Goal: Task Accomplishment & Management: Complete application form

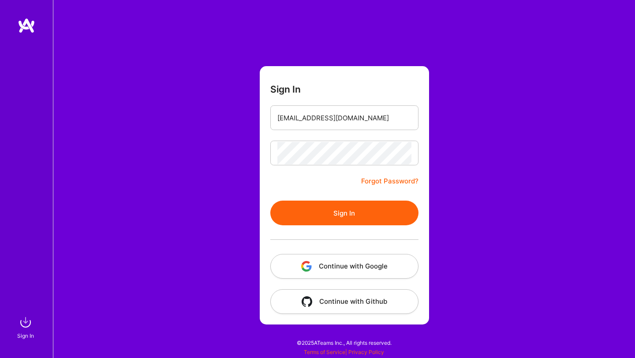
click at [271, 201] on button "Sign In" at bounding box center [345, 213] width 148 height 25
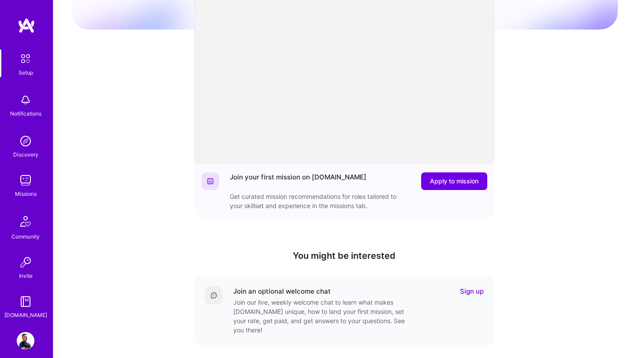
scroll to position [213, 0]
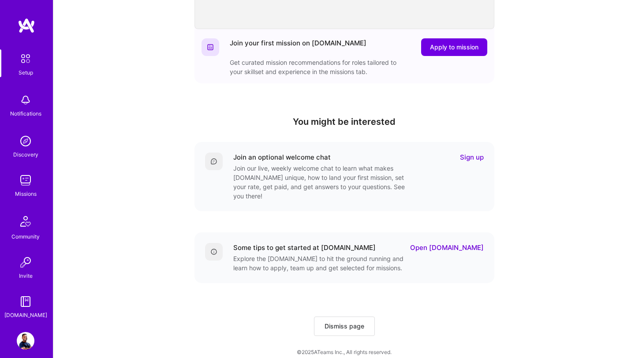
click at [22, 186] on img at bounding box center [26, 181] width 18 height 18
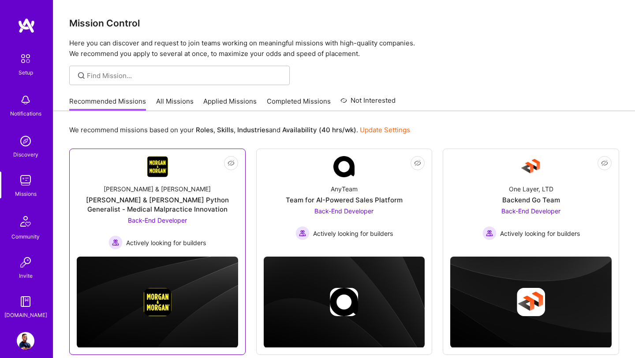
click at [158, 221] on span "Back-End Developer" at bounding box center [157, 221] width 59 height 8
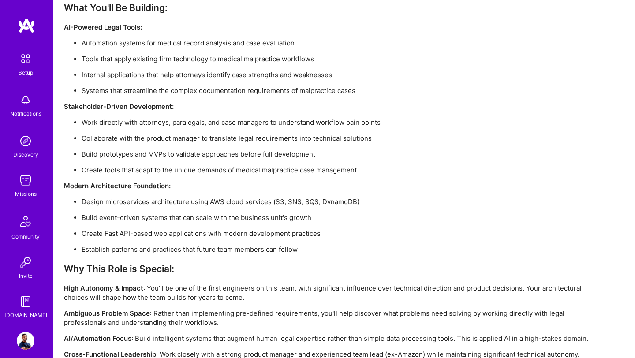
scroll to position [702, 0]
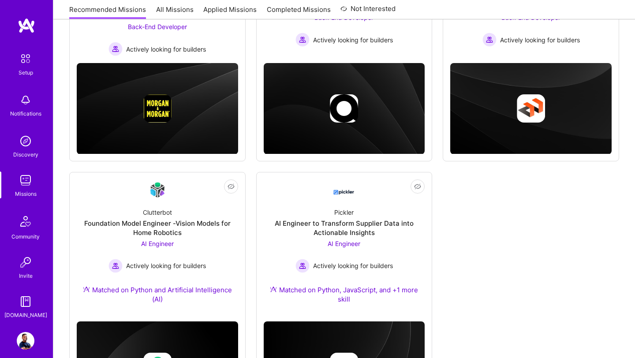
scroll to position [203, 0]
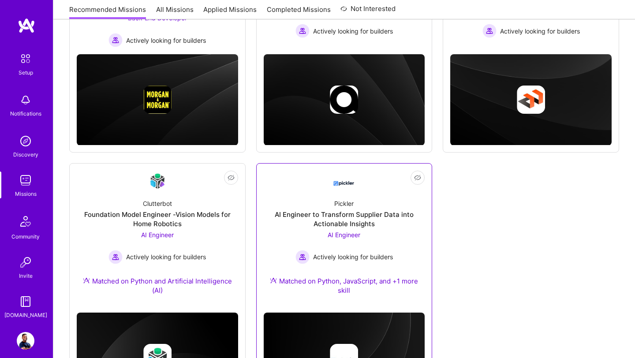
click at [328, 215] on div "AI Engineer to Transform Supplier Data into Actionable Insights" at bounding box center [345, 219] width 162 height 19
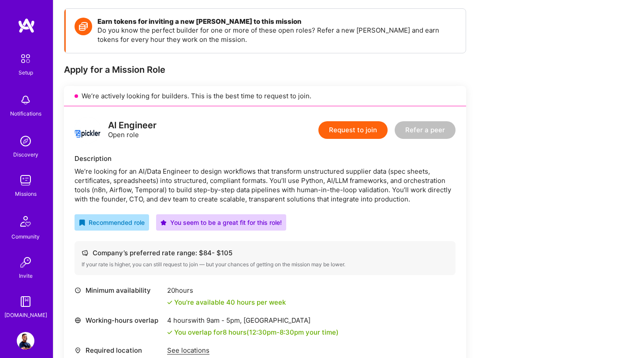
scroll to position [120, 0]
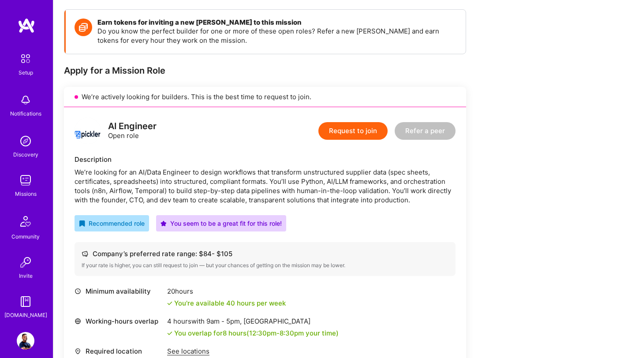
click at [87, 135] on img at bounding box center [88, 131] width 26 height 26
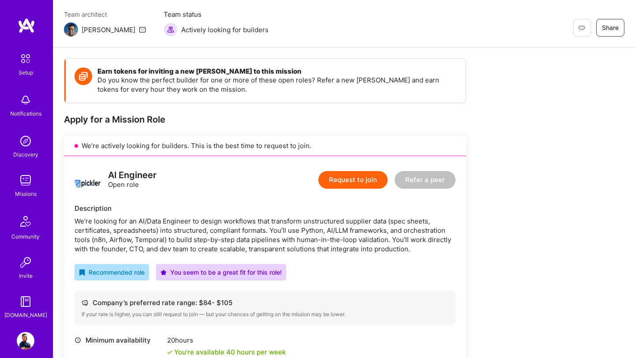
scroll to position [0, 0]
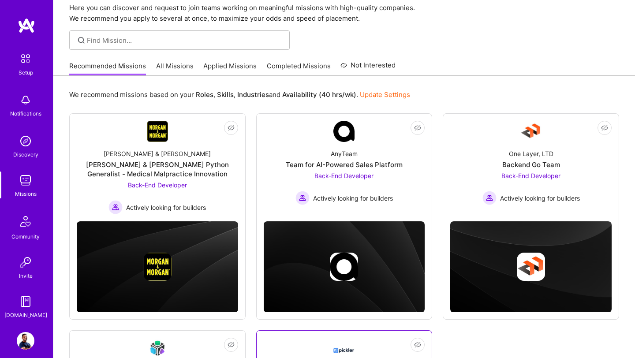
scroll to position [35, 0]
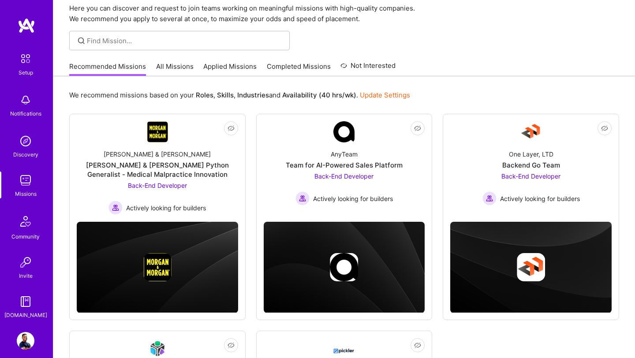
click at [30, 341] on img at bounding box center [26, 341] width 18 height 18
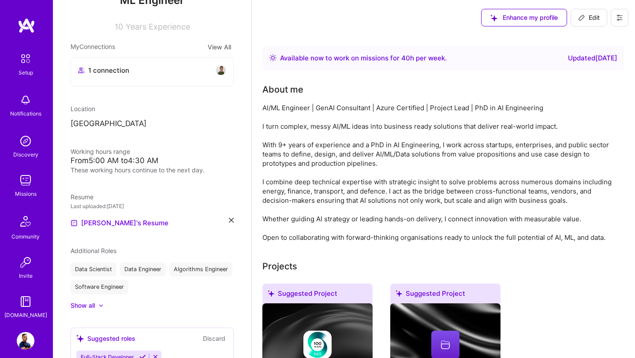
scroll to position [162, 0]
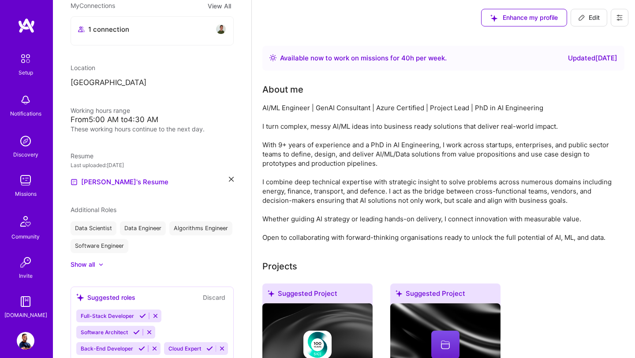
click at [27, 184] on img at bounding box center [26, 181] width 18 height 18
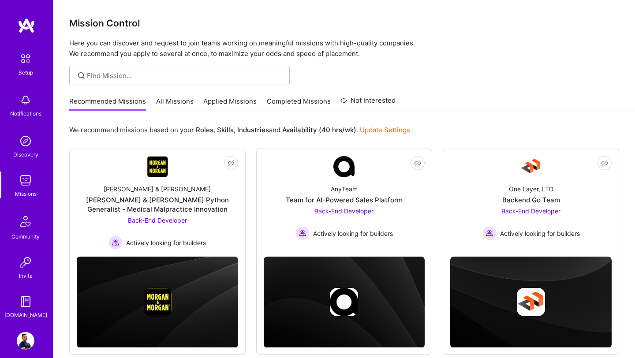
click at [24, 338] on img at bounding box center [26, 341] width 18 height 18
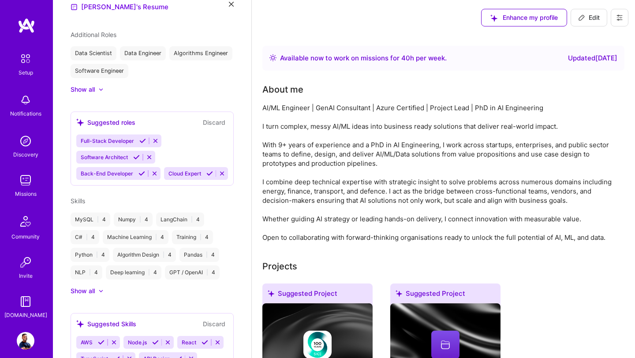
scroll to position [357, 0]
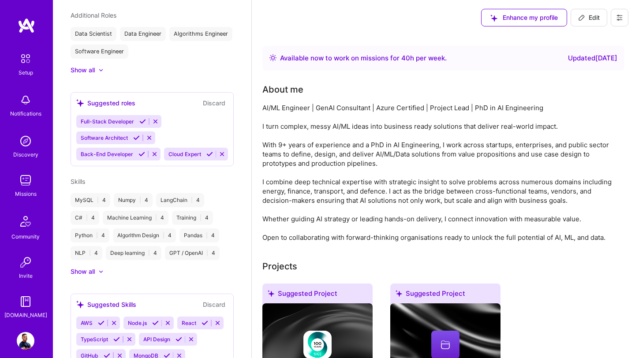
click at [601, 15] on button "Edit" at bounding box center [589, 18] width 37 height 18
select select "US"
select select "Right Now"
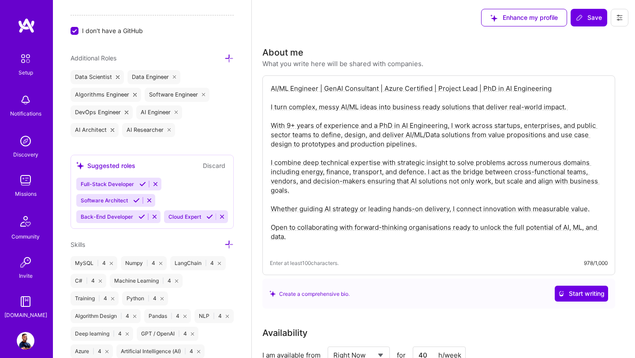
scroll to position [560, 0]
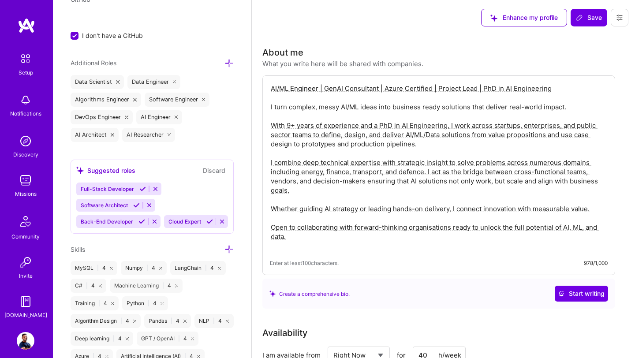
click at [233, 65] on icon at bounding box center [229, 63] width 9 height 9
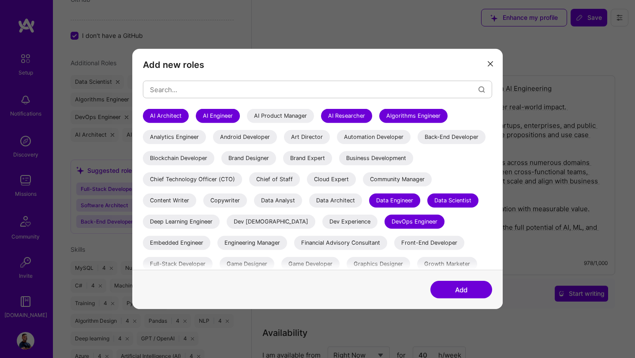
click at [490, 60] on button "modal" at bounding box center [490, 63] width 11 height 15
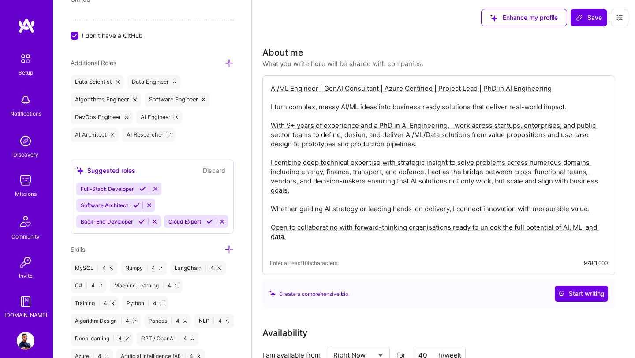
click at [230, 245] on icon at bounding box center [229, 249] width 9 height 9
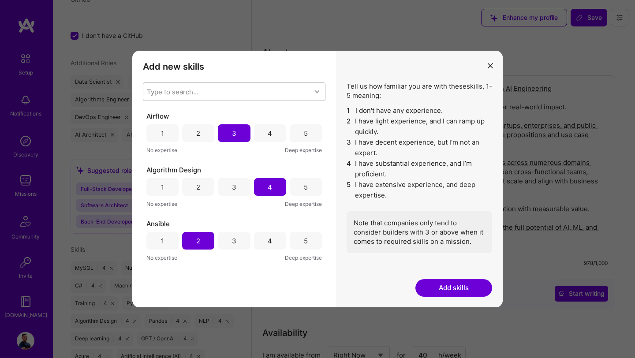
click at [260, 90] on div "Type to search..." at bounding box center [227, 92] width 168 height 18
type input "j2ee"
click at [152, 116] on input "modal" at bounding box center [153, 115] width 6 height 6
checkbox input "false"
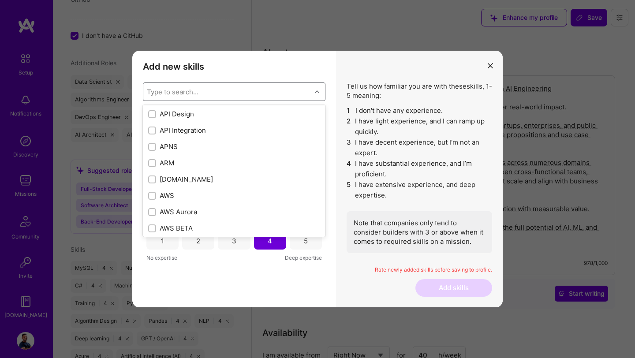
scroll to position [52, 0]
click at [195, 92] on div "Type to search..." at bounding box center [173, 91] width 52 height 9
type input "java"
checkbox input "true"
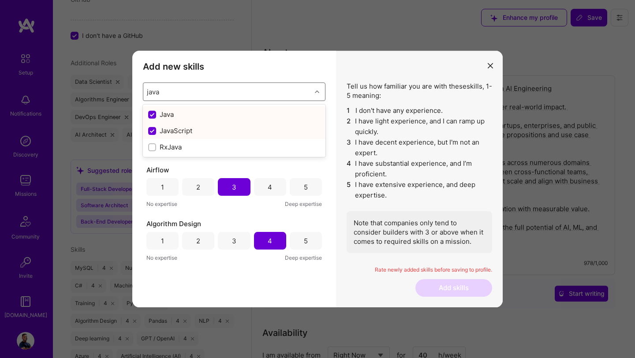
type input "java"
click at [261, 68] on h3 "Add new skills" at bounding box center [234, 66] width 183 height 11
click at [242, 136] on div "3" at bounding box center [234, 133] width 32 height 18
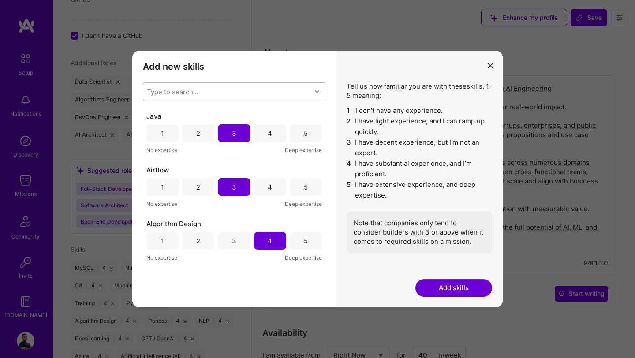
click at [428, 286] on button "Add skills" at bounding box center [454, 288] width 77 height 18
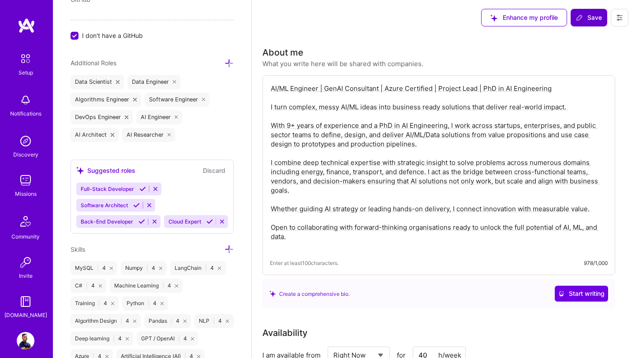
click at [590, 21] on span "Save" at bounding box center [589, 17] width 26 height 9
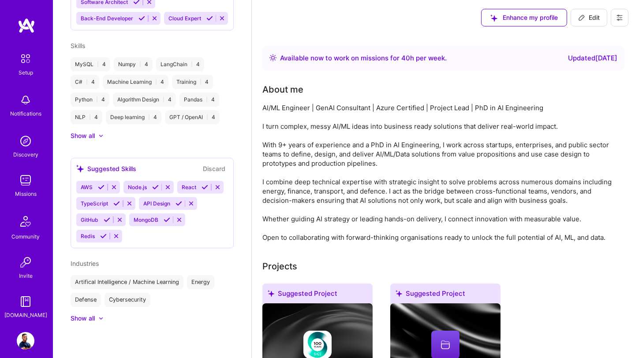
scroll to position [310, 0]
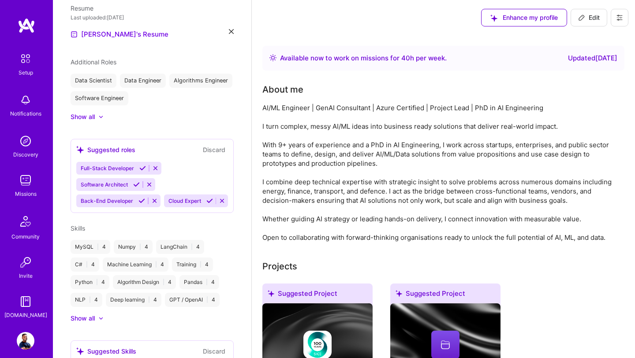
click at [25, 184] on img at bounding box center [26, 181] width 18 height 18
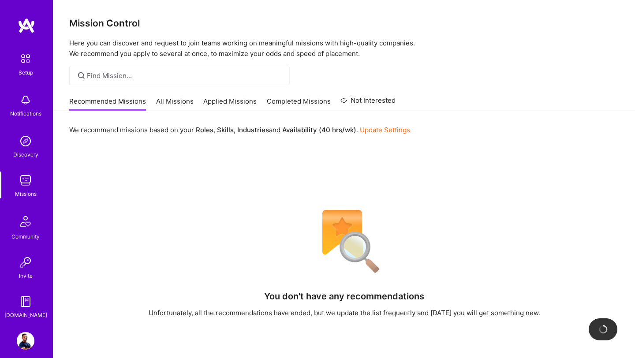
click at [180, 99] on link "All Missions" at bounding box center [175, 104] width 38 height 15
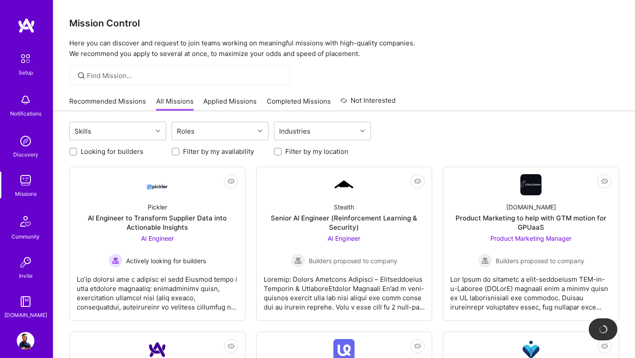
click at [75, 154] on input "Looking for builders" at bounding box center [74, 152] width 6 height 6
checkbox input "true"
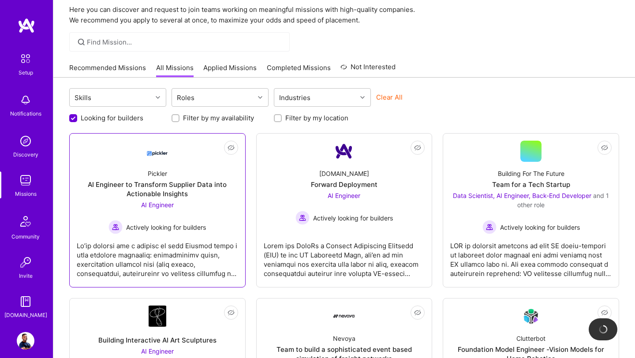
scroll to position [43, 0]
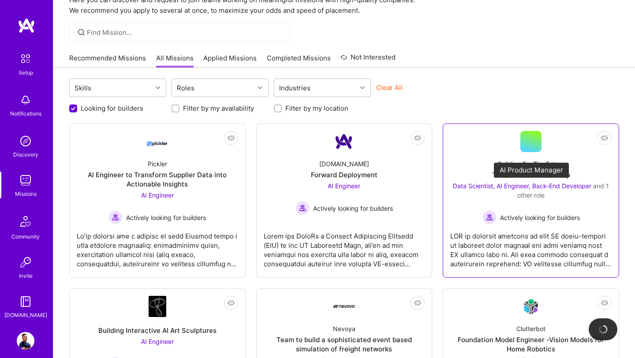
click at [481, 183] on span "Data Scientist, AI Engineer, Back-End Developer" at bounding box center [522, 186] width 139 height 8
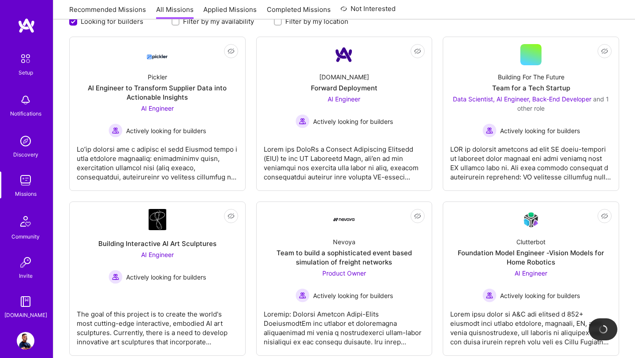
scroll to position [0, 0]
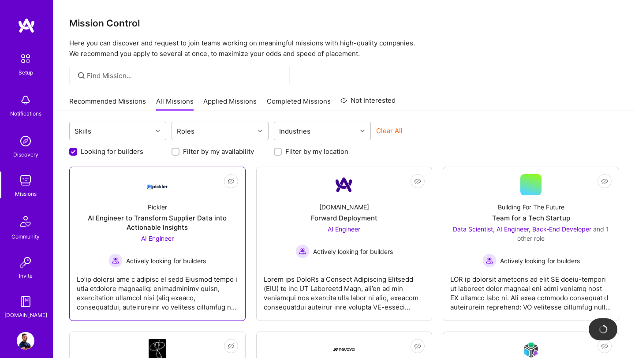
click at [159, 207] on div "Pickler" at bounding box center [157, 207] width 19 height 9
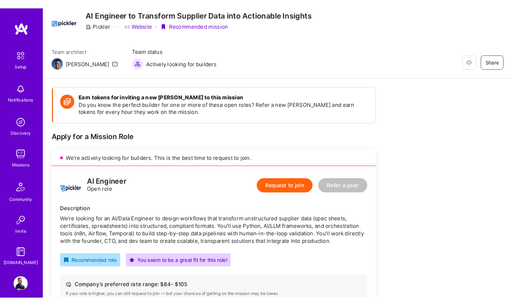
scroll to position [32, 0]
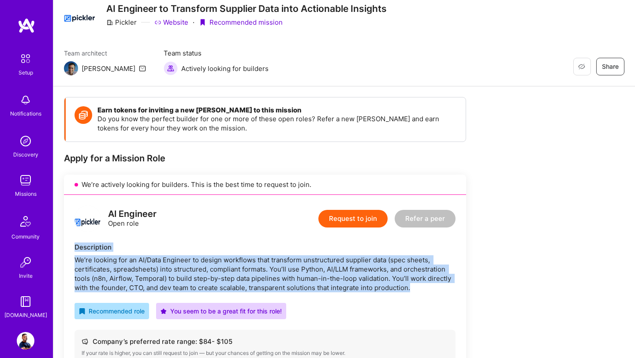
drag, startPoint x: 75, startPoint y: 248, endPoint x: 429, endPoint y: 286, distance: 355.1
click at [429, 286] on div "Description We’re looking for an AI/Data Engineer to design workflows that tran…" at bounding box center [265, 268] width 381 height 50
copy div "Description We’re looking for an AI/Data Engineer to design workflows that tran…"
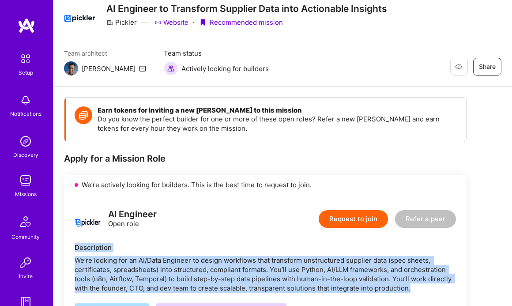
copy div "Description We’re looking for an AI/Data Engineer to design workflows that tran…"
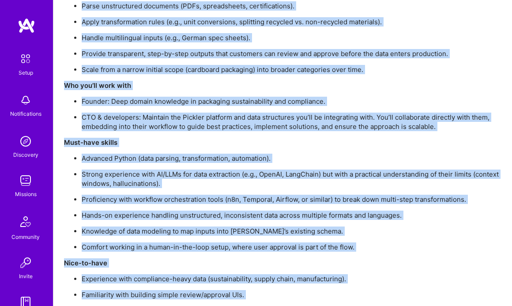
scroll to position [786, 0]
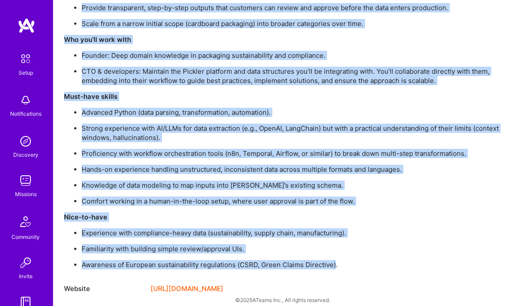
drag, startPoint x: 94, startPoint y: 69, endPoint x: 335, endPoint y: 255, distance: 303.3
copy div "l ipsu-dolors ametcon adipisc eli seddoeius temporin utlaboree dol magn aliquae…"
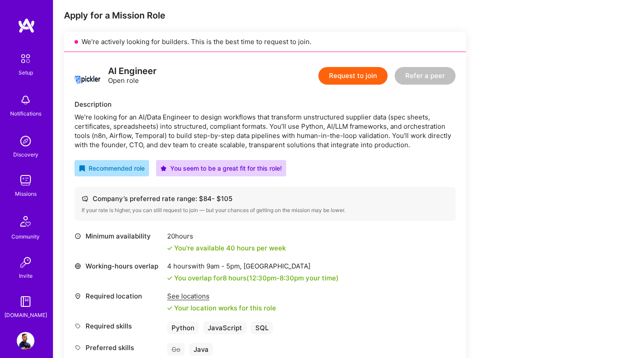
scroll to position [0, 0]
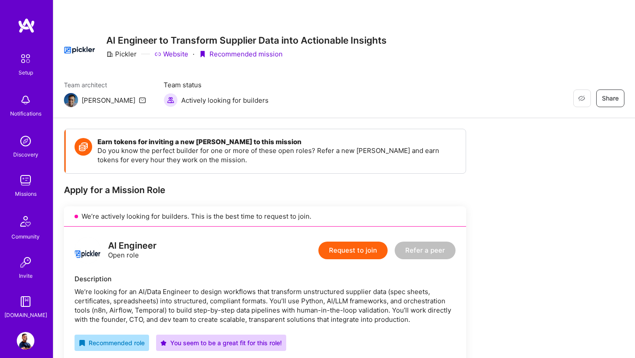
click at [350, 252] on button "Request to join" at bounding box center [353, 251] width 69 height 18
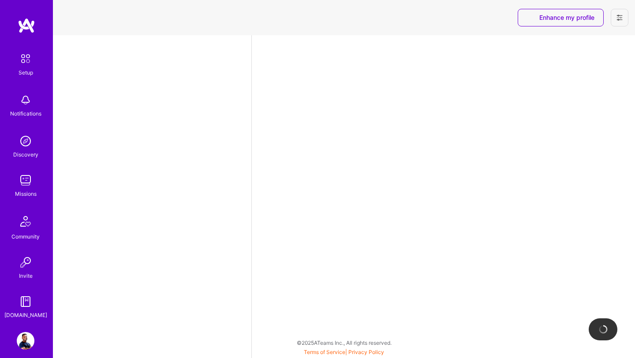
select select "US"
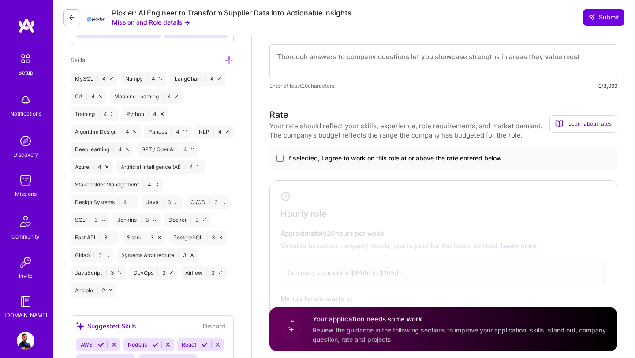
scroll to position [506, 0]
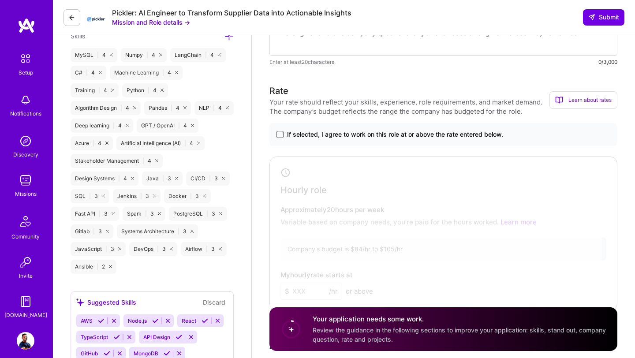
click at [280, 135] on span at bounding box center [280, 134] width 7 height 7
click at [0, 0] on input "If selected, I agree to work on this role at or above the rate entered below." at bounding box center [0, 0] width 0 height 0
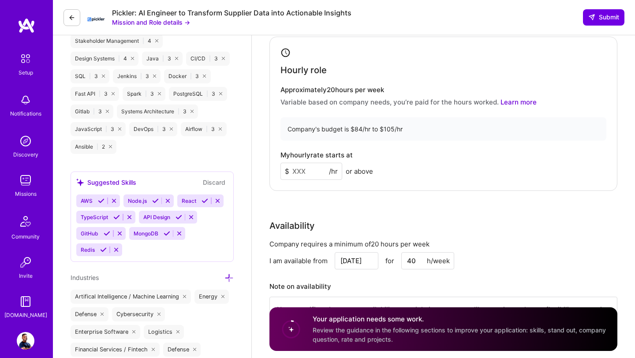
scroll to position [636, 0]
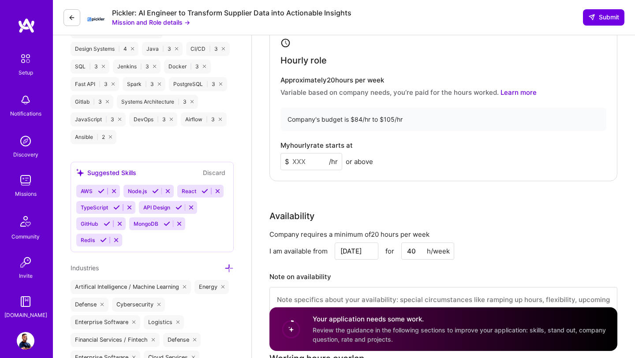
click at [309, 162] on input at bounding box center [312, 161] width 62 height 17
type input "100"
click at [336, 199] on div "Rate Your rate should reflect your skills, experience, role requirements, and m…" at bounding box center [444, 145] width 348 height 380
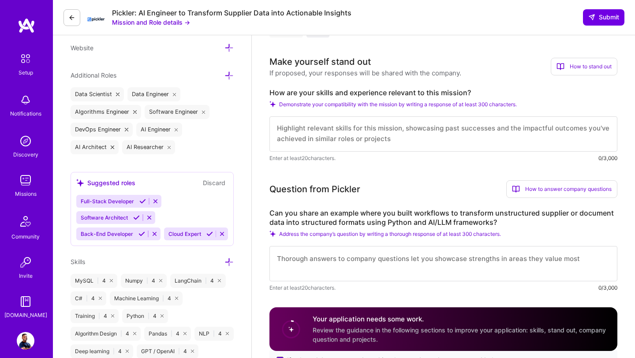
scroll to position [285, 0]
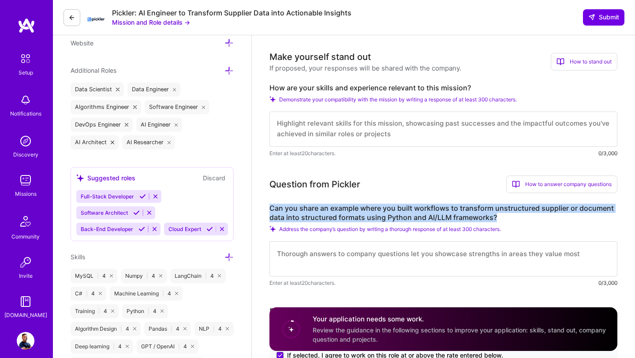
drag, startPoint x: 270, startPoint y: 208, endPoint x: 499, endPoint y: 219, distance: 229.3
click at [500, 219] on label "Can you share an example where you built workflows to transform unstructured su…" at bounding box center [444, 213] width 348 height 19
copy label "Can you share an example where you built workflows to transform unstructured su…"
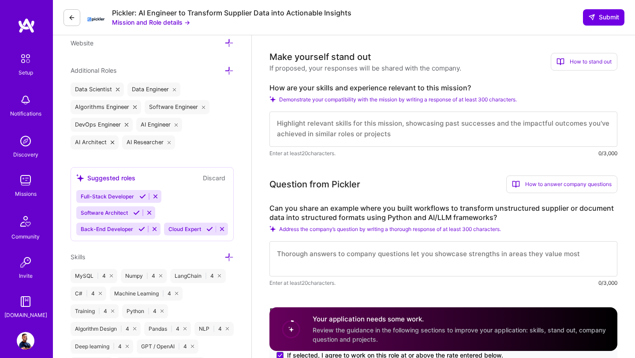
click at [291, 84] on label "How are your skills and experience relevant to this mission?" at bounding box center [444, 87] width 348 height 9
drag, startPoint x: 269, startPoint y: 89, endPoint x: 475, endPoint y: 90, distance: 206.5
copy label "How are your skills and experience relevant to this mission?"
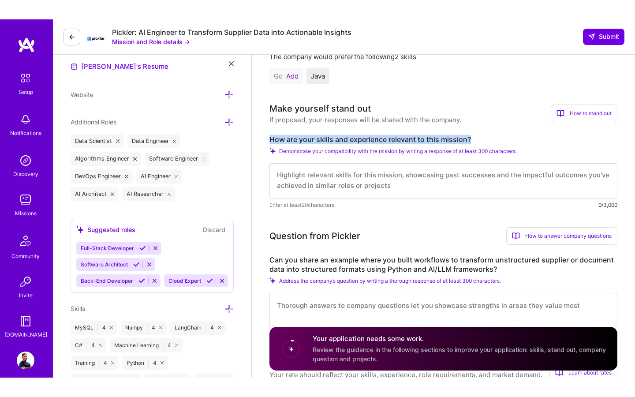
scroll to position [252, 0]
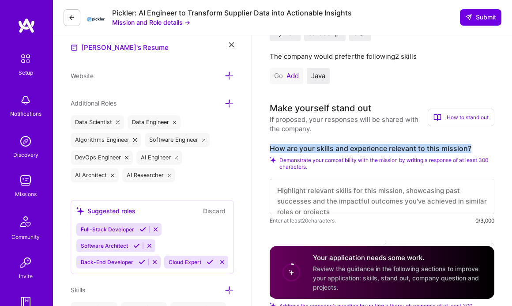
copy label "How are your skills and experience relevant to this mission?"
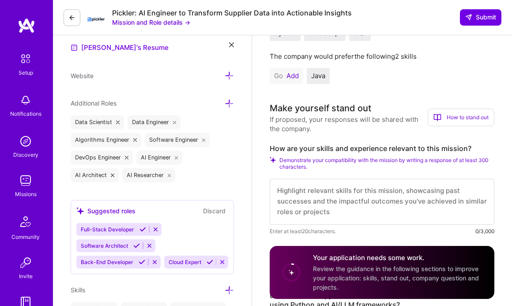
click at [298, 202] on textarea at bounding box center [382, 202] width 225 height 46
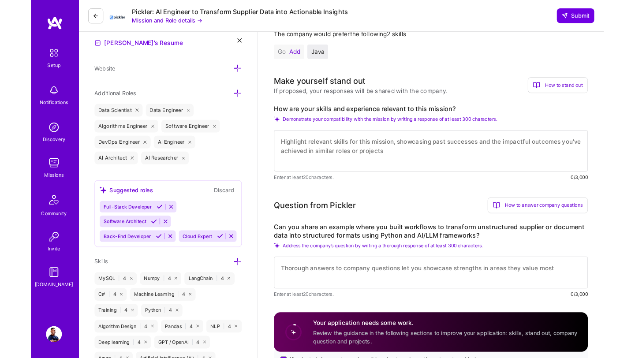
scroll to position [0, 0]
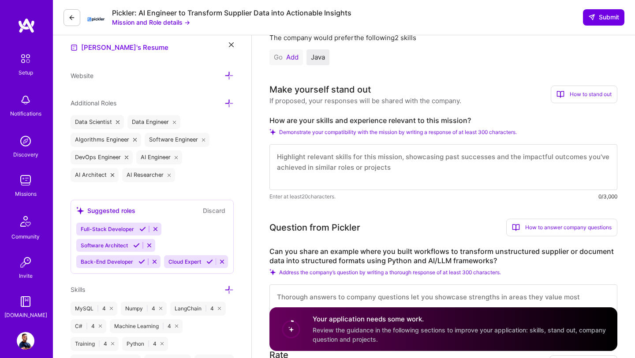
paste textarea "I’ve led multiple projects involving the extraction and transformation of unstr…"
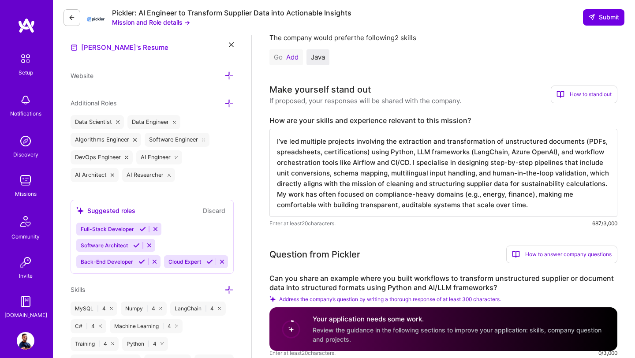
click at [287, 144] on textarea "I’ve led multiple projects involving the extraction and transformation of unstr…" at bounding box center [444, 173] width 348 height 88
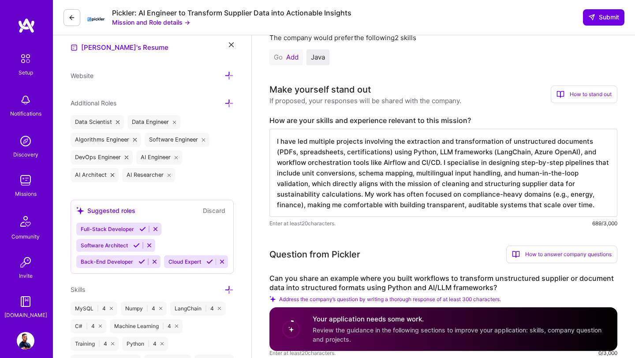
click at [302, 143] on textarea "I have led multiple projects involving the extraction and transformation of uns…" at bounding box center [444, 173] width 348 height 88
click at [380, 144] on textarea "I have implemented multiple projects involving the extraction and transformatio…" at bounding box center [444, 173] width 348 height 88
click at [330, 144] on textarea "I have implemented multiple systems involving the extraction and transformation…" at bounding box center [444, 173] width 348 height 88
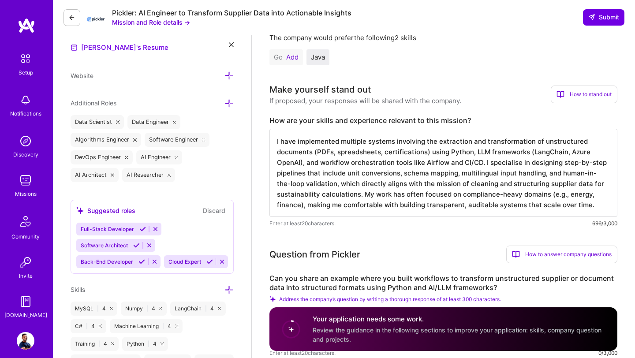
click at [330, 144] on textarea "I have implemented multiple systems involving the extraction and transformation…" at bounding box center [444, 173] width 348 height 88
click at [280, 153] on textarea "I have built multiple systems involving the extraction and transformation of un…" at bounding box center [444, 173] width 348 height 88
click at [364, 152] on textarea "I have built multiple systems involving the extraction and transformation of un…" at bounding box center [444, 173] width 348 height 88
click at [373, 165] on textarea "I have built multiple systems involving the extraction and transformation of un…" at bounding box center [444, 173] width 348 height 88
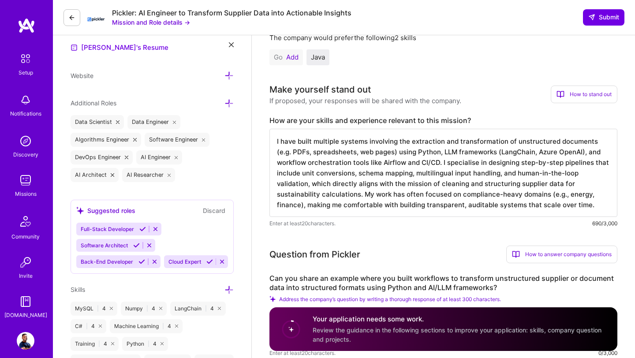
click at [373, 165] on textarea "I have built multiple systems involving the extraction and transformation of un…" at bounding box center [444, 173] width 348 height 88
drag, startPoint x: 416, startPoint y: 176, endPoint x: 465, endPoint y: 175, distance: 49.4
click at [465, 175] on textarea "I have built multiple systems involving the extraction and transformation of un…" at bounding box center [444, 173] width 348 height 88
drag, startPoint x: 500, startPoint y: 174, endPoint x: 417, endPoint y: 173, distance: 83.4
click at [417, 173] on textarea "I have built multiple systems involving the extraction and transformation of un…" at bounding box center [444, 173] width 348 height 88
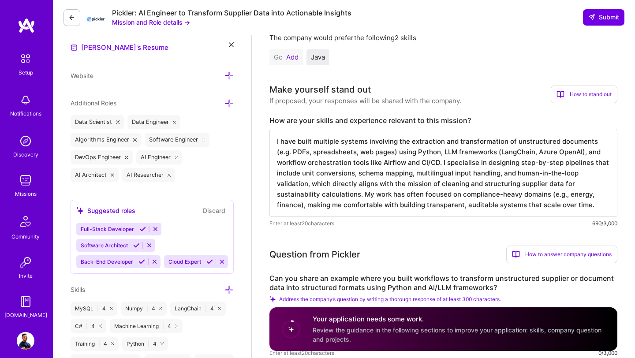
click at [422, 175] on textarea "I have built multiple systems involving the extraction and transformation of un…" at bounding box center [444, 173] width 348 height 88
drag, startPoint x: 302, startPoint y: 175, endPoint x: 325, endPoint y: 175, distance: 22.9
click at [325, 174] on textarea "I have built multiple systems involving the extraction and transformation of un…" at bounding box center [444, 173] width 348 height 88
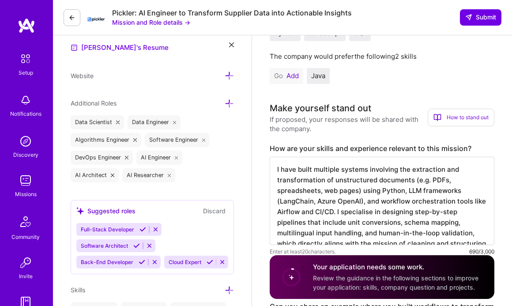
click at [325, 224] on textarea "I have built multiple systems involving the extraction and transformation of un…" at bounding box center [382, 201] width 225 height 88
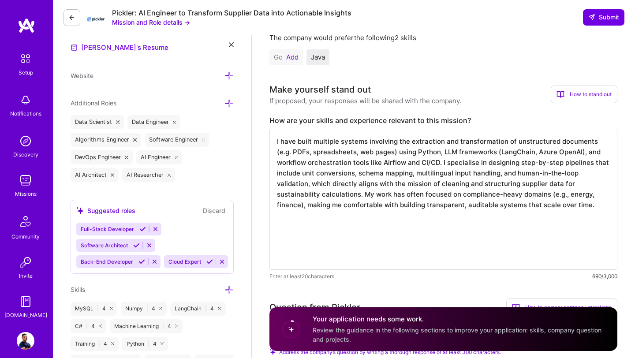
click at [456, 197] on textarea "I have built multiple systems involving the extraction and transformation of un…" at bounding box center [444, 199] width 348 height 141
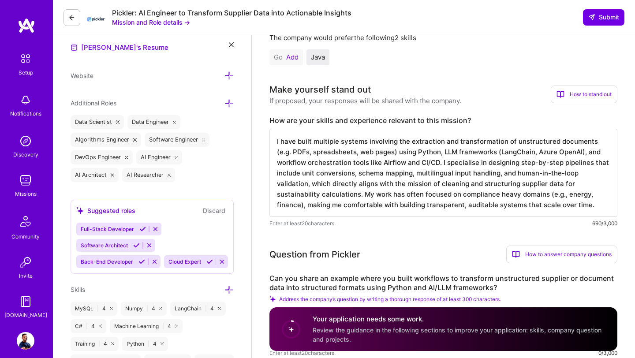
click at [423, 206] on textarea "I have built multiple systems involving the extraction and transformation of un…" at bounding box center [444, 173] width 348 height 88
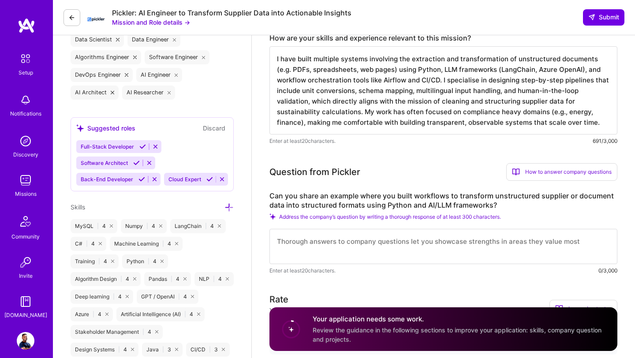
scroll to position [345, 0]
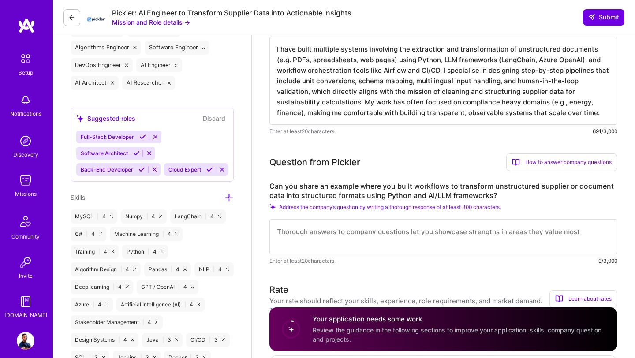
type textarea "I have built multiple systems involving the extraction and transformation of un…"
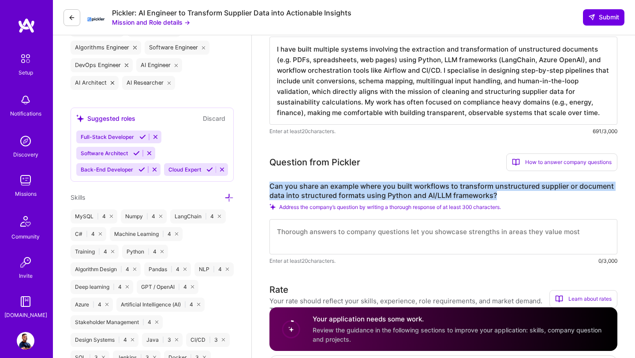
drag, startPoint x: 270, startPoint y: 185, endPoint x: 498, endPoint y: 194, distance: 227.9
click at [498, 194] on label "Can you share an example where you built workflows to transform unstructured su…" at bounding box center [444, 191] width 348 height 19
copy label "Can you share an example where you built workflows to transform unstructured su…"
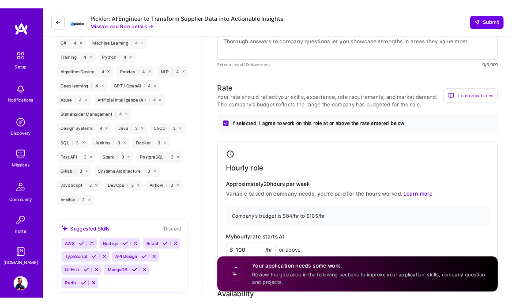
scroll to position [236, 0]
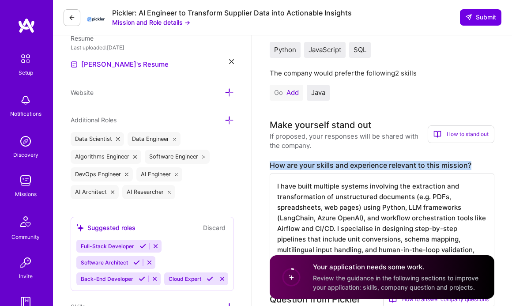
drag, startPoint x: 270, startPoint y: 165, endPoint x: 476, endPoint y: 165, distance: 206.1
click at [476, 165] on label "How are your skills and experience relevant to this mission?" at bounding box center [382, 165] width 225 height 9
copy label "How are your skills and experience relevant to this mission?"
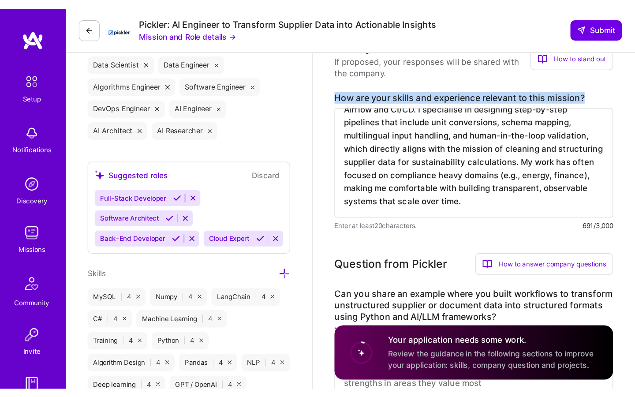
scroll to position [416, 0]
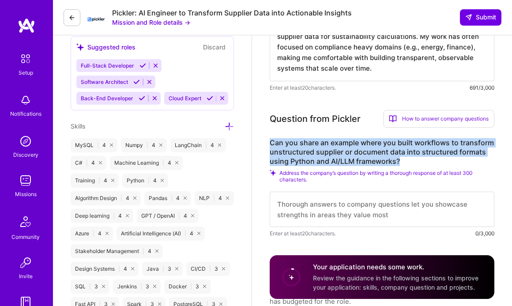
drag, startPoint x: 270, startPoint y: 140, endPoint x: 405, endPoint y: 154, distance: 135.7
click at [406, 156] on label "Can you share an example where you built workflows to transform unstructured su…" at bounding box center [382, 152] width 225 height 28
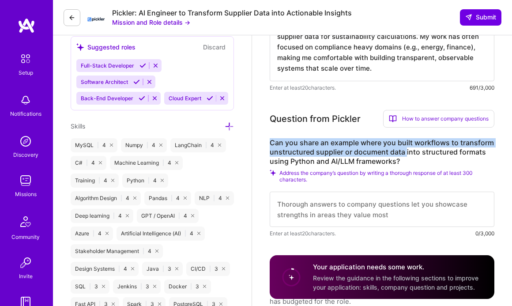
copy label "Can you share an example where you built workflows to transform unstructured su…"
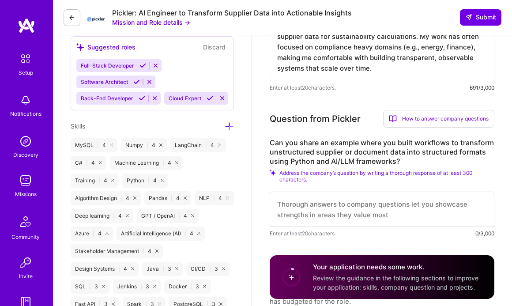
click at [414, 155] on label "Can you share an example where you built workflows to transform unstructured su…" at bounding box center [382, 152] width 225 height 28
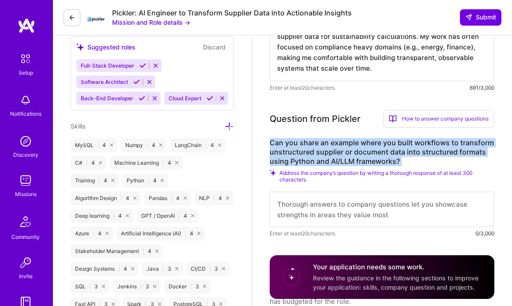
drag, startPoint x: 271, startPoint y: 143, endPoint x: 406, endPoint y: 167, distance: 137.2
click at [406, 167] on div "Can you share an example where you built workflows to transform unstructured su…" at bounding box center [382, 188] width 225 height 100
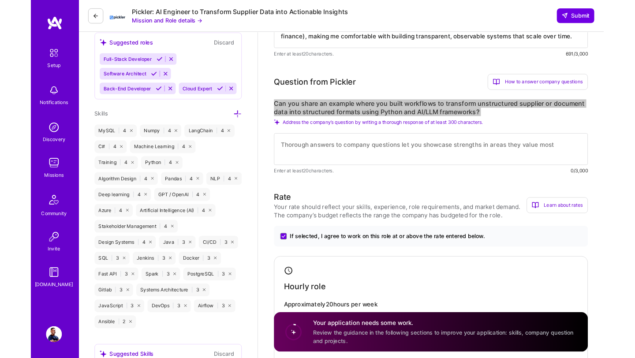
scroll to position [1, 0]
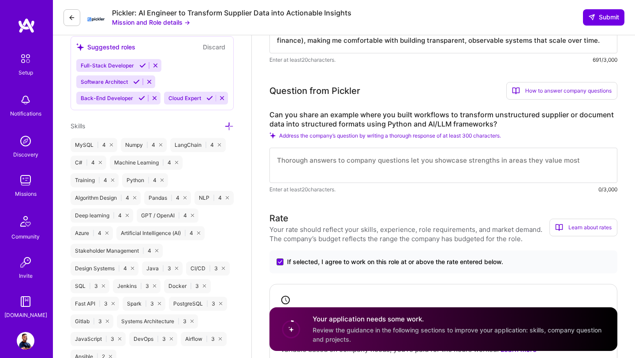
click at [302, 167] on textarea at bounding box center [444, 165] width 348 height 35
paste textarea "Lo i dolorsi ametcon, A elits do eiu-te-inc utlabore etdol Magnaa, EnimAdmin, v…"
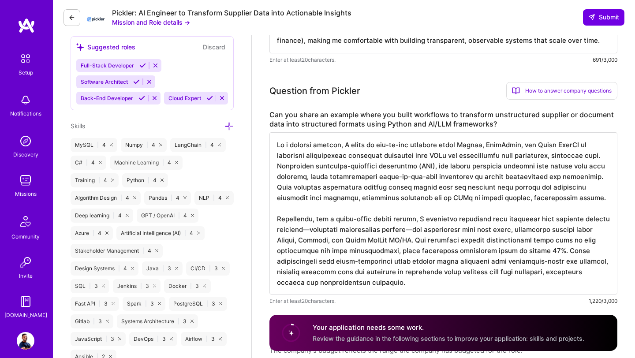
click at [293, 146] on textarea at bounding box center [444, 213] width 348 height 162
click at [329, 220] on textarea at bounding box center [444, 213] width 348 height 162
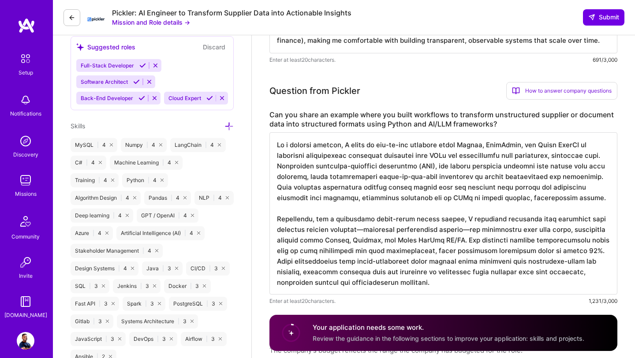
click at [366, 232] on textarea at bounding box center [444, 213] width 348 height 162
click at [467, 230] on textarea at bounding box center [444, 213] width 348 height 162
click at [413, 252] on textarea at bounding box center [444, 213] width 348 height 162
click at [474, 252] on textarea at bounding box center [444, 213] width 348 height 162
click at [466, 275] on textarea at bounding box center [444, 213] width 348 height 162
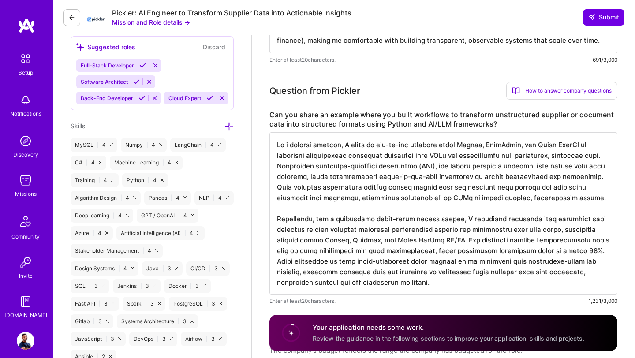
click at [466, 275] on textarea at bounding box center [444, 213] width 348 height 162
click at [288, 284] on textarea at bounding box center [444, 213] width 348 height 162
drag, startPoint x: 357, startPoint y: 286, endPoint x: 270, endPoint y: 284, distance: 86.5
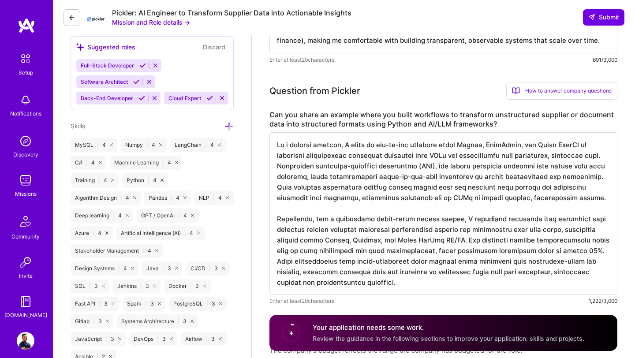
click at [270, 284] on textarea at bounding box center [444, 213] width 348 height 162
click at [405, 254] on textarea at bounding box center [444, 213] width 348 height 162
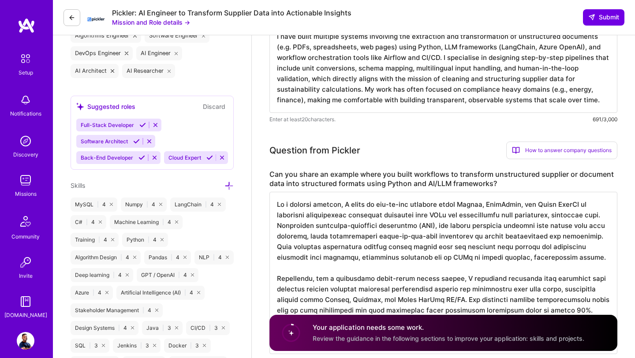
scroll to position [349, 0]
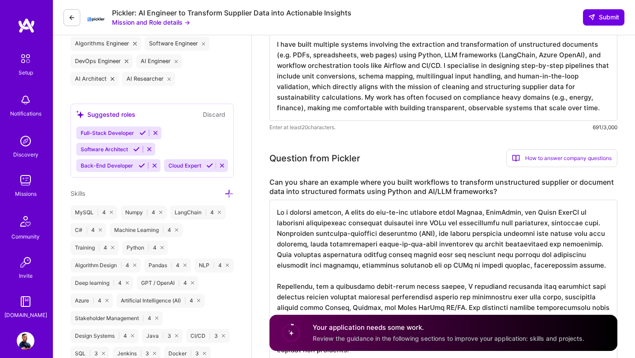
click at [464, 247] on textarea at bounding box center [444, 281] width 348 height 162
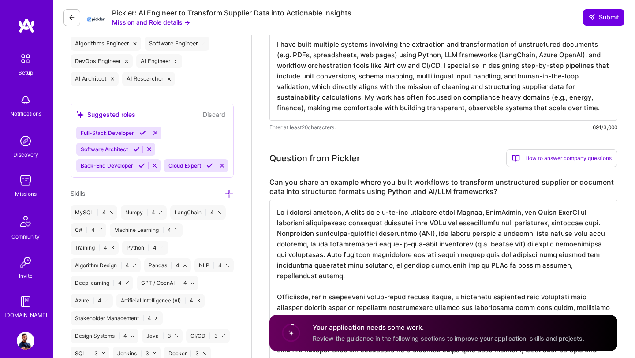
scroll to position [1, 0]
click at [299, 278] on textarea at bounding box center [444, 286] width 348 height 173
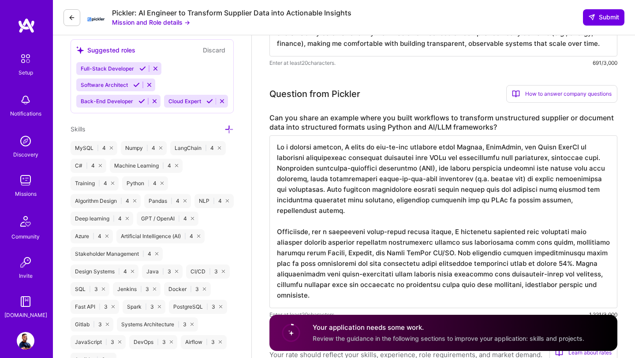
scroll to position [434, 0]
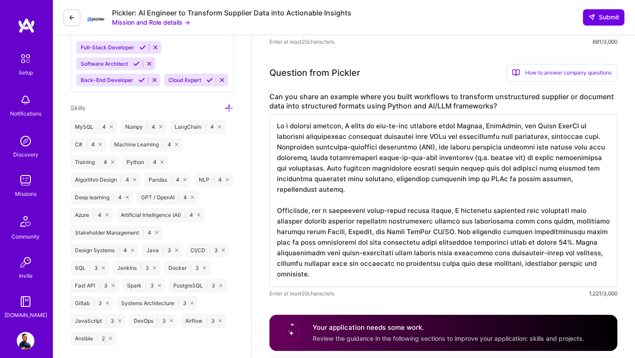
drag, startPoint x: 315, startPoint y: 213, endPoint x: 335, endPoint y: 282, distance: 71.7
click at [335, 282] on textarea at bounding box center [444, 200] width 348 height 173
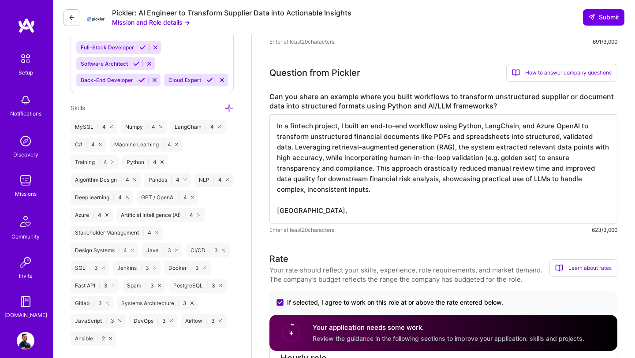
scroll to position [0, 0]
click at [290, 129] on textarea "In a fintech project, I built an end-to-end workflow using Python, LangChain, a…" at bounding box center [444, 168] width 348 height 109
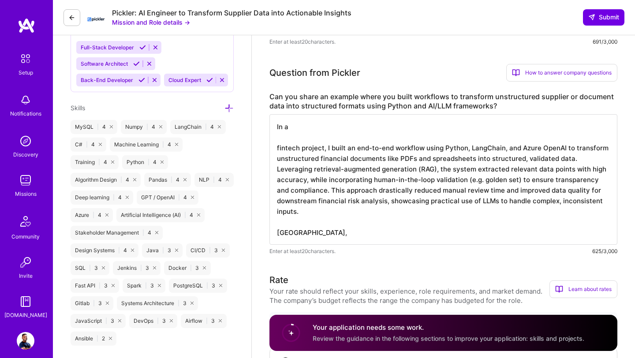
click at [301, 126] on textarea "In a fintech project, I built an end-to-end workflow using Python, LangChain, a…" at bounding box center [444, 179] width 348 height 131
paste textarea "for a government large-scale energy client, I developed automated data pipeline…"
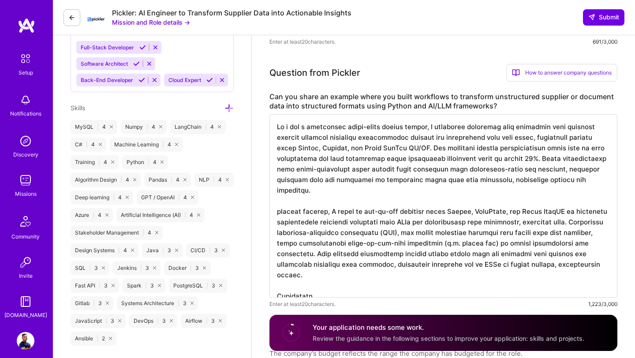
click at [301, 128] on textarea at bounding box center [444, 206] width 348 height 184
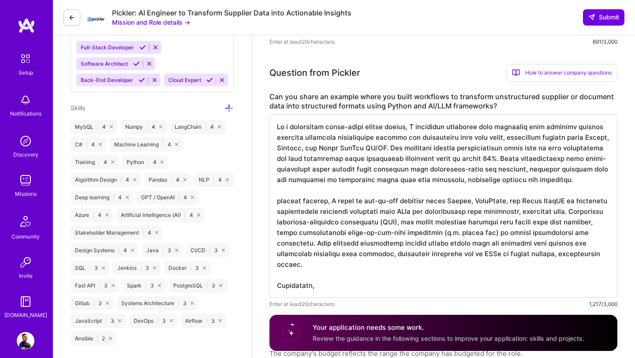
click at [278, 202] on textarea at bounding box center [444, 206] width 348 height 184
drag, startPoint x: 316, startPoint y: 286, endPoint x: 252, endPoint y: 286, distance: 63.6
click at [278, 204] on textarea at bounding box center [444, 206] width 348 height 184
paste textarea "Separately,"
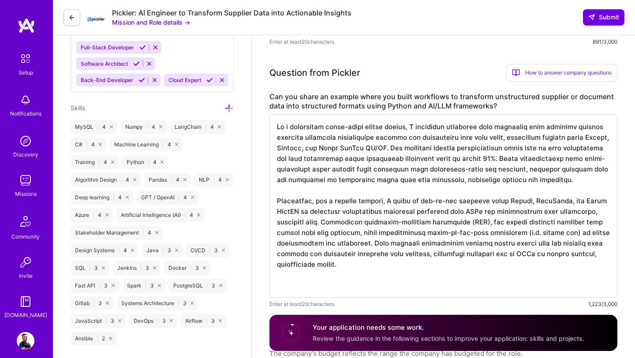
click at [297, 290] on textarea at bounding box center [444, 206] width 348 height 184
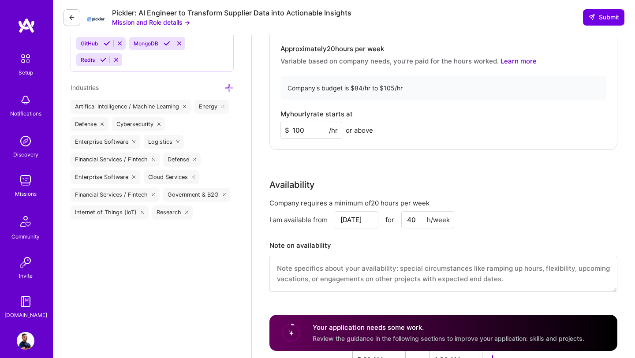
scroll to position [819, 0]
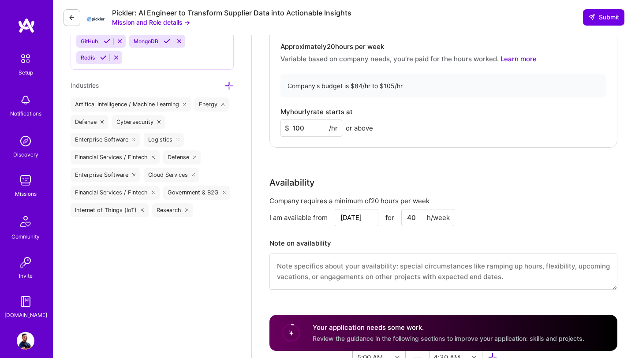
type textarea "In a government large-scale energy client, I developed automated data pipelines…"
click at [312, 128] on input "100" at bounding box center [312, 128] width 62 height 17
click at [347, 153] on div "Rate Your rate should reflect your skills, experience, role requirements, and m…" at bounding box center [444, 111] width 348 height 380
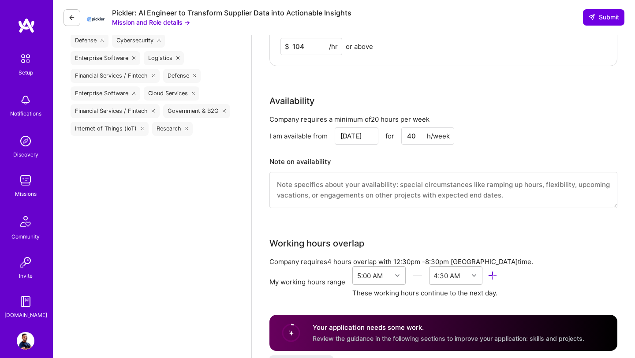
scroll to position [902, 0]
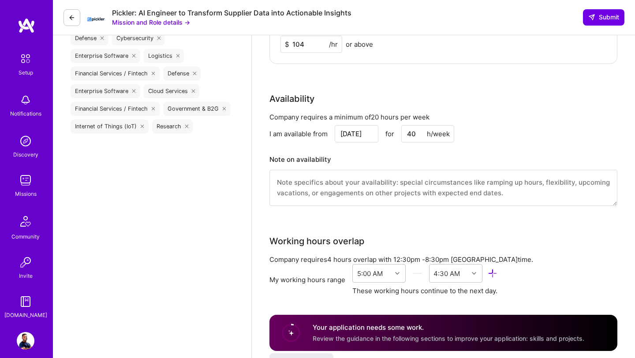
click at [313, 44] on input "104" at bounding box center [312, 44] width 62 height 17
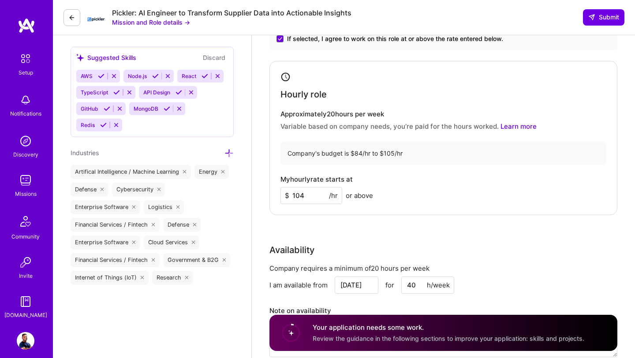
scroll to position [742, 0]
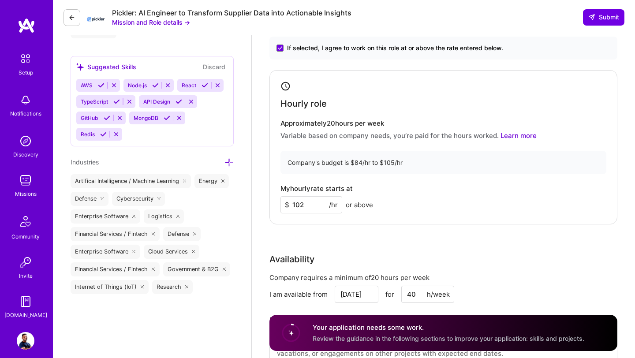
click at [390, 254] on div "Availability" at bounding box center [444, 259] width 348 height 13
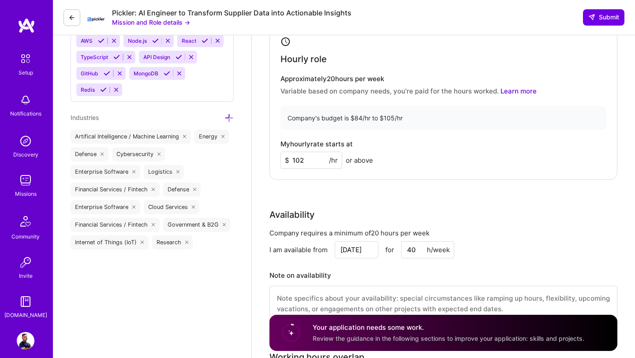
scroll to position [785, 0]
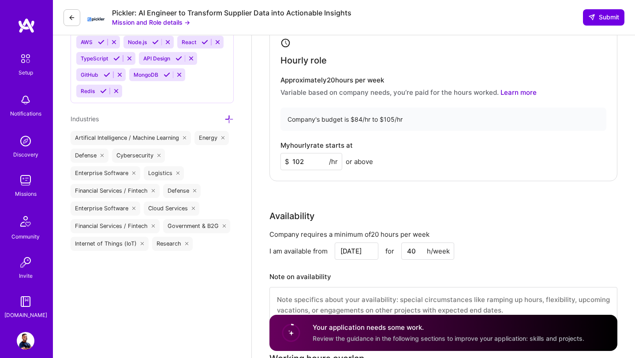
click at [313, 163] on input "102" at bounding box center [312, 161] width 62 height 17
click at [338, 190] on div "Rate Your rate should reflect your skills, experience, role requirements, and m…" at bounding box center [444, 145] width 348 height 380
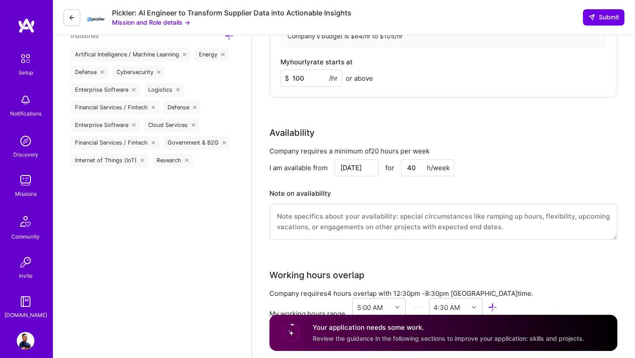
scroll to position [868, 0]
click at [319, 81] on input "100" at bounding box center [312, 79] width 62 height 17
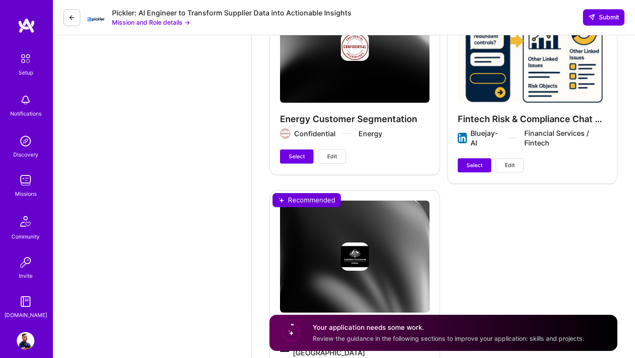
scroll to position [1938, 0]
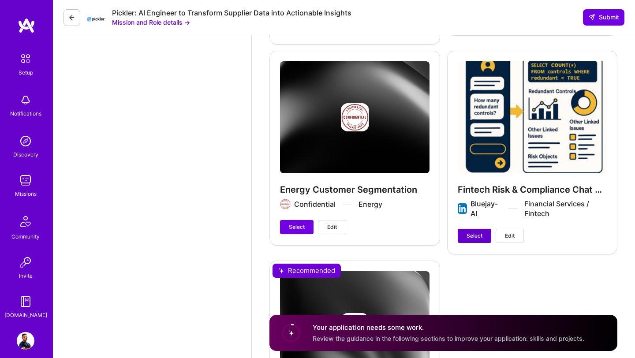
type input "102"
click at [478, 237] on span "Select" at bounding box center [475, 236] width 16 height 8
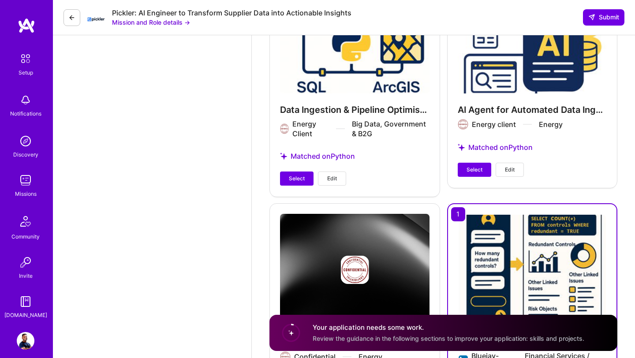
scroll to position [1753, 0]
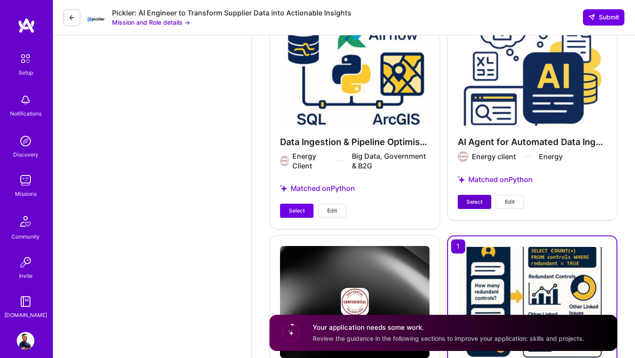
click at [475, 202] on span "Select" at bounding box center [475, 202] width 16 height 8
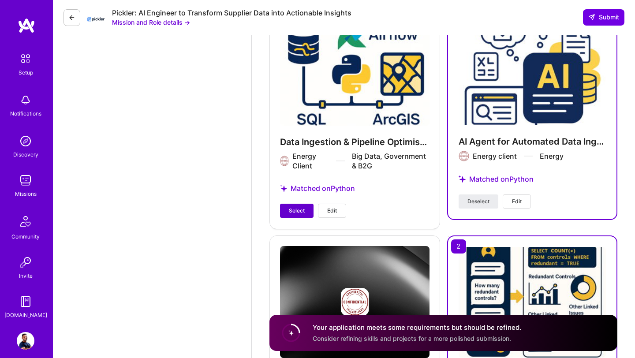
click at [303, 210] on span "Select" at bounding box center [297, 211] width 16 height 8
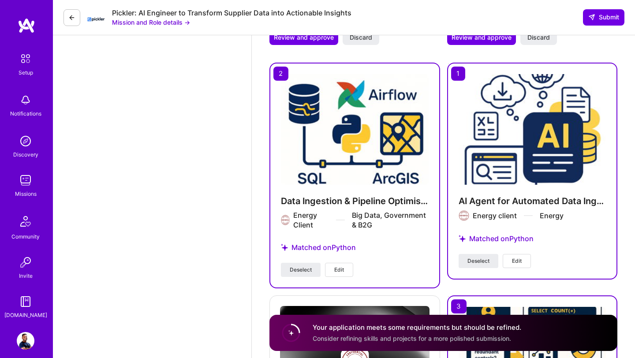
scroll to position [1715, 0]
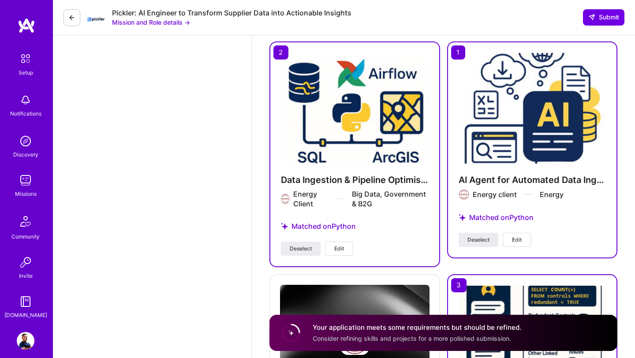
click at [342, 248] on span "Edit" at bounding box center [340, 249] width 10 height 8
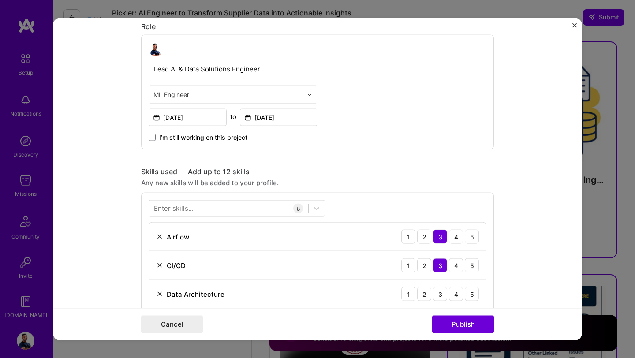
scroll to position [469, 0]
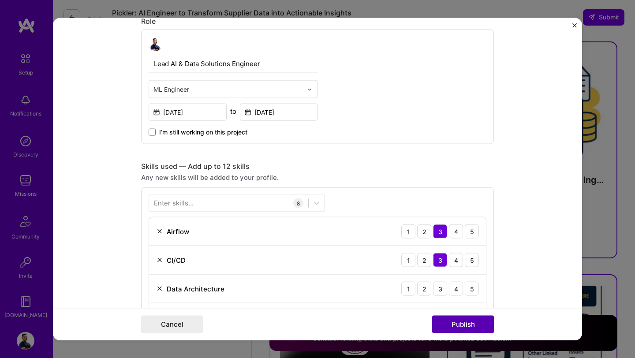
click at [445, 320] on button "Publish" at bounding box center [463, 325] width 62 height 18
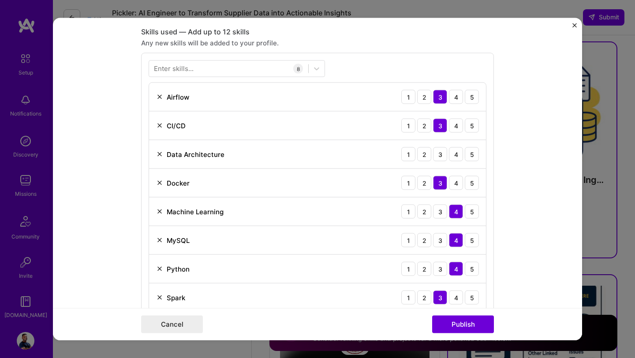
scroll to position [613, 0]
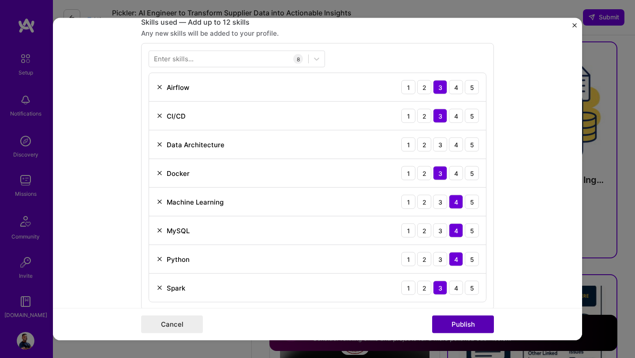
click at [448, 326] on button "Publish" at bounding box center [463, 325] width 62 height 18
click at [173, 321] on button "Cancel" at bounding box center [172, 325] width 62 height 18
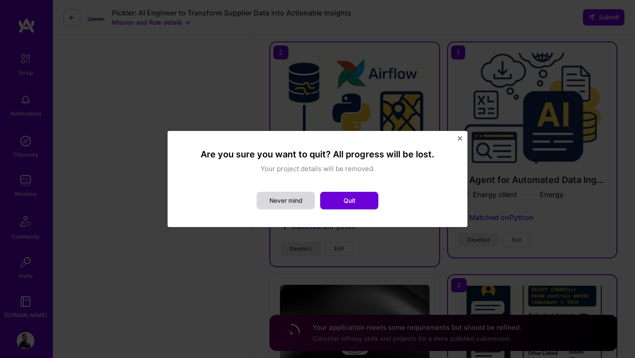
click at [296, 201] on button "Never mind" at bounding box center [286, 201] width 58 height 18
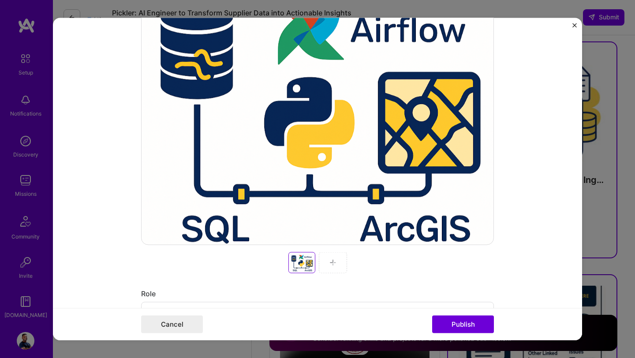
scroll to position [0, 0]
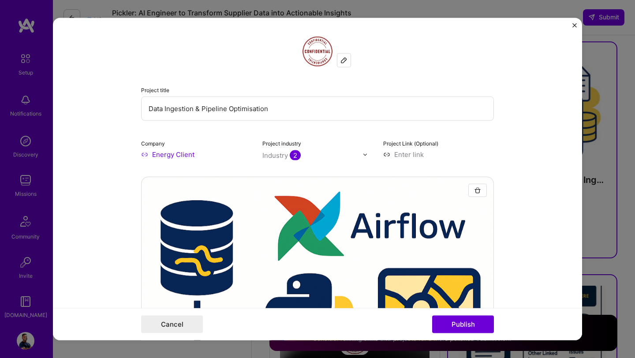
click at [574, 27] on img "Close" at bounding box center [575, 25] width 4 height 4
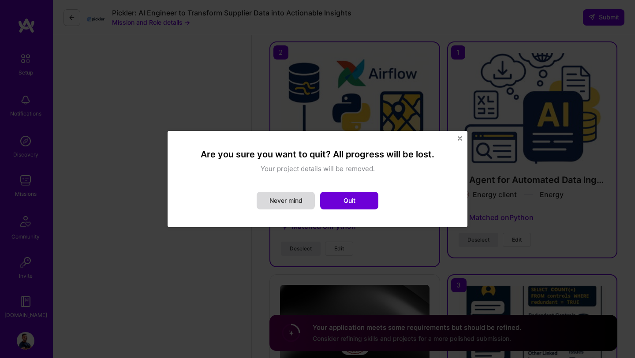
click at [272, 203] on button "Never mind" at bounding box center [286, 201] width 58 height 18
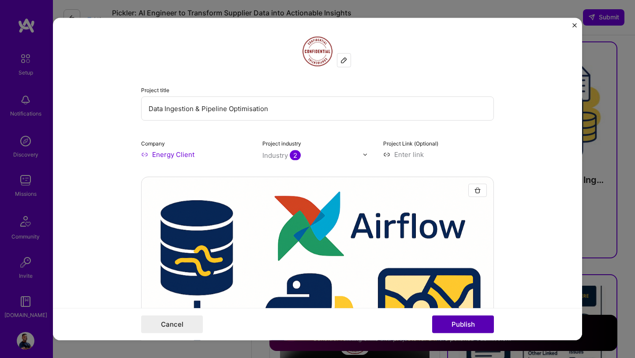
click at [473, 320] on button "Publish" at bounding box center [463, 325] width 62 height 18
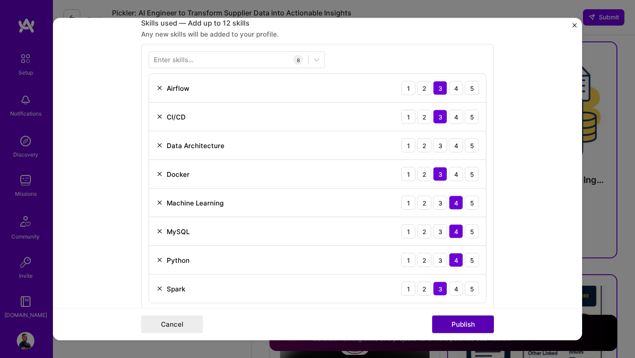
scroll to position [613, 0]
click at [469, 320] on button "Publish" at bounding box center [463, 325] width 62 height 18
click at [468, 332] on button "Publish" at bounding box center [463, 325] width 62 height 18
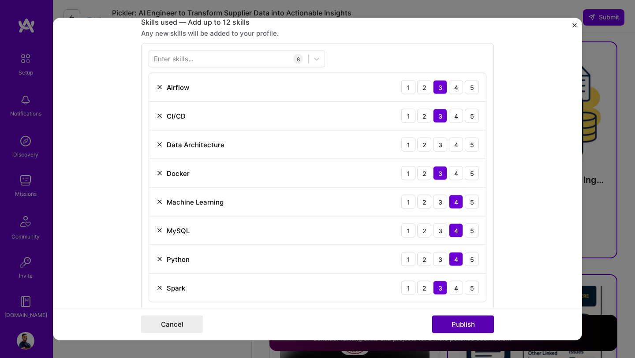
click at [468, 332] on button "Publish" at bounding box center [463, 325] width 62 height 18
click at [468, 330] on button "Publish" at bounding box center [463, 325] width 62 height 18
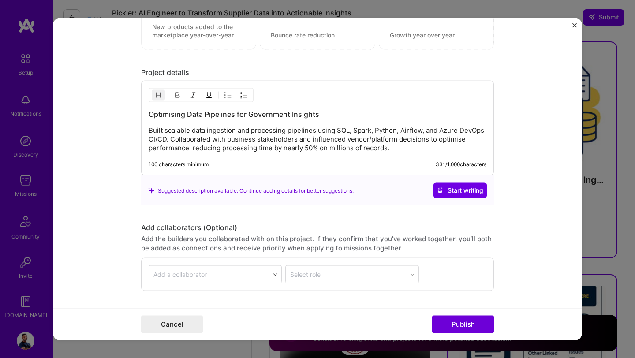
scroll to position [1172, 0]
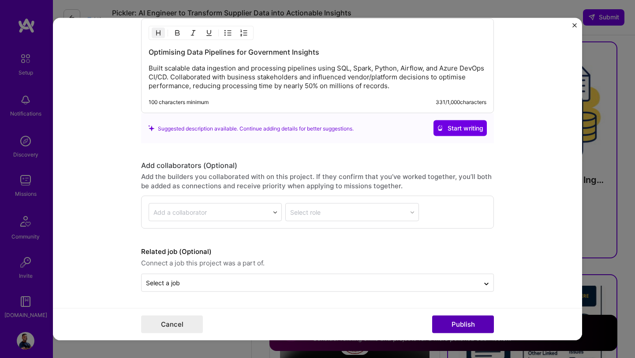
click at [465, 331] on button "Publish" at bounding box center [463, 325] width 62 height 18
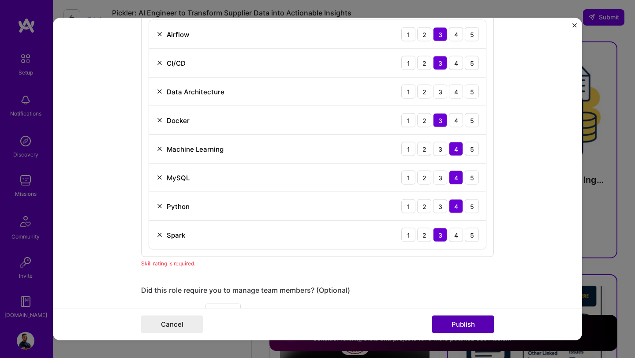
scroll to position [613, 0]
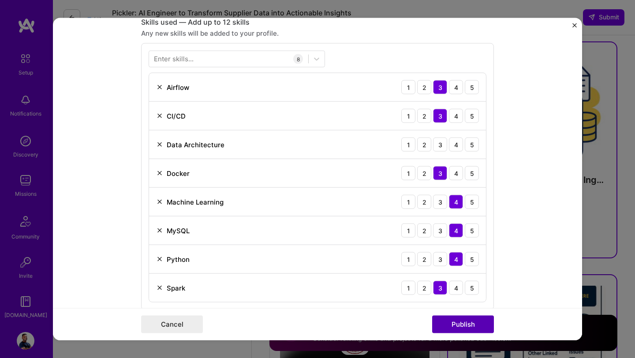
click at [465, 327] on button "Publish" at bounding box center [463, 325] width 62 height 18
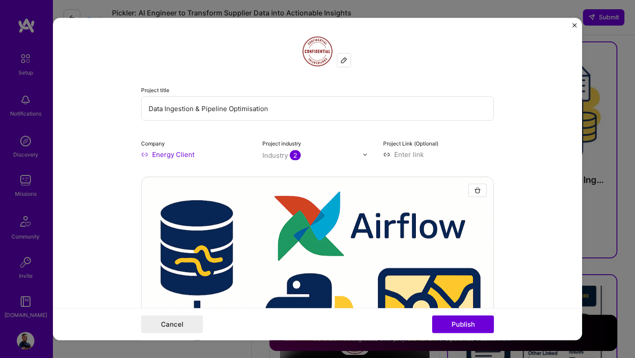
click at [574, 25] on img "Close" at bounding box center [575, 25] width 4 height 4
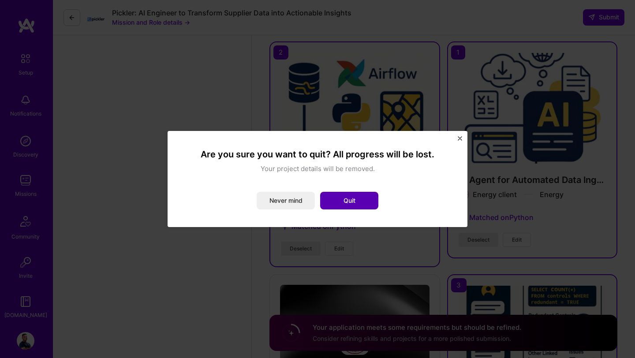
click at [361, 199] on button "Quit" at bounding box center [349, 201] width 58 height 18
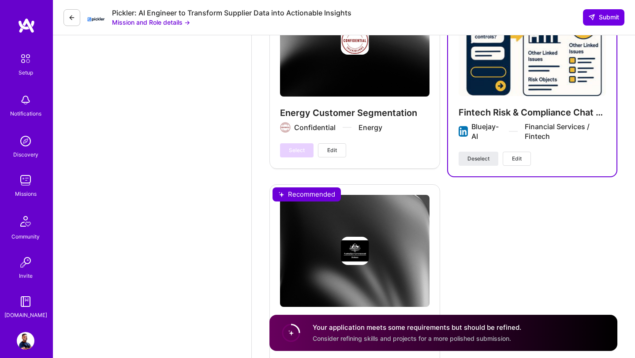
scroll to position [1933, 0]
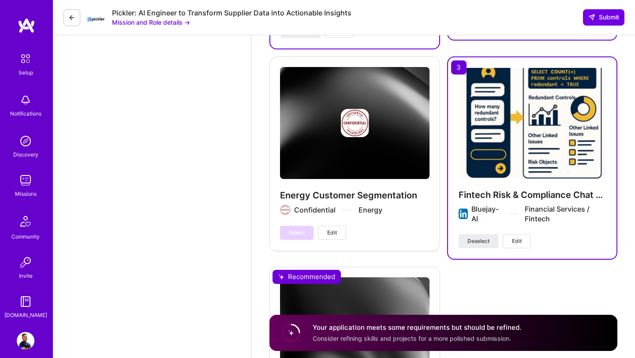
click at [520, 241] on span "Edit" at bounding box center [517, 241] width 10 height 8
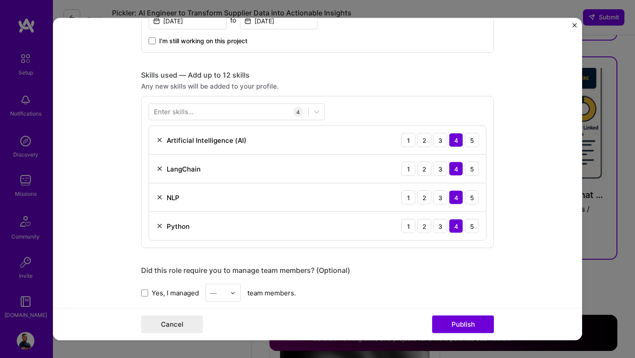
scroll to position [575, 0]
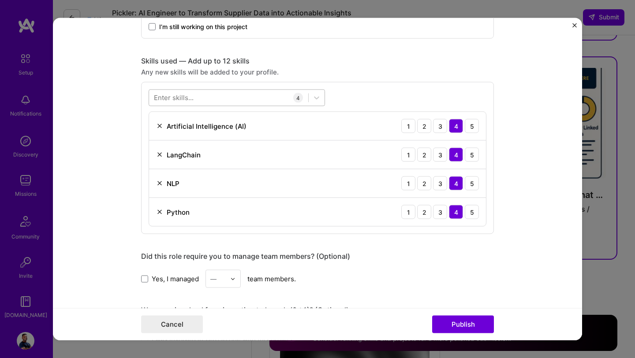
click at [267, 98] on div at bounding box center [228, 97] width 159 height 15
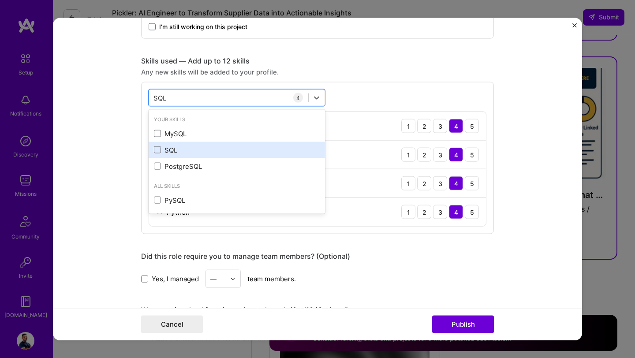
click at [180, 149] on div "SQL" at bounding box center [237, 149] width 166 height 9
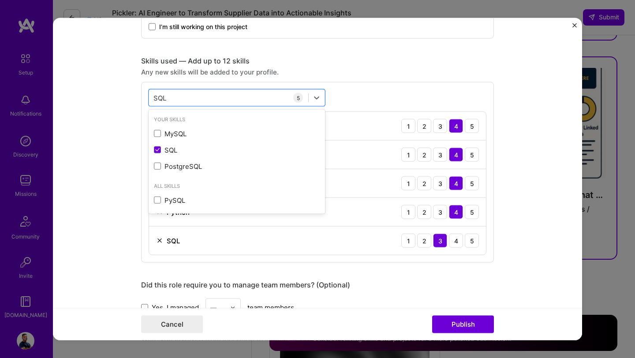
type input "SQL"
click at [461, 278] on div "Project title Fintech Risk & Compliance Chat App Company Bluejay-AI Project ind…" at bounding box center [317, 139] width 353 height 1357
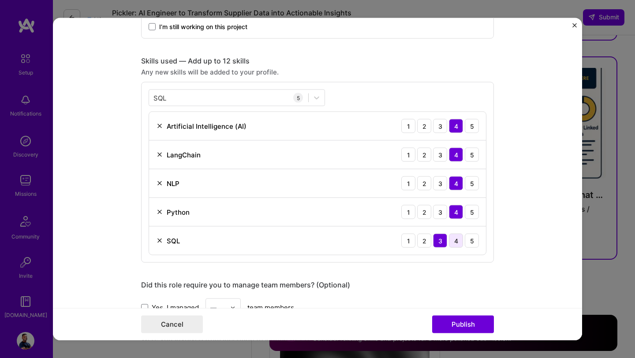
click at [457, 243] on div "4" at bounding box center [456, 241] width 14 height 14
click at [444, 241] on div "3" at bounding box center [440, 241] width 14 height 14
click at [471, 328] on button "Publish" at bounding box center [463, 325] width 62 height 18
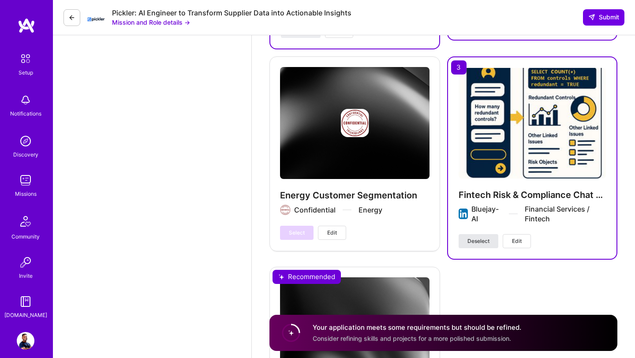
click at [483, 243] on span "Deselect" at bounding box center [479, 241] width 22 height 8
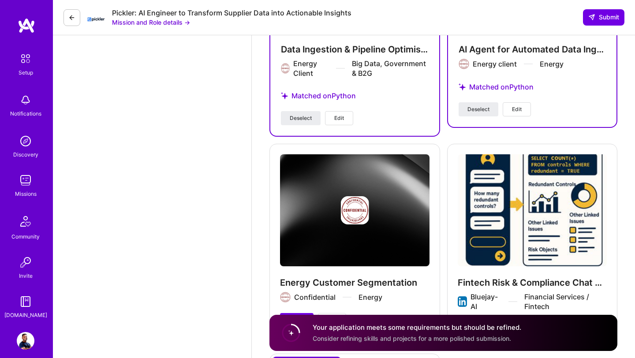
scroll to position [1926, 0]
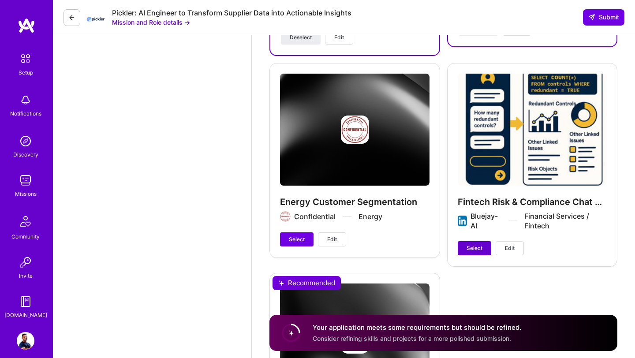
click at [476, 244] on button "Select" at bounding box center [475, 248] width 34 height 14
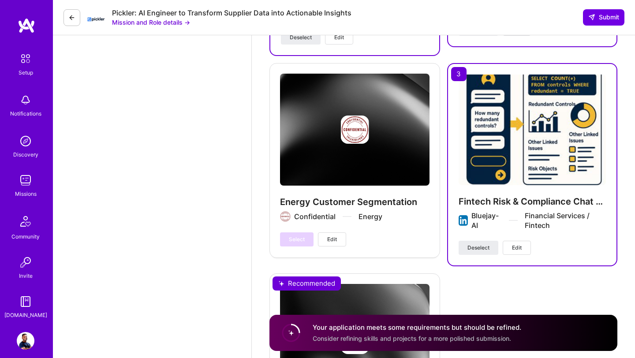
scroll to position [2121, 0]
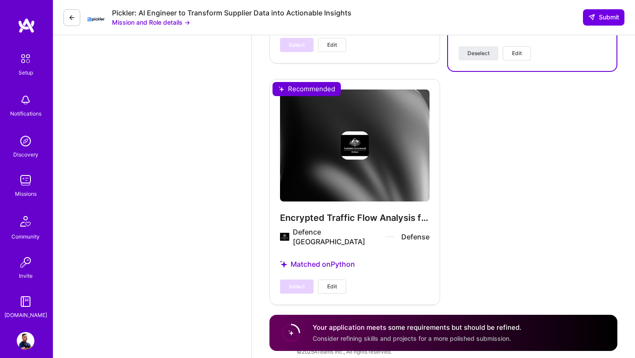
click at [403, 331] on div "Your application meets some requirements but should be refined. Consider refini…" at bounding box center [417, 333] width 209 height 20
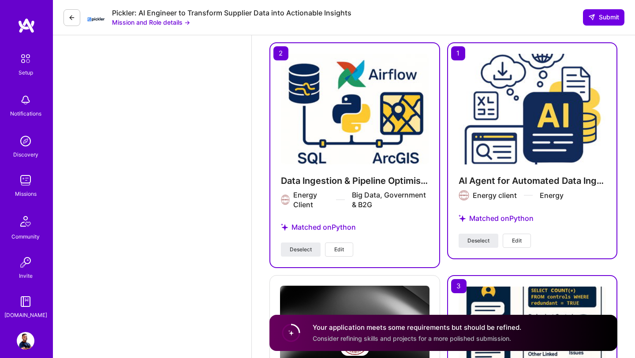
scroll to position [1687, 0]
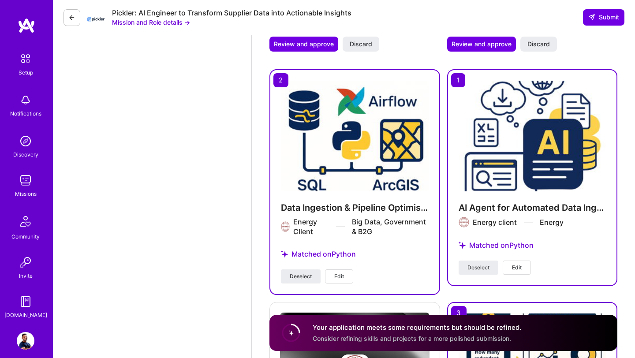
click at [521, 267] on span "Edit" at bounding box center [517, 268] width 10 height 8
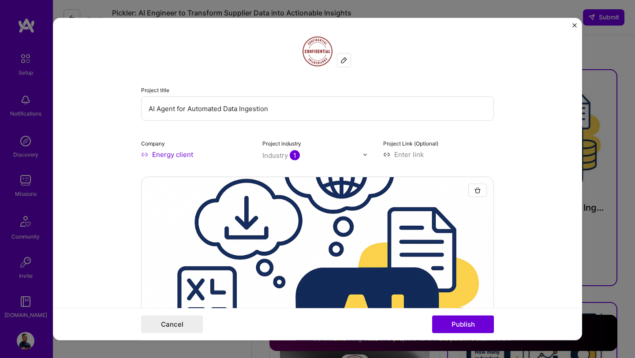
click at [574, 23] on form "Project title AI Agent for Automated Data Ingestion Company Energy client Proje…" at bounding box center [318, 179] width 530 height 323
click at [575, 25] on img "Close" at bounding box center [575, 25] width 4 height 4
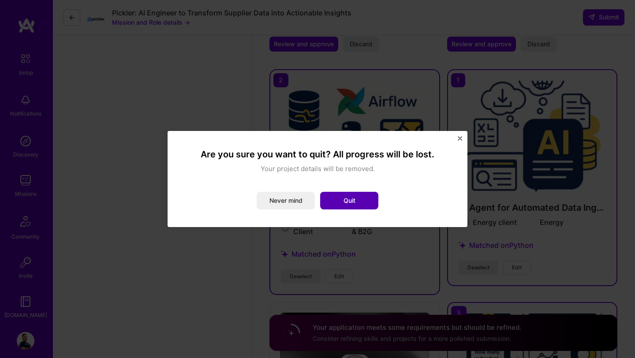
click at [351, 202] on button "Quit" at bounding box center [349, 201] width 58 height 18
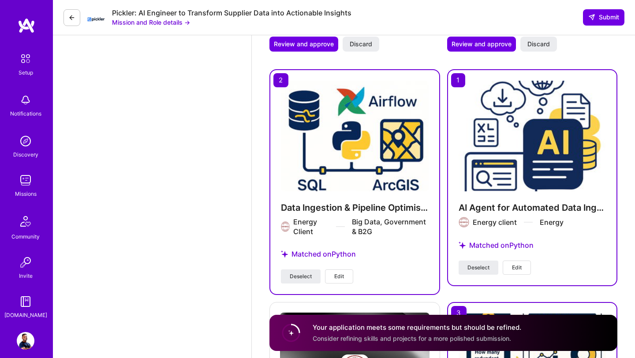
click at [336, 278] on span "Edit" at bounding box center [340, 277] width 10 height 8
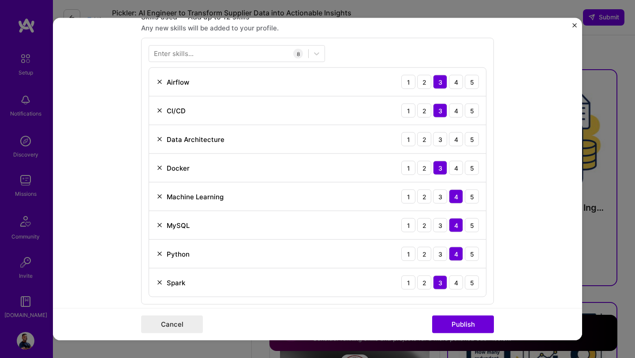
scroll to position [613, 0]
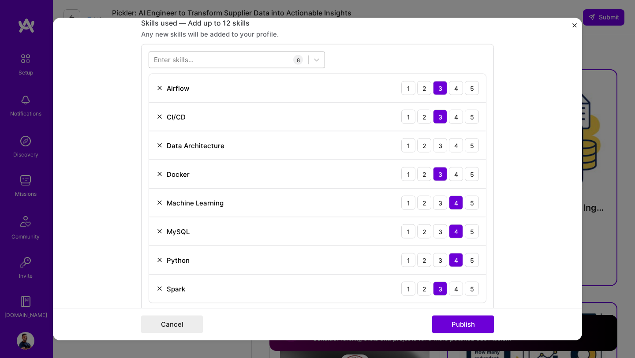
click at [209, 60] on div at bounding box center [228, 60] width 159 height 15
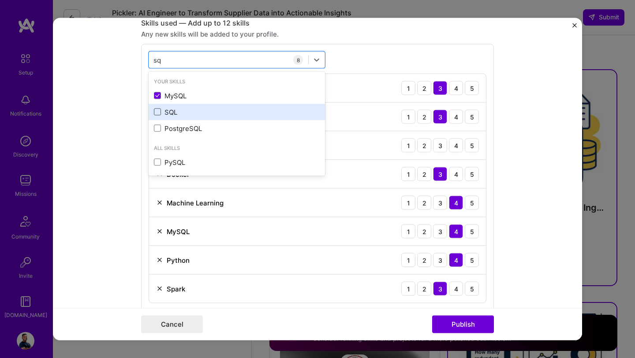
click at [156, 110] on span at bounding box center [157, 112] width 7 height 7
click at [0, 0] on input "checkbox" at bounding box center [0, 0] width 0 height 0
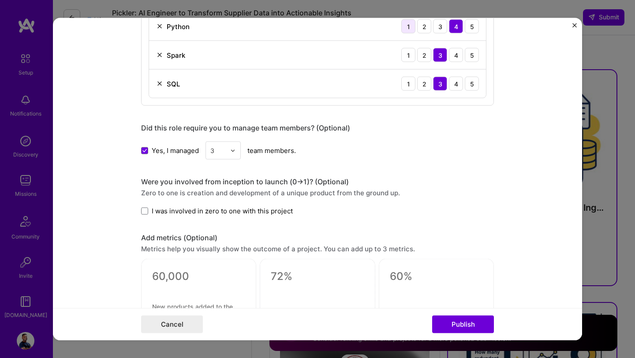
scroll to position [833, 0]
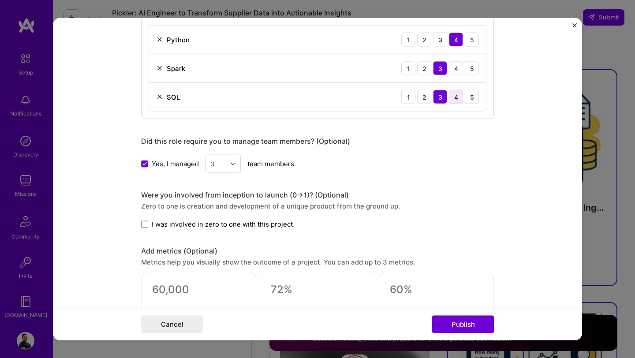
type input "sq"
click at [455, 96] on div "4" at bounding box center [456, 97] width 14 height 14
click at [457, 326] on button "Publish" at bounding box center [463, 325] width 62 height 18
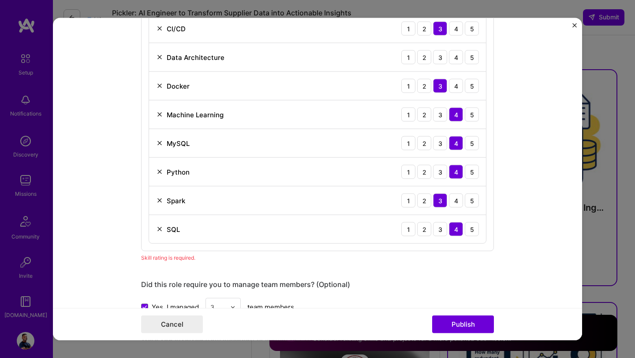
scroll to position [696, 0]
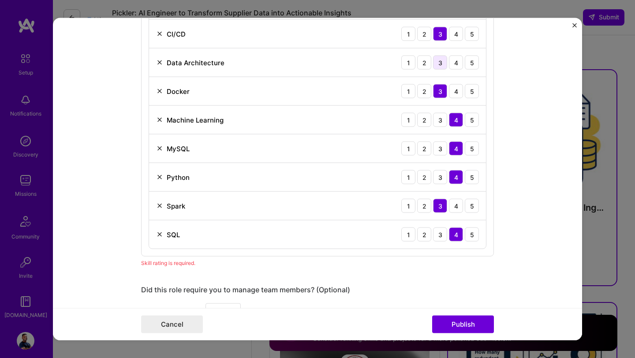
click at [443, 67] on div "3" at bounding box center [440, 63] width 14 height 14
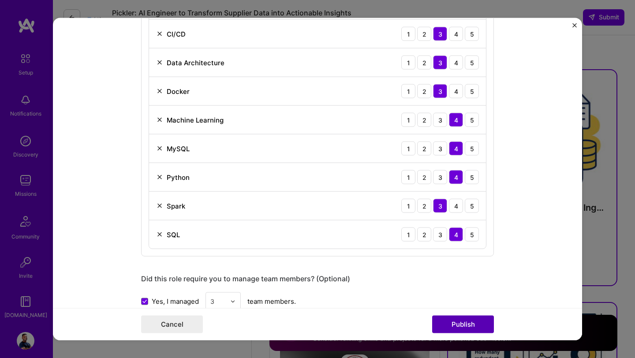
click at [459, 323] on button "Publish" at bounding box center [463, 325] width 62 height 18
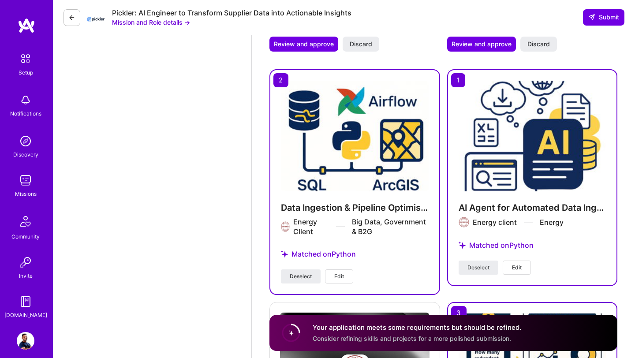
click at [318, 255] on div "Matched on Python" at bounding box center [355, 254] width 148 height 30
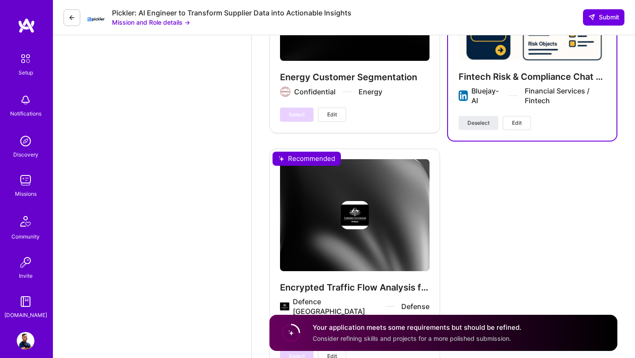
scroll to position [2121, 0]
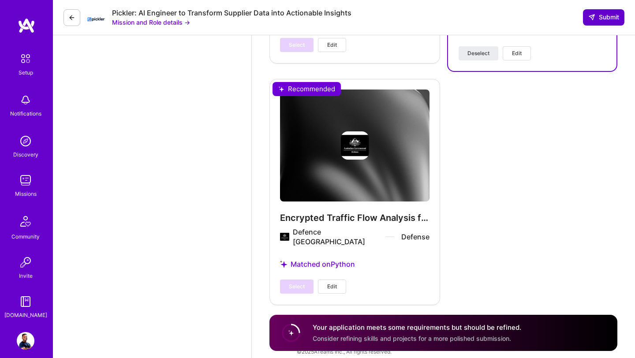
click at [601, 18] on span "Submit" at bounding box center [604, 17] width 31 height 9
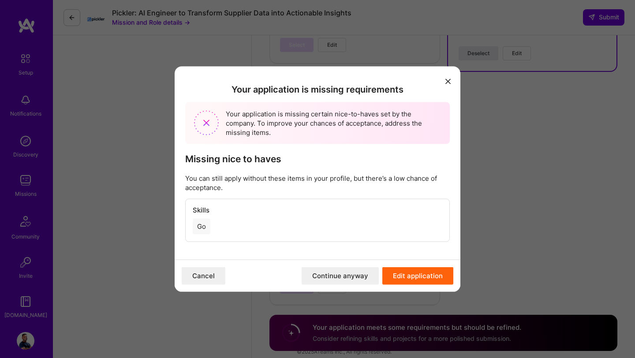
click at [354, 276] on button "Continue anyway" at bounding box center [340, 276] width 77 height 18
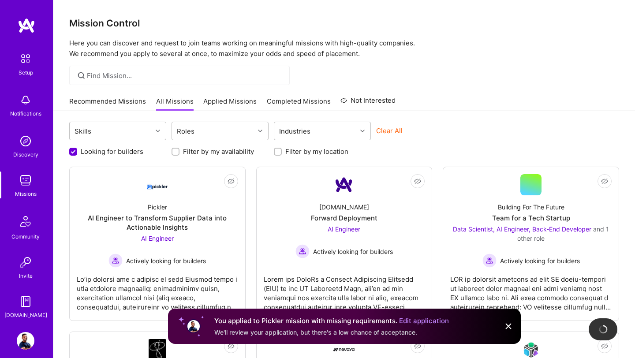
click at [425, 323] on link "Edit application" at bounding box center [424, 321] width 50 height 8
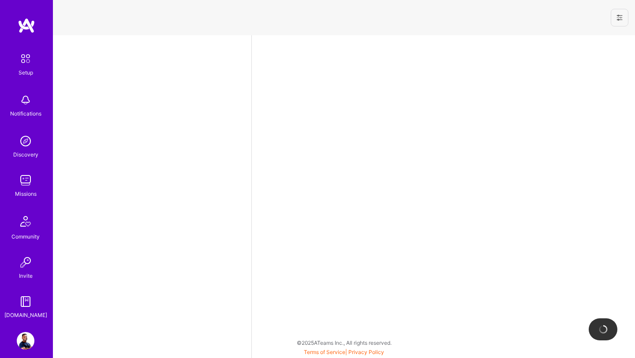
select select "US"
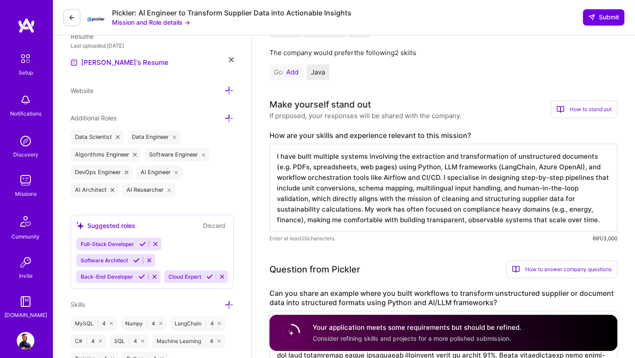
scroll to position [1, 0]
click at [429, 336] on span "Consider refining skills and projects for a more polished submission." at bounding box center [412, 339] width 199 height 8
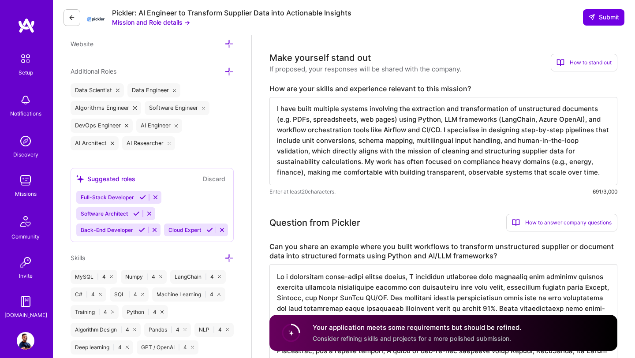
scroll to position [302, 0]
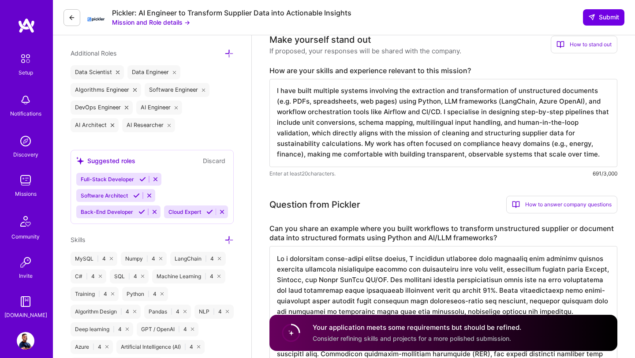
click at [544, 155] on textarea "I have built multiple systems involving the extraction and transformation of un…" at bounding box center [444, 123] width 348 height 88
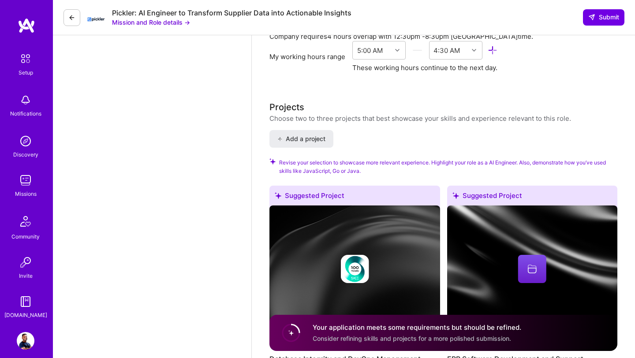
scroll to position [1128, 0]
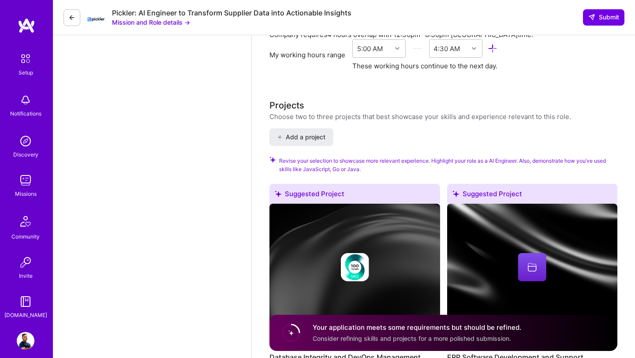
click at [410, 325] on h4 "Your application meets some requirements but should be refined." at bounding box center [417, 327] width 209 height 9
click at [404, 340] on span "Consider refining skills and projects for a more polished submission." at bounding box center [412, 339] width 199 height 8
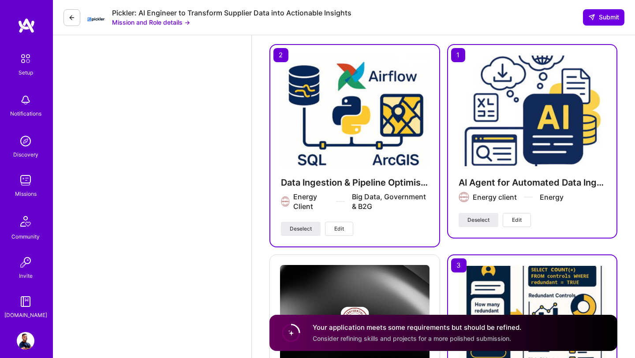
scroll to position [1701, 0]
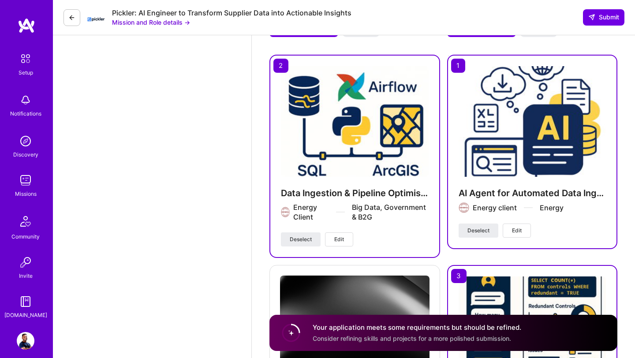
click at [342, 240] on span "Edit" at bounding box center [340, 240] width 10 height 8
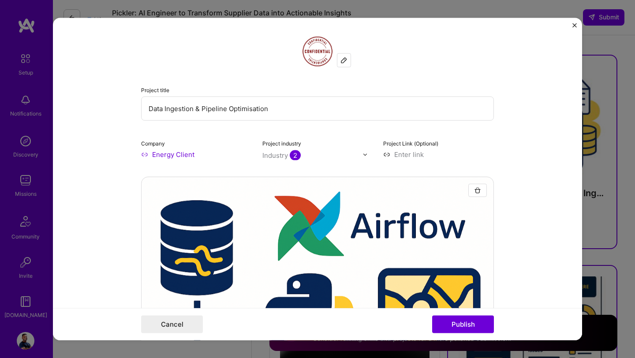
click at [282, 155] on div "Industry 2" at bounding box center [282, 155] width 38 height 9
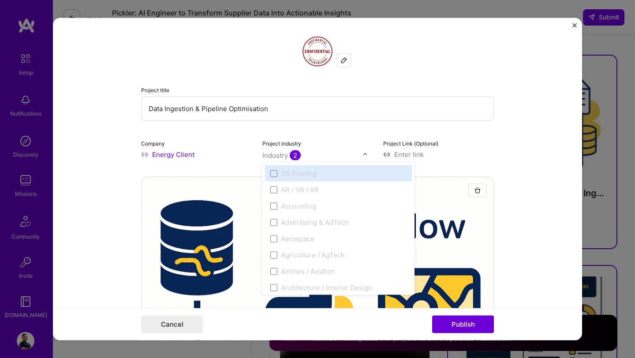
click at [68, 208] on form "Project title Data Ingestion & Pipeline Optimisation Company Energy Client Proj…" at bounding box center [318, 179] width 530 height 323
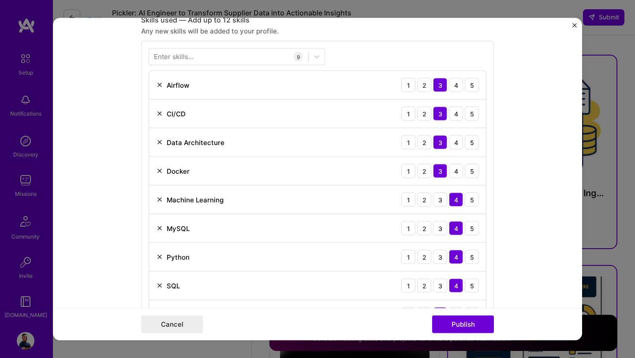
scroll to position [613, 0]
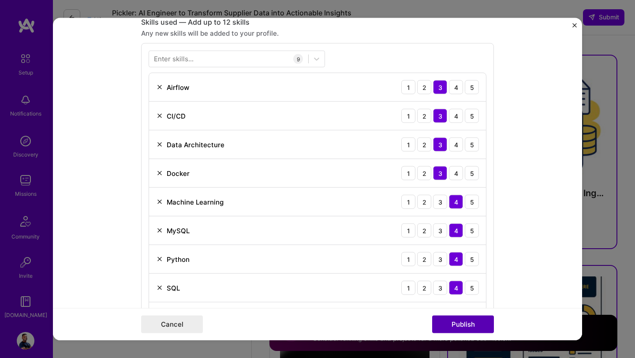
click at [440, 324] on button "Publish" at bounding box center [463, 325] width 62 height 18
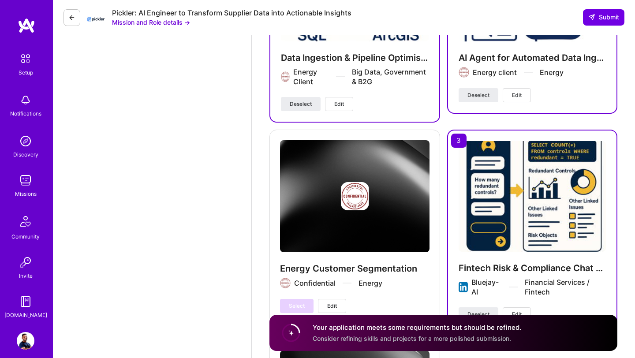
scroll to position [1900, 0]
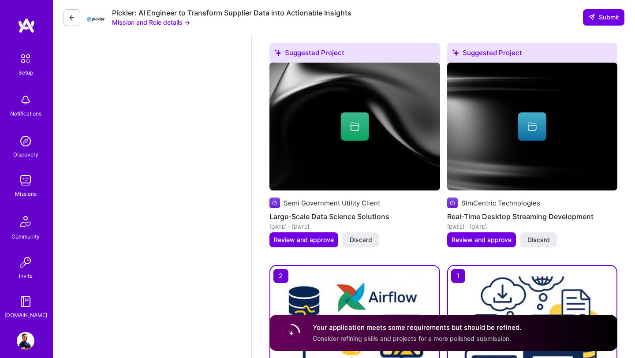
scroll to position [1462, 0]
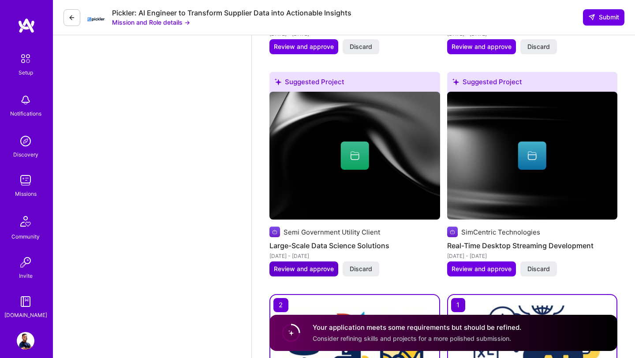
click at [292, 274] on button "Review and approve" at bounding box center [304, 269] width 69 height 15
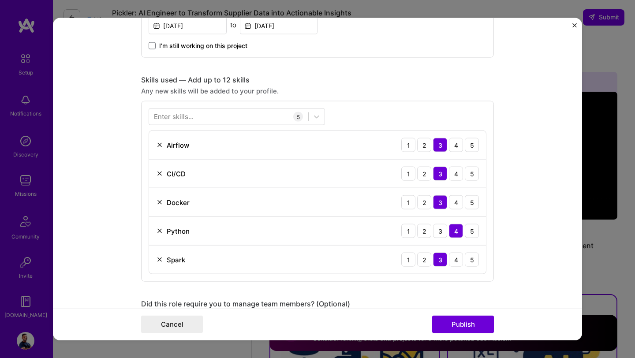
scroll to position [0, 0]
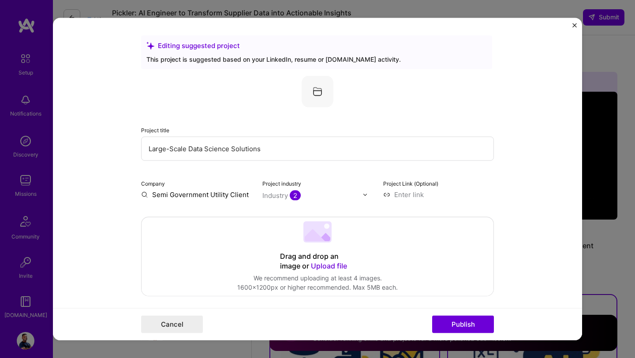
click at [573, 25] on img "Close" at bounding box center [575, 25] width 4 height 4
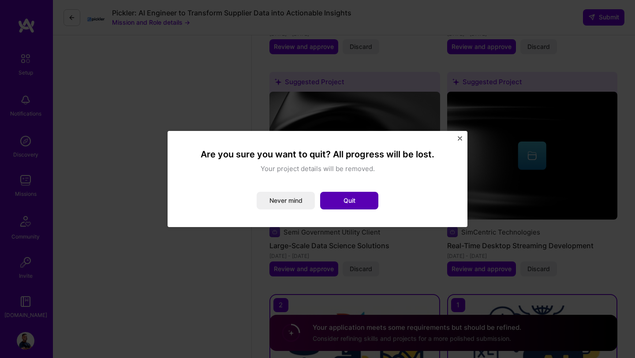
click at [353, 199] on button "Quit" at bounding box center [349, 201] width 58 height 18
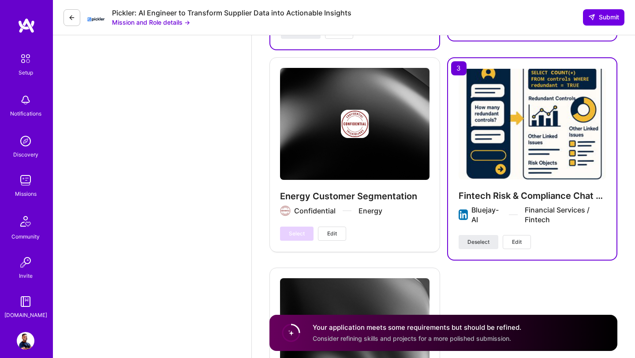
scroll to position [1911, 0]
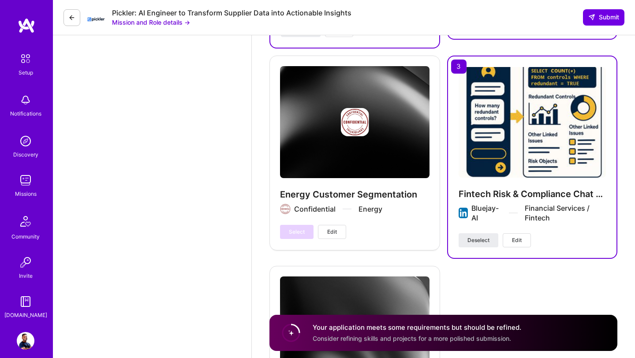
click at [320, 338] on span "Consider refining skills and projects for a more polished submission." at bounding box center [412, 339] width 199 height 8
click at [292, 334] on circle at bounding box center [291, 333] width 17 height 17
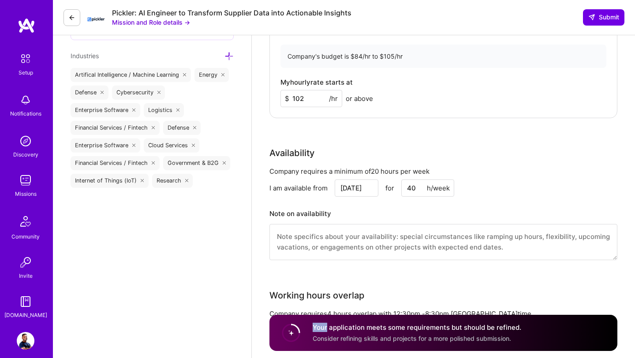
scroll to position [752, 0]
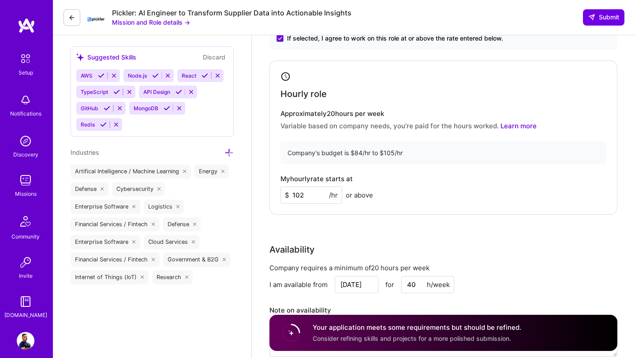
click at [310, 199] on input "102" at bounding box center [312, 195] width 62 height 17
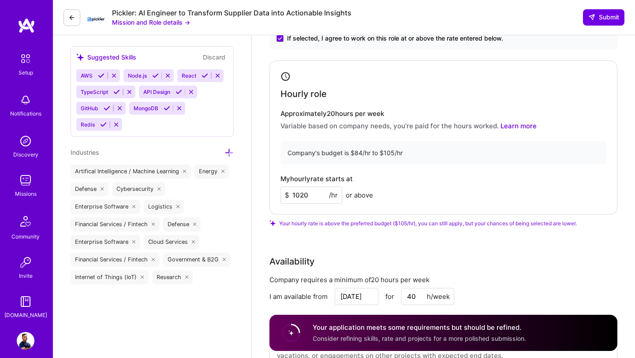
click at [509, 269] on div "Availability Company requires a minimum of 20 hours per week I am available fro…" at bounding box center [444, 317] width 348 height 125
click at [310, 197] on input "1020" at bounding box center [312, 195] width 62 height 17
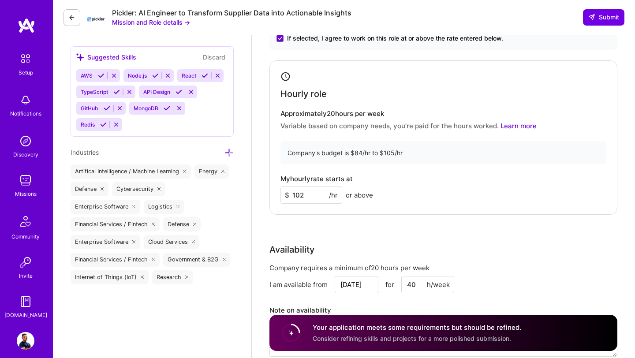
type input "102"
click at [339, 231] on div "Rate Your rate should reflect your skills, experience, role requirements, and m…" at bounding box center [444, 178] width 348 height 380
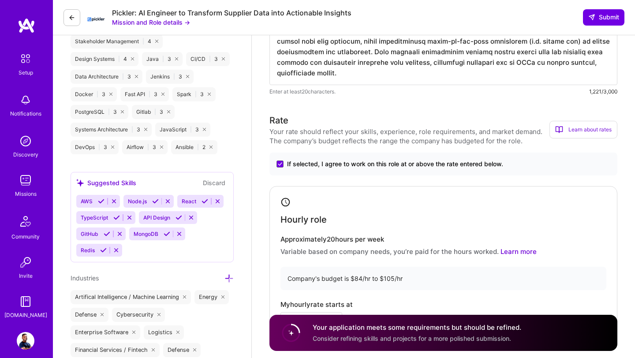
scroll to position [666, 0]
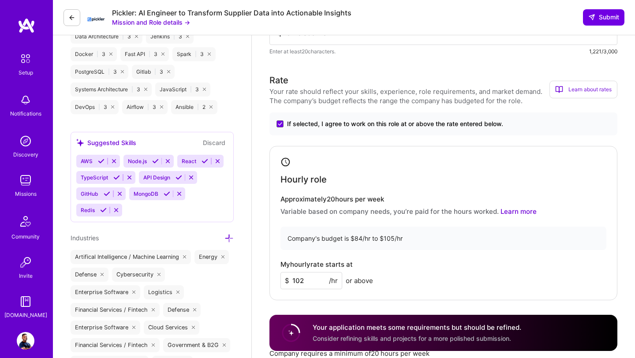
click at [310, 334] on div "Your application meets some requirements but should be refined. Consider refini…" at bounding box center [444, 333] width 348 height 36
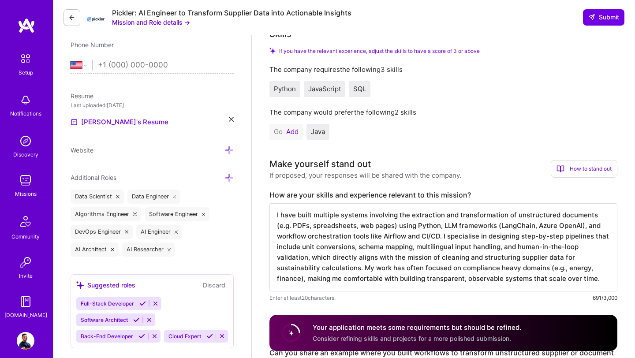
scroll to position [0, 0]
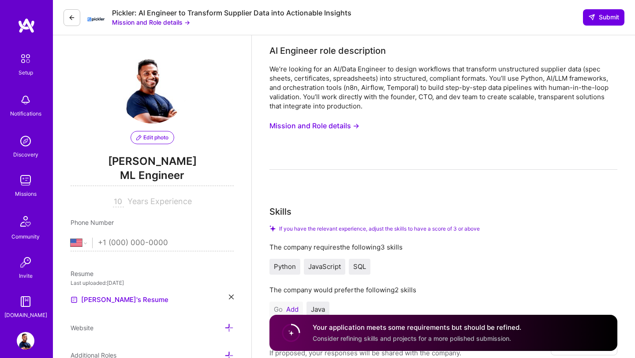
click at [26, 191] on div "Missions" at bounding box center [26, 193] width 22 height 9
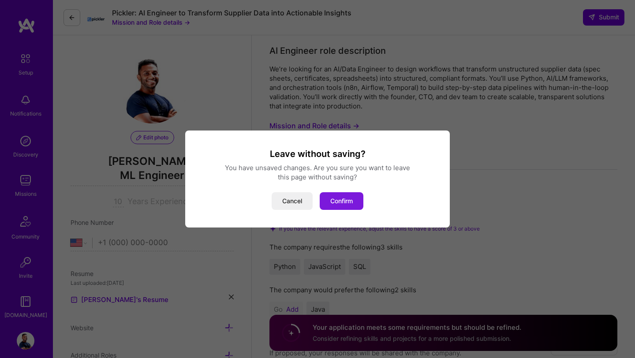
click at [335, 206] on button "Confirm" at bounding box center [342, 201] width 44 height 18
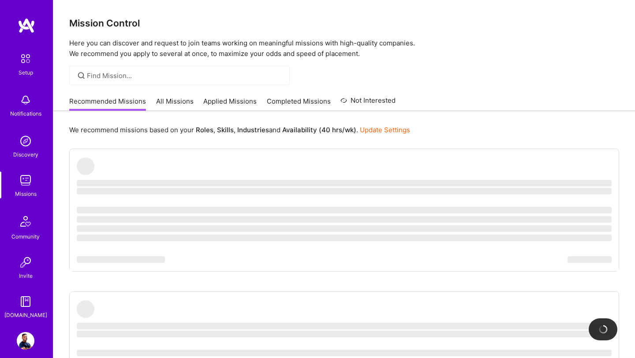
click at [232, 103] on link "Applied Missions" at bounding box center [229, 104] width 53 height 15
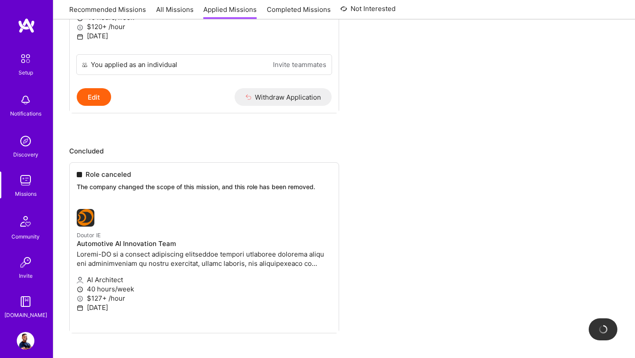
scroll to position [699, 0]
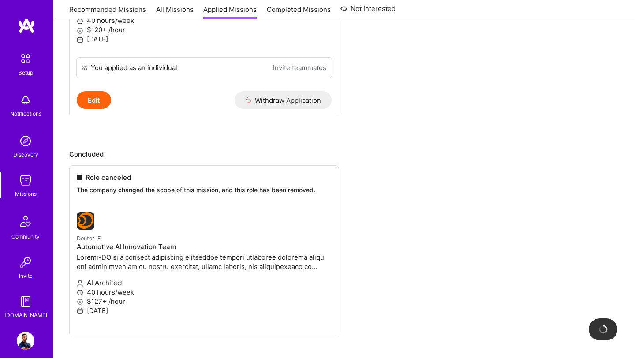
click at [93, 159] on p "Concluded" at bounding box center [344, 154] width 550 height 9
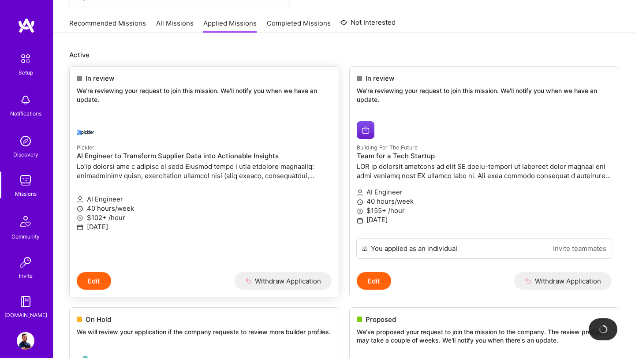
scroll to position [80, 0]
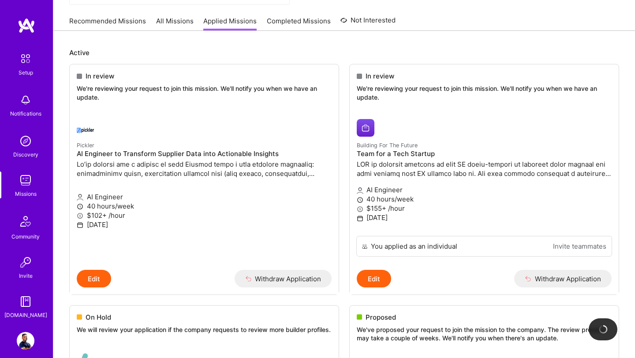
click at [331, 52] on p "Active" at bounding box center [344, 52] width 550 height 9
click at [86, 278] on button "Edit" at bounding box center [94, 279] width 34 height 18
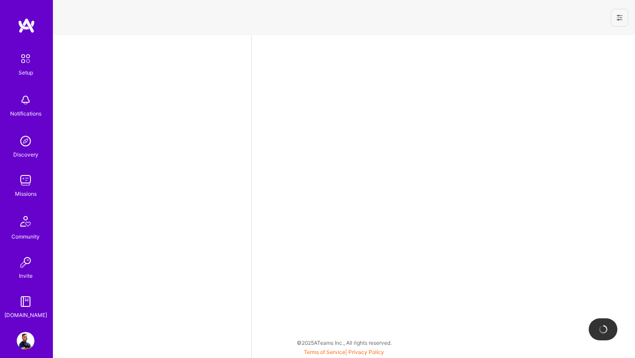
select select "US"
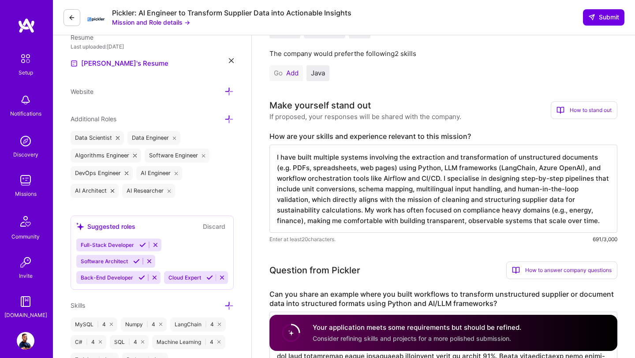
scroll to position [210, 0]
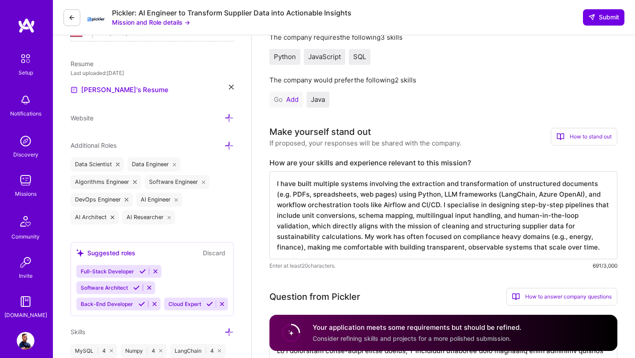
click at [295, 97] on button "Add" at bounding box center [292, 99] width 12 height 7
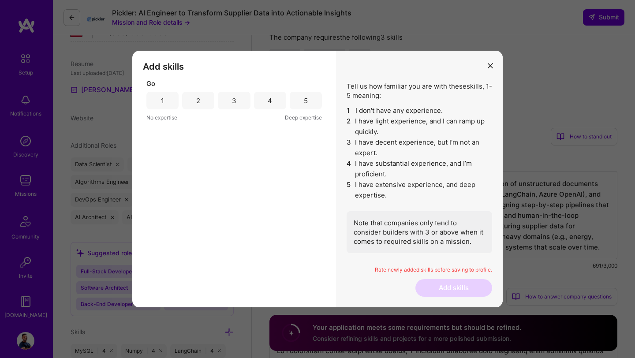
click at [269, 101] on div "4" at bounding box center [270, 100] width 4 height 9
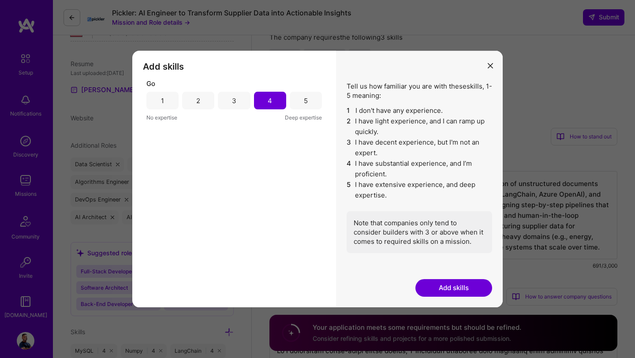
click at [439, 286] on button "Add skills" at bounding box center [454, 288] width 77 height 18
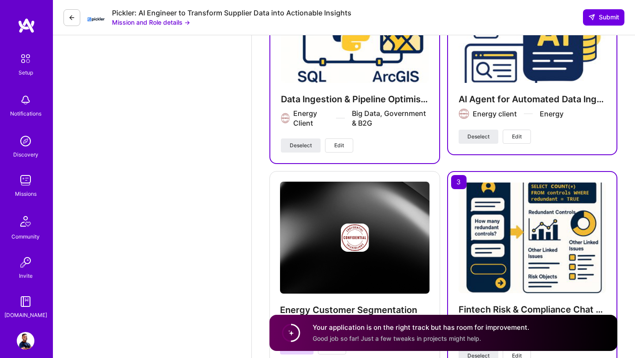
scroll to position [1707, 0]
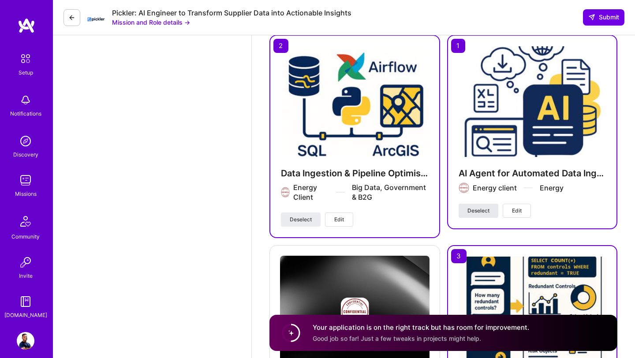
click at [479, 207] on span "Deselect" at bounding box center [479, 211] width 22 height 8
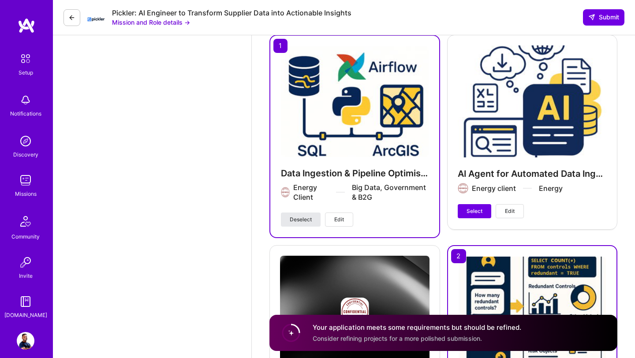
click at [307, 220] on span "Deselect" at bounding box center [301, 220] width 22 height 8
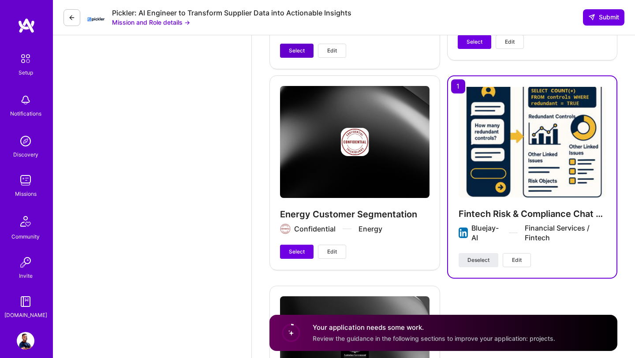
scroll to position [1855, 0]
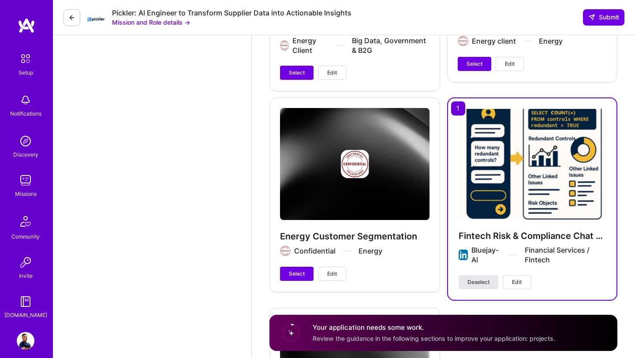
click at [474, 284] on span "Deselect" at bounding box center [479, 282] width 22 height 8
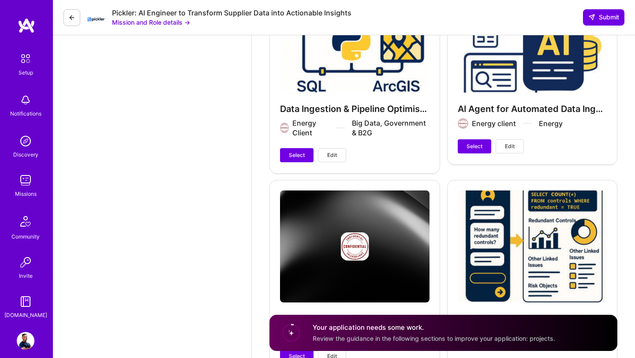
scroll to position [1771, 0]
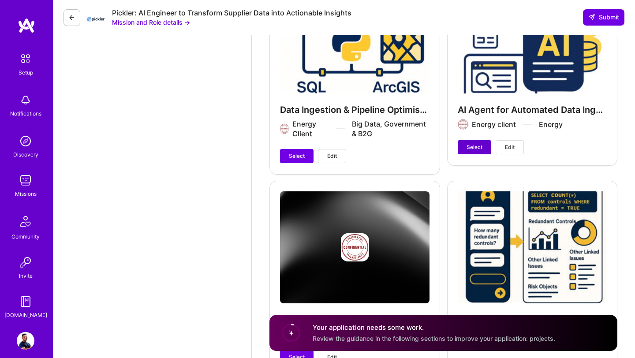
click at [474, 147] on span "Select" at bounding box center [475, 147] width 16 height 8
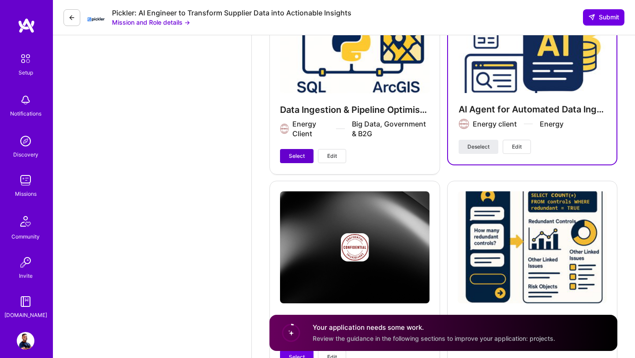
click at [297, 159] on span "Select" at bounding box center [297, 156] width 16 height 8
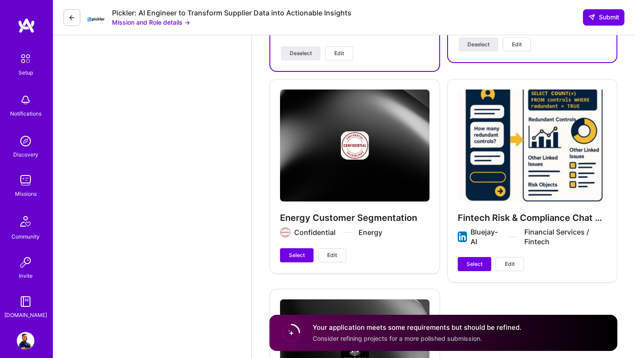
scroll to position [1888, 0]
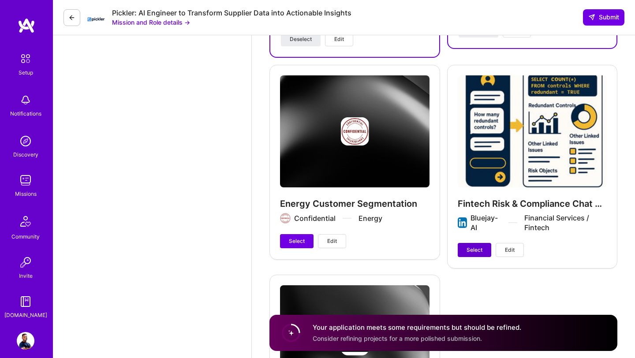
click at [476, 250] on span "Select" at bounding box center [475, 250] width 16 height 8
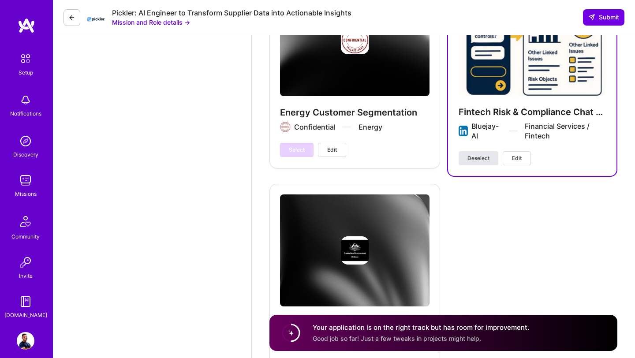
scroll to position [2062, 0]
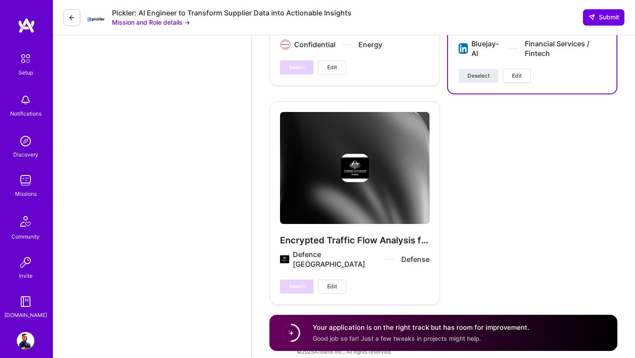
click at [411, 339] on span "Good job so far! Just a few tweaks in projects might help." at bounding box center [397, 339] width 169 height 8
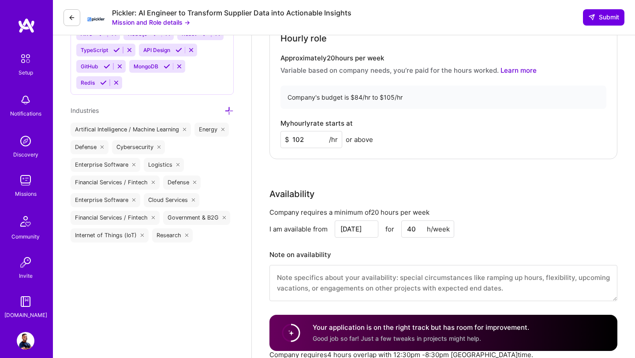
scroll to position [793, 0]
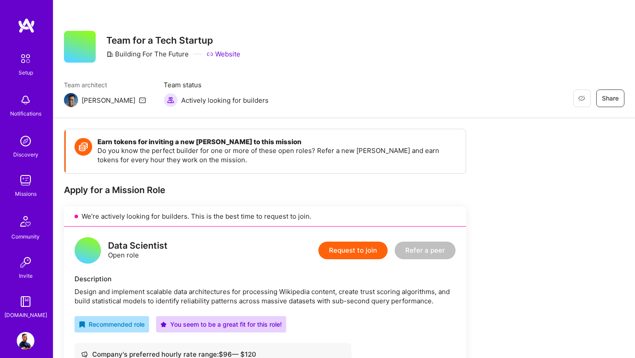
click at [26, 192] on div "Missions" at bounding box center [26, 193] width 22 height 9
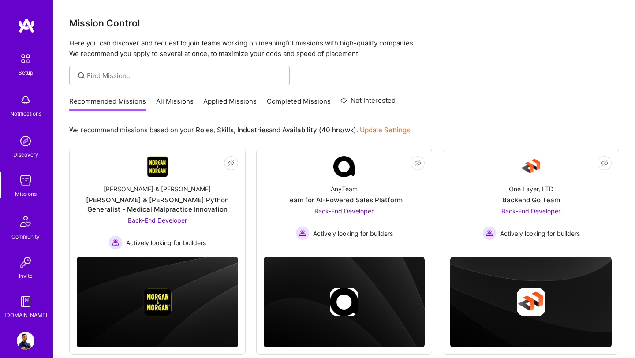
click at [213, 100] on link "Applied Missions" at bounding box center [229, 104] width 53 height 15
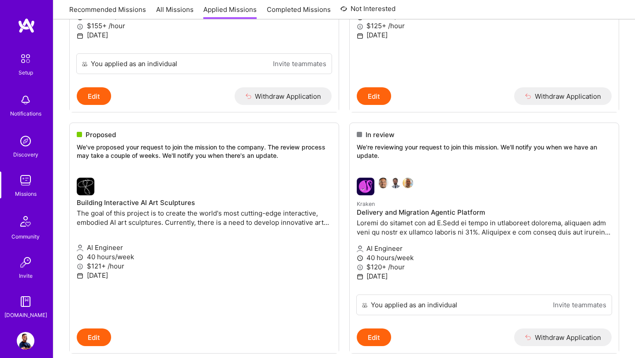
scroll to position [278, 0]
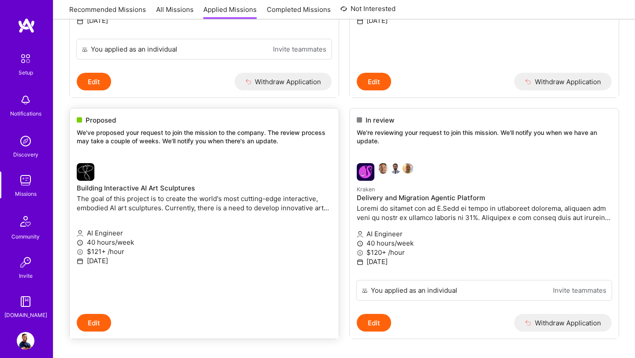
click at [236, 203] on p "The goal of this project is to create the world's most cutting-edge interactive…" at bounding box center [204, 203] width 255 height 19
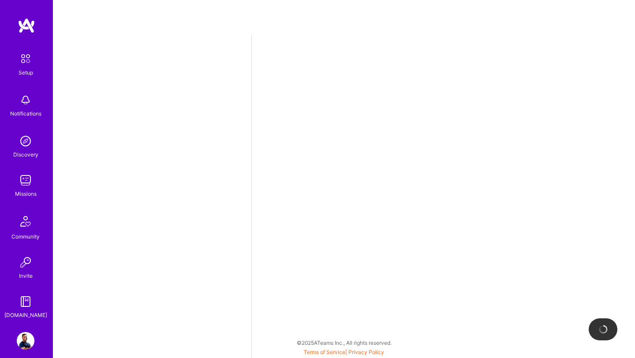
select select "US"
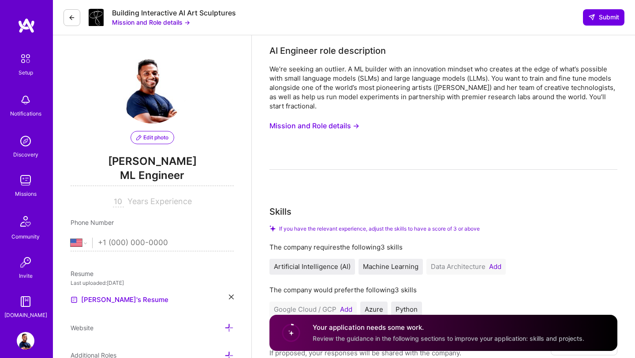
click at [346, 128] on button "Mission and Role details →" at bounding box center [315, 126] width 90 height 16
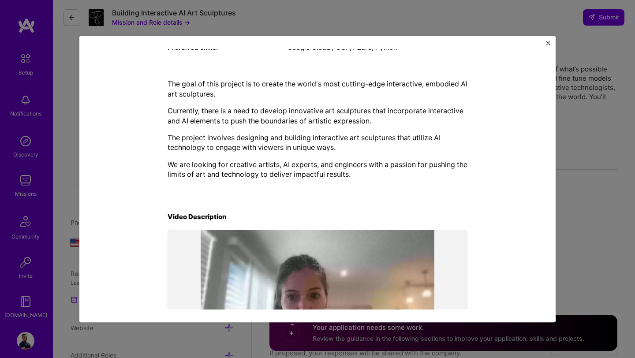
scroll to position [253, 0]
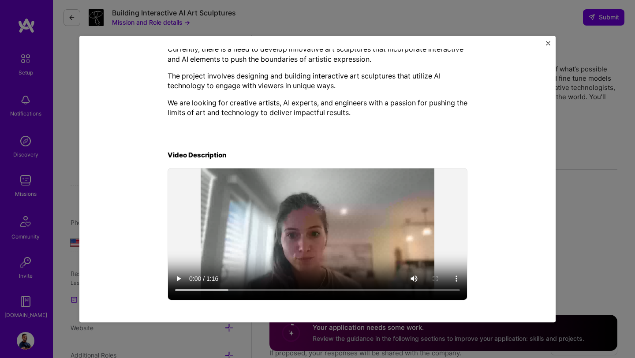
click at [547, 42] on img "Close" at bounding box center [548, 43] width 4 height 4
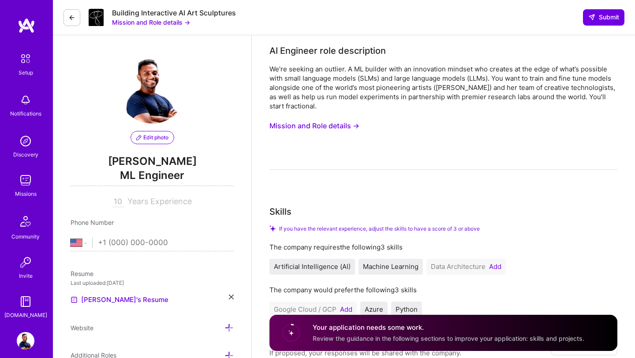
click at [25, 31] on img at bounding box center [27, 26] width 18 height 16
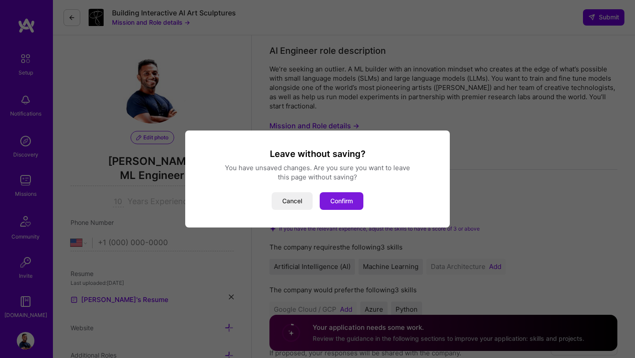
click at [343, 199] on button "Confirm" at bounding box center [342, 201] width 44 height 18
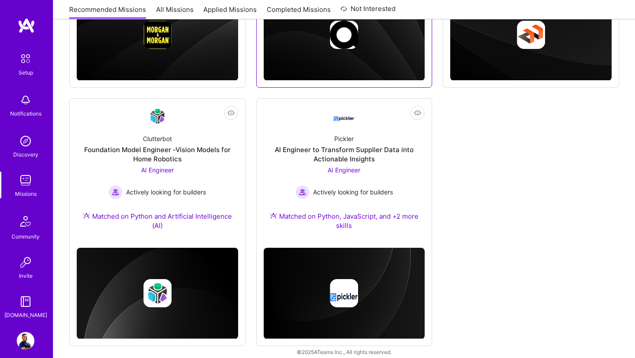
scroll to position [276, 0]
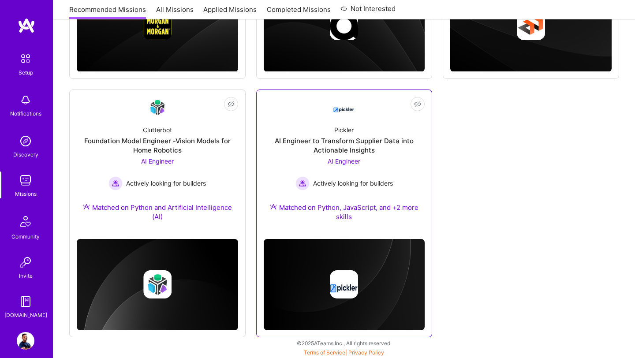
click at [360, 160] on span "AI Engineer" at bounding box center [344, 162] width 33 height 8
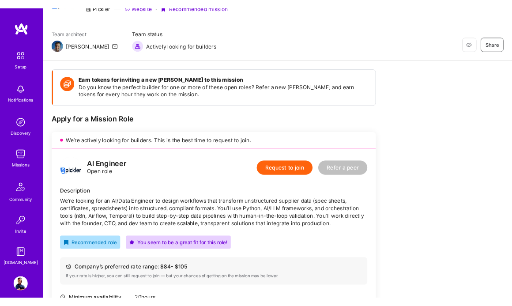
scroll to position [55, 0]
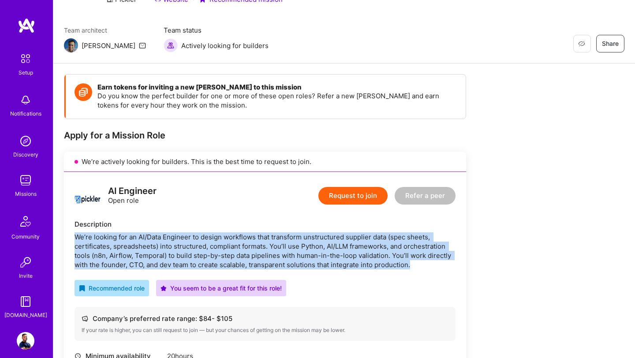
drag, startPoint x: 76, startPoint y: 237, endPoint x: 435, endPoint y: 263, distance: 359.8
click at [435, 263] on div "We’re looking for an AI/Data Engineer to design workflows that transform unstru…" at bounding box center [265, 251] width 381 height 37
copy div "We’re looking for an AI/Data Engineer to design workflows that transform unstru…"
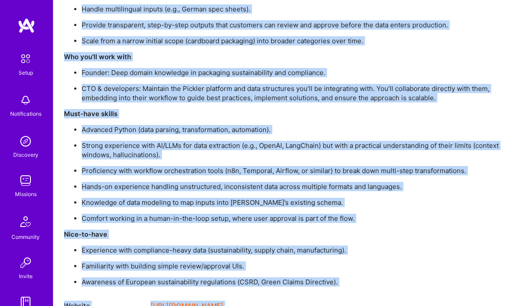
scroll to position [786, 0]
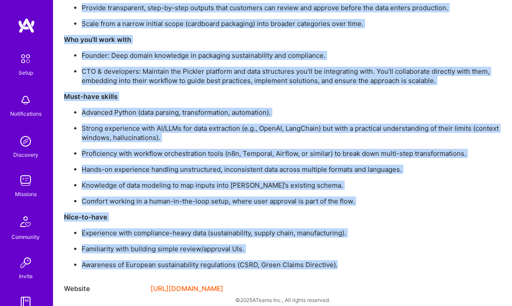
drag, startPoint x: 94, startPoint y: 152, endPoint x: 339, endPoint y: 252, distance: 265.1
copy div "l ipsu-dolors ametcon adipisc eli seddoeius temporin utlaboree dol magn aliquae…"
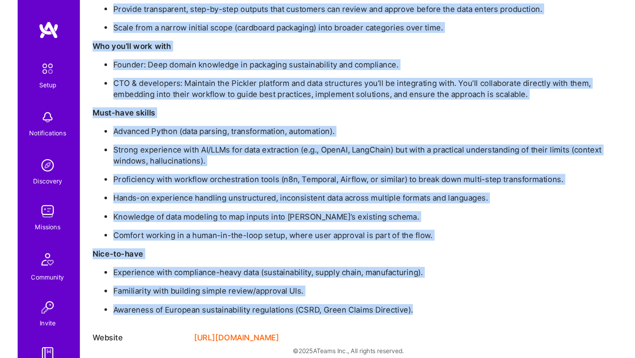
scroll to position [714, 0]
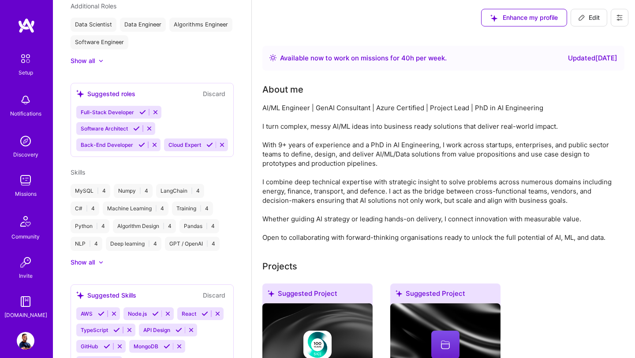
scroll to position [369, 0]
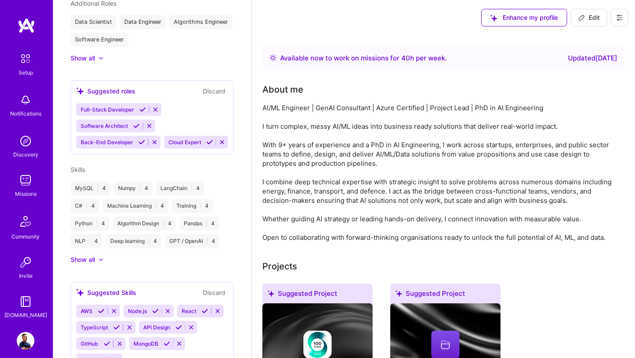
click at [547, 21] on span "Enhance my profile" at bounding box center [525, 17] width 68 height 9
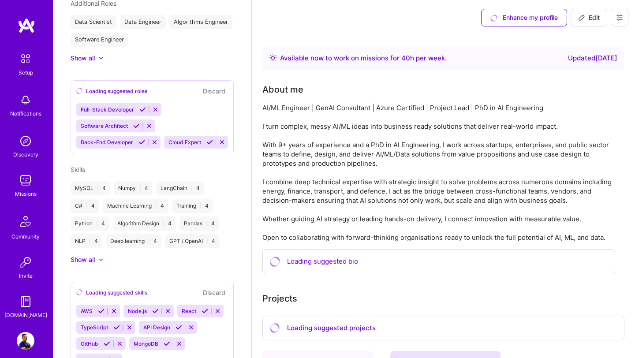
click at [583, 20] on icon at bounding box center [582, 17] width 7 height 7
select select "US"
select select "Right Now"
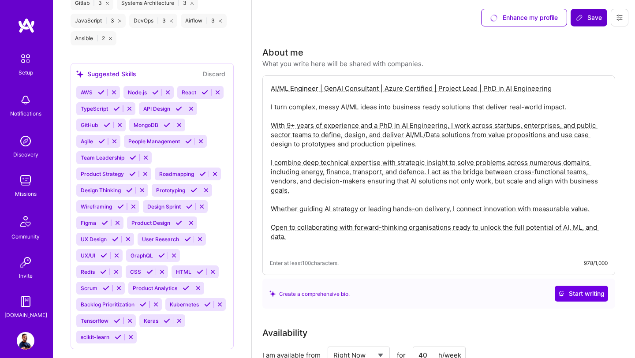
scroll to position [1139, 0]
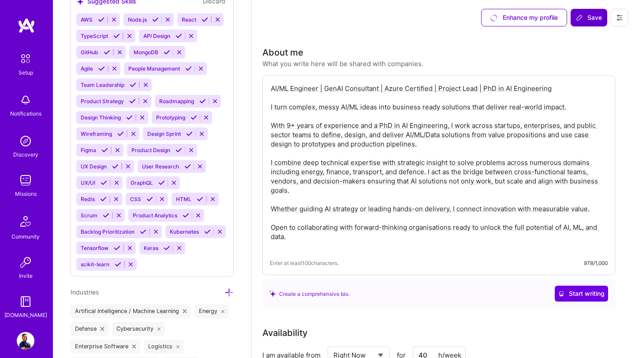
click at [118, 247] on icon at bounding box center [117, 248] width 7 height 7
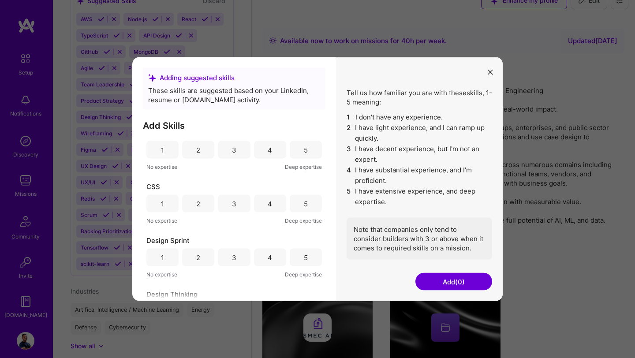
scroll to position [0, 0]
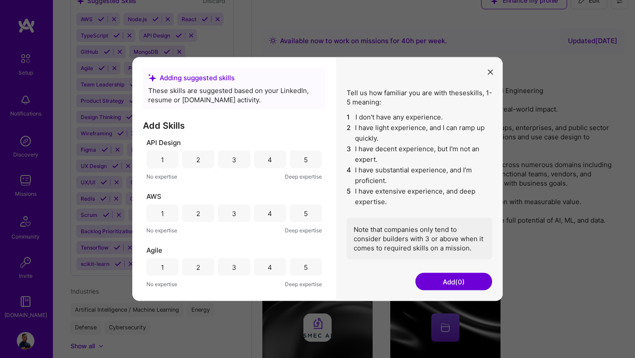
click at [240, 162] on div "3" at bounding box center [234, 160] width 32 height 18
click at [241, 212] on div "3" at bounding box center [234, 214] width 32 height 18
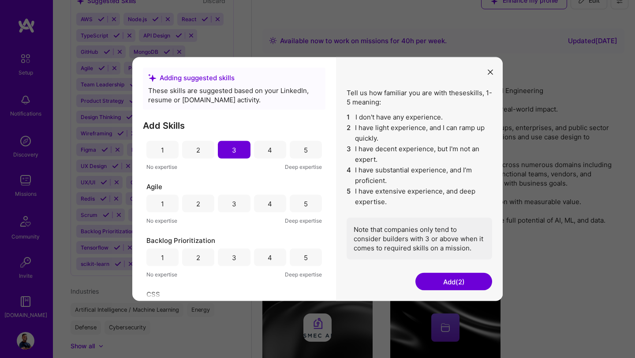
scroll to position [64, 0]
click at [270, 203] on div "4" at bounding box center [270, 202] width 4 height 9
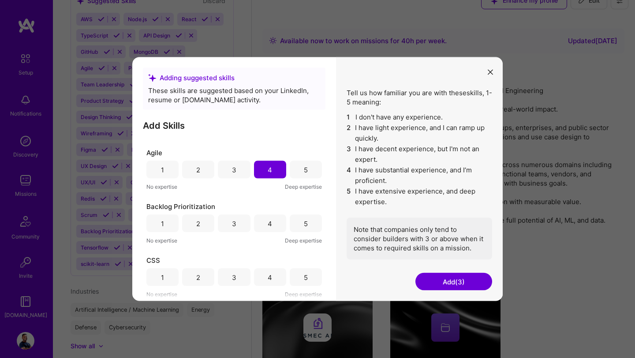
scroll to position [98, 0]
click at [224, 278] on div "3" at bounding box center [234, 277] width 32 height 18
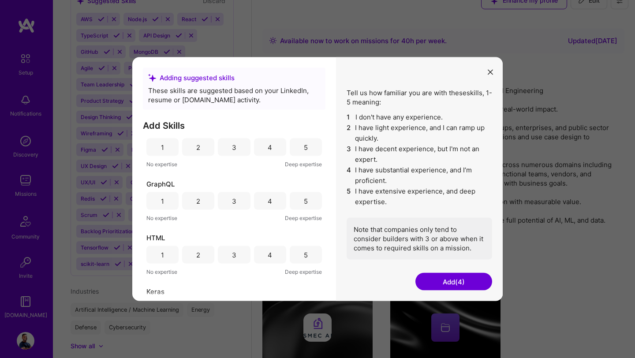
scroll to position [555, 0]
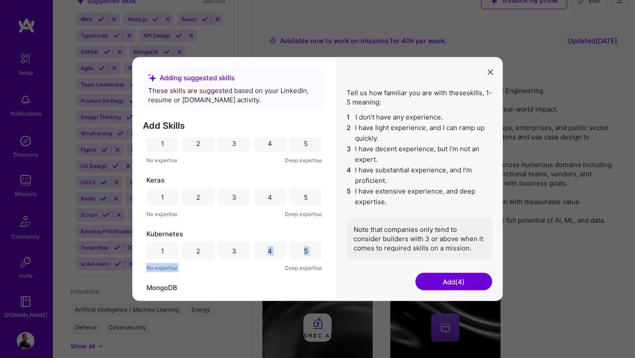
drag, startPoint x: 236, startPoint y: 254, endPoint x: 232, endPoint y: 270, distance: 16.8
click at [232, 270] on div "Kubernetes 1 2 3 4 5 No expertise Deep expertise" at bounding box center [235, 250] width 176 height 43
click at [272, 196] on div "4" at bounding box center [270, 197] width 32 height 18
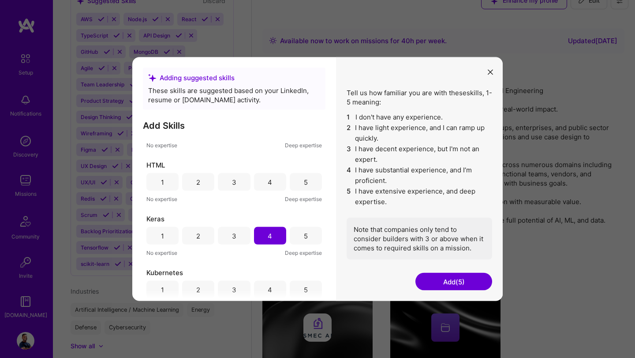
scroll to position [517, 0]
click at [240, 182] on div "3" at bounding box center [234, 182] width 32 height 18
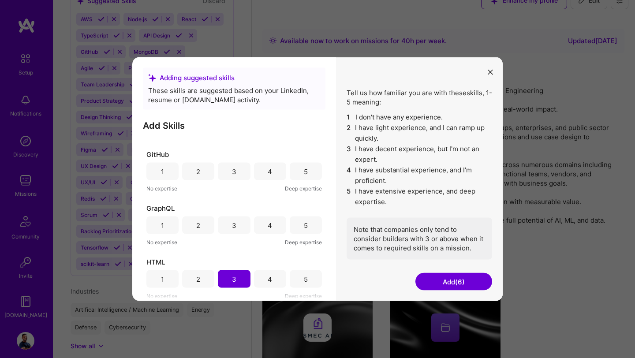
scroll to position [417, 0]
click at [271, 176] on div "4" at bounding box center [270, 173] width 32 height 18
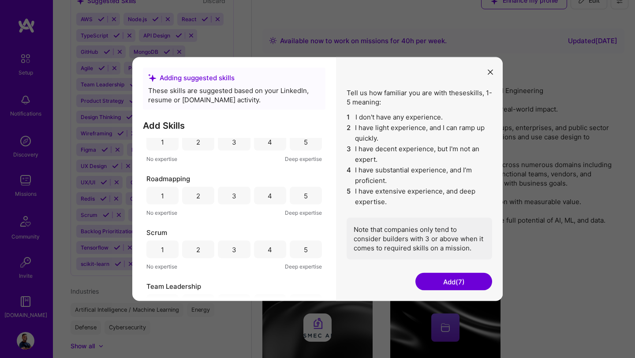
scroll to position [1551, 0]
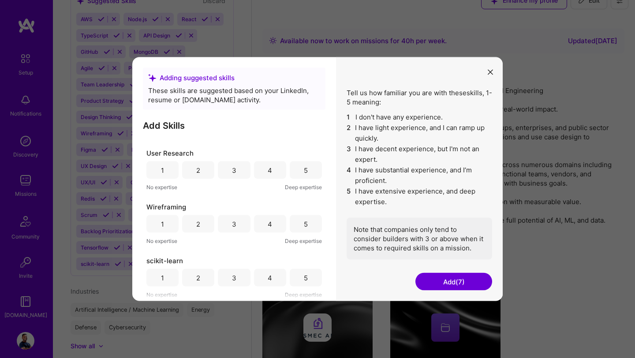
click at [273, 282] on div "4" at bounding box center [270, 278] width 32 height 18
click at [458, 287] on button "Add (8)" at bounding box center [454, 282] width 77 height 18
click at [463, 280] on button "Add (8)" at bounding box center [454, 282] width 77 height 18
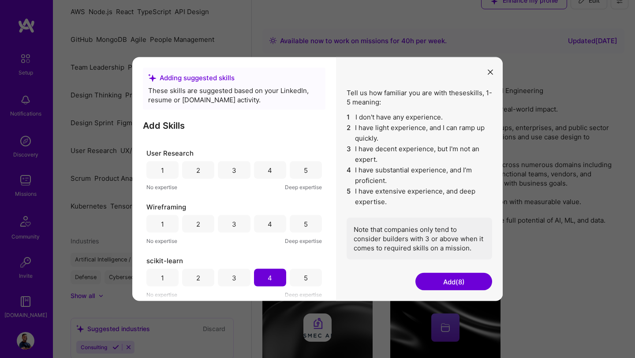
scroll to position [509, 0]
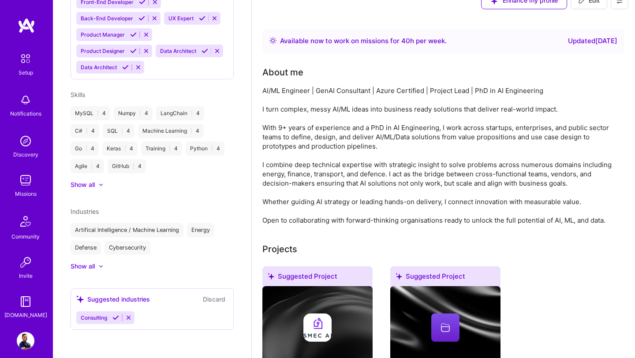
click at [454, 281] on div "Suggested Project" at bounding box center [446, 278] width 110 height 23
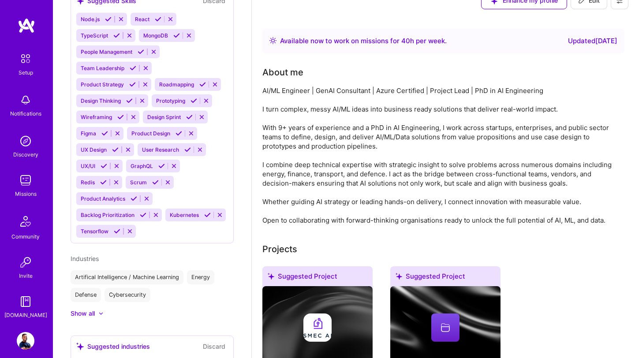
scroll to position [774, 0]
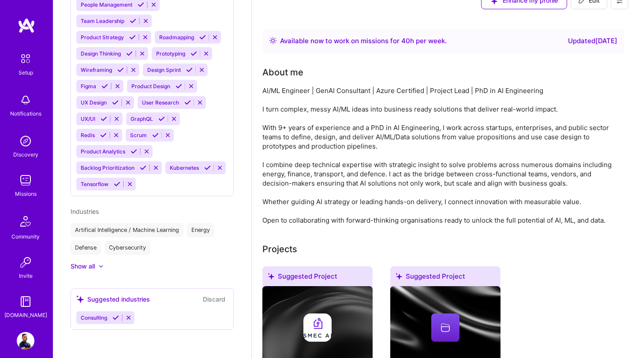
click at [117, 319] on icon at bounding box center [116, 318] width 7 height 7
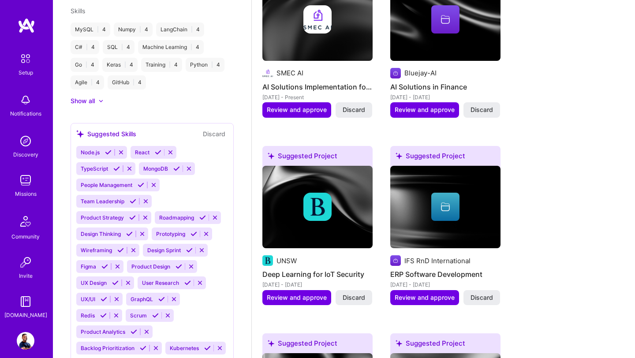
scroll to position [678, 0]
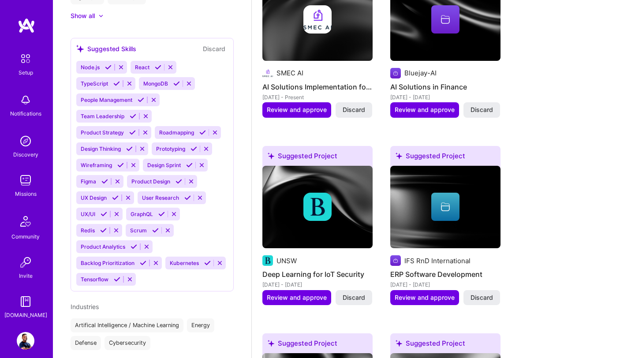
click at [218, 262] on icon at bounding box center [220, 263] width 7 height 7
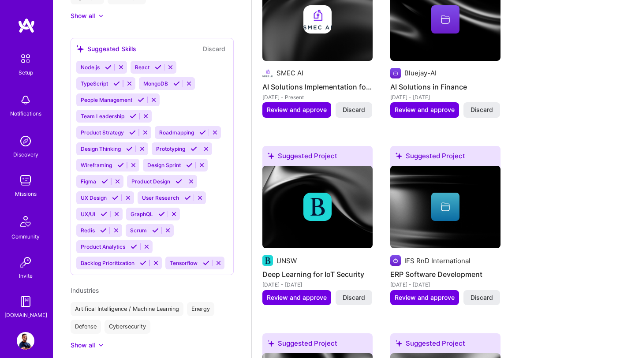
click at [156, 263] on icon at bounding box center [156, 263] width 7 height 7
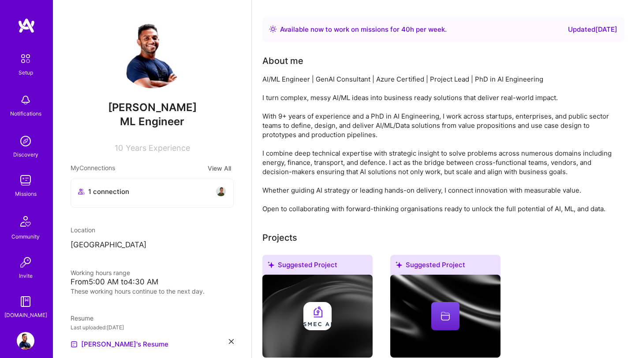
scroll to position [0, 0]
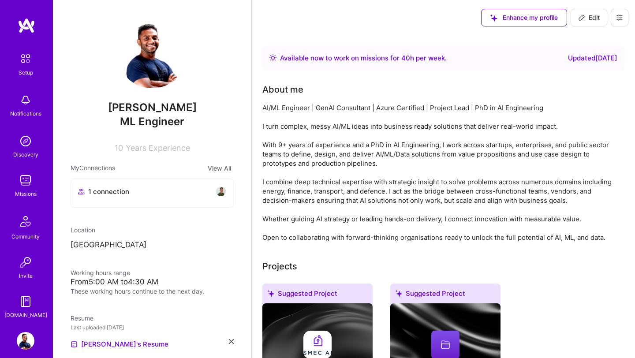
click at [599, 16] on span "Edit" at bounding box center [590, 17] width 22 height 9
select select "US"
select select "Right Now"
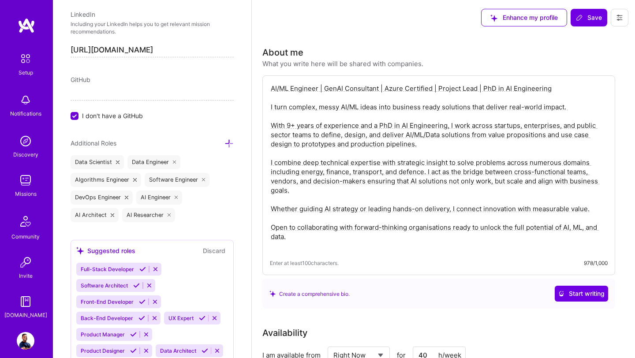
scroll to position [748, 0]
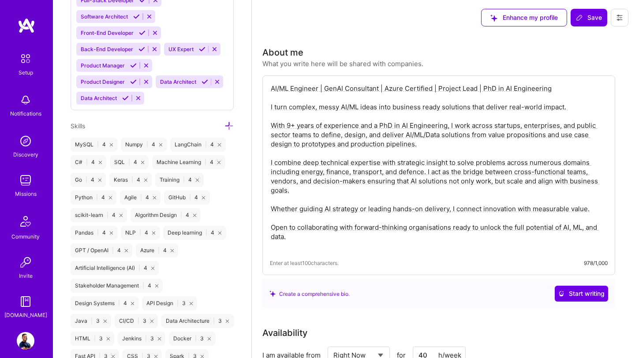
click at [100, 180] on icon at bounding box center [99, 180] width 3 height 3
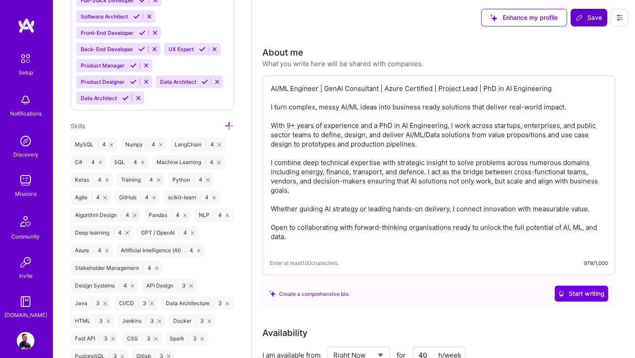
click at [595, 20] on span "Save" at bounding box center [589, 17] width 26 height 9
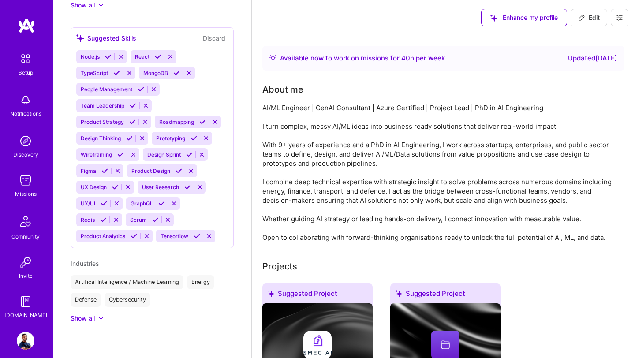
scroll to position [479, 0]
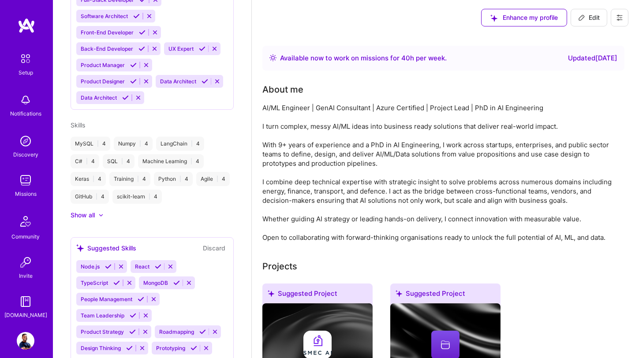
click at [584, 19] on icon at bounding box center [582, 17] width 7 height 7
select select "US"
select select "Right Now"
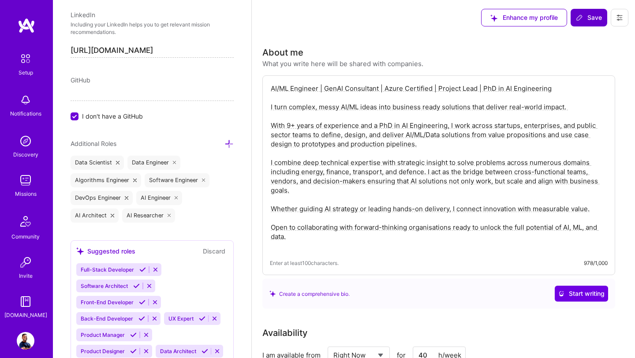
scroll to position [350, 0]
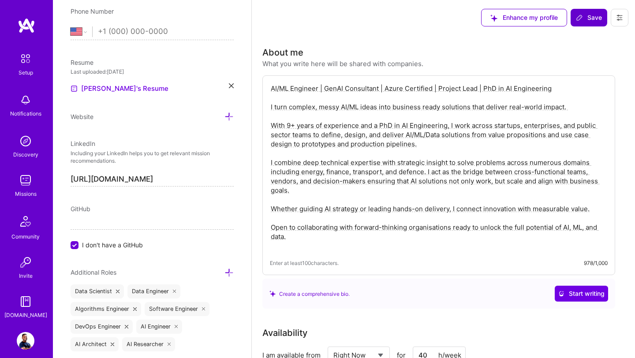
drag, startPoint x: 296, startPoint y: 241, endPoint x: 261, endPoint y: 102, distance: 144.2
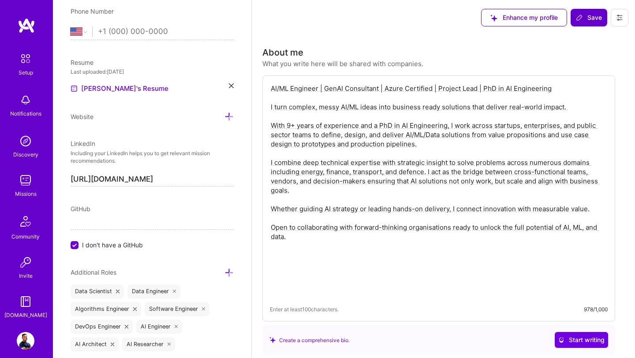
click at [312, 253] on textarea "AI/ML Engineer | GenAI Consultant | Azure Certified | Project Lead | PhD in AI …" at bounding box center [439, 190] width 338 height 215
drag, startPoint x: 292, startPoint y: 239, endPoint x: 263, endPoint y: 115, distance: 127.5
click at [263, 115] on div "AI/ML Engineer | GenAI Consultant | Azure Certified | Project Lead | PhD in AI …" at bounding box center [439, 198] width 353 height 246
click at [289, 201] on textarea "AI/ML Engineer | GenAI Consultant | Azure Certified | Project Lead | PhD in AI …" at bounding box center [439, 190] width 338 height 215
drag, startPoint x: 289, startPoint y: 237, endPoint x: 266, endPoint y: 108, distance: 131.3
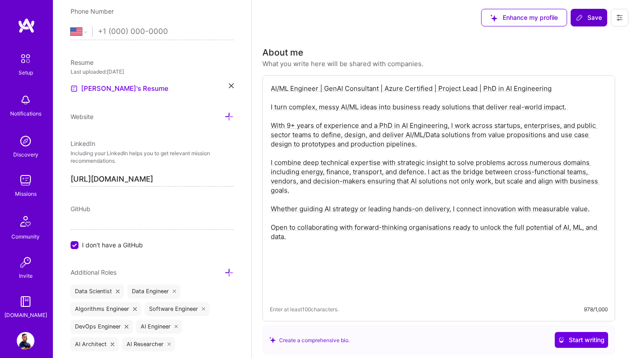
click at [266, 108] on div "AI/ML Engineer | GenAI Consultant | Azure Certified | Project Lead | PhD in AI …" at bounding box center [439, 198] width 353 height 246
paste textarea "build AI and data solutions that turn messy problems into scalable, real-world …"
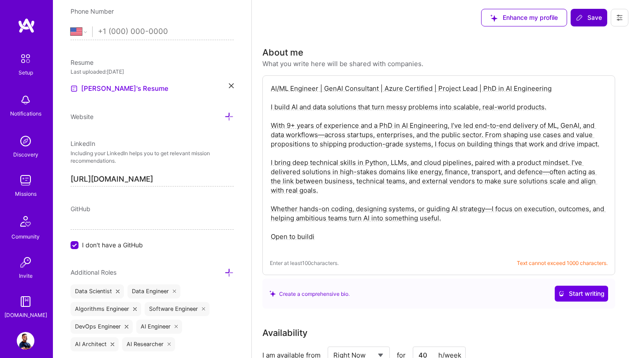
click at [324, 136] on textarea "AI/ML Engineer | GenAI Consultant | Azure Certified | Project Lead | PhD in AI …" at bounding box center [439, 167] width 338 height 169
click at [333, 241] on textarea "AI/ML Engineer | GenAI Consultant | Azure Certified | Project Lead | PhD in AI …" at bounding box center [439, 167] width 338 height 169
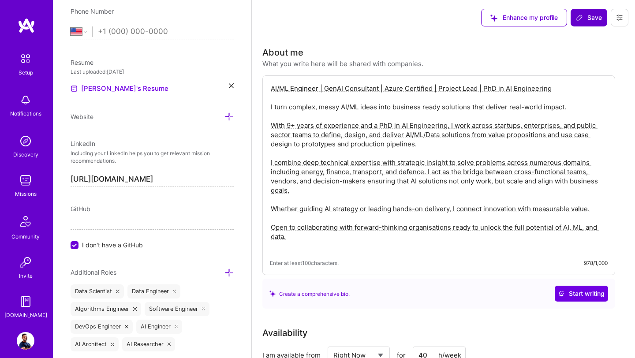
paste textarea "build AI and data solutions that turn messy problems into scalable, real-world …"
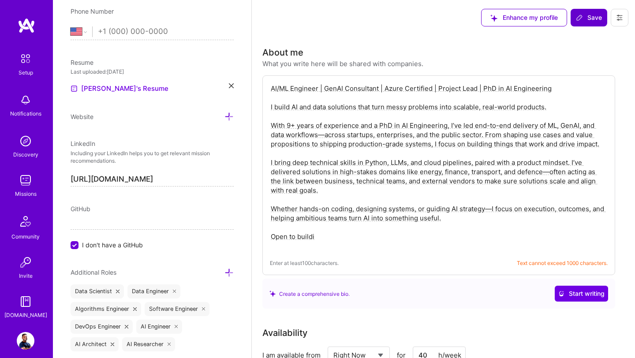
type textarea "AI/ML Engineer | GenAI Consultant | Azure Certified | Project Lead | PhD in AI …"
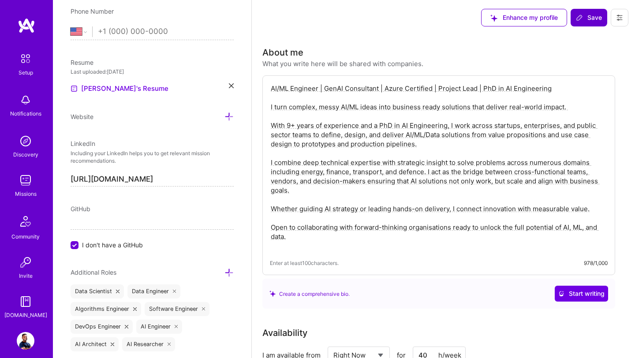
click at [390, 300] on div "Create a comprehensive bio. Start writing" at bounding box center [439, 294] width 339 height 16
click at [27, 29] on img at bounding box center [27, 26] width 18 height 16
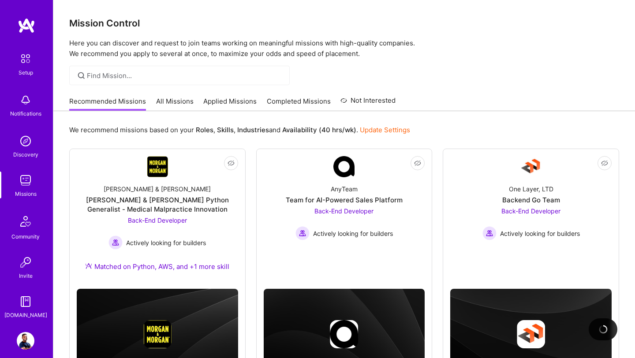
click at [24, 339] on img at bounding box center [26, 341] width 18 height 18
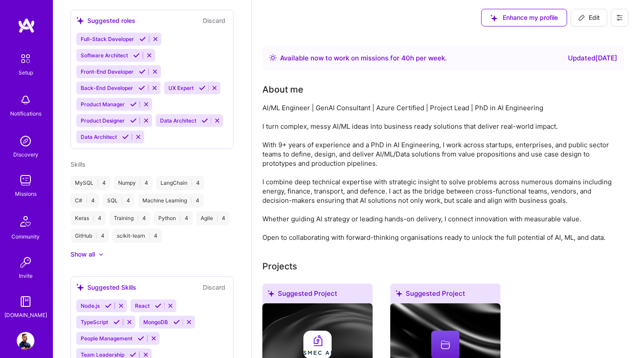
scroll to position [483, 0]
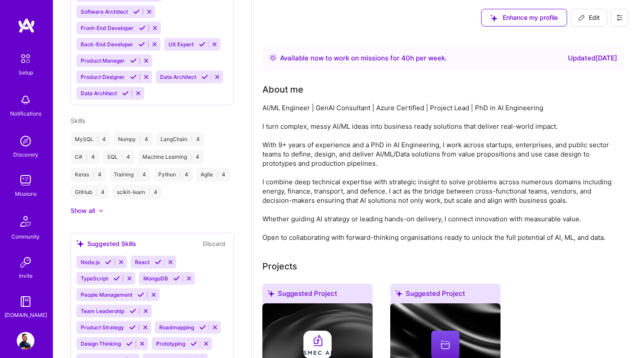
click at [98, 214] on div at bounding box center [97, 211] width 4 height 9
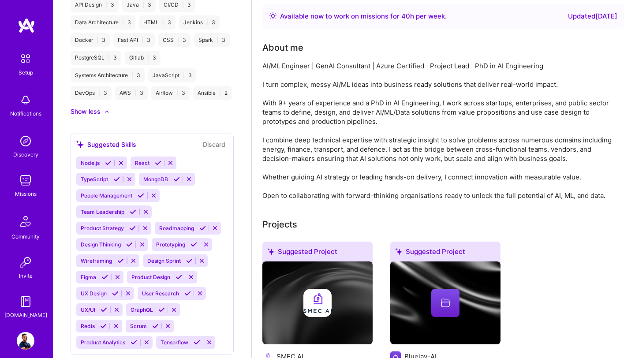
scroll to position [0, 0]
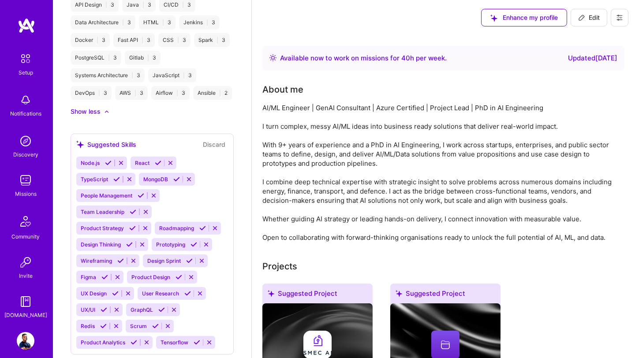
click at [23, 183] on img at bounding box center [26, 181] width 18 height 18
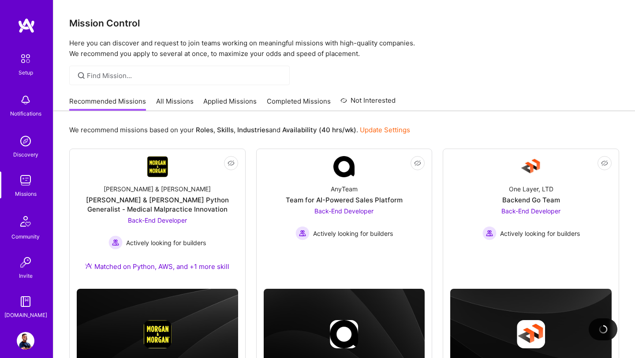
click at [232, 102] on link "Applied Missions" at bounding box center [229, 104] width 53 height 15
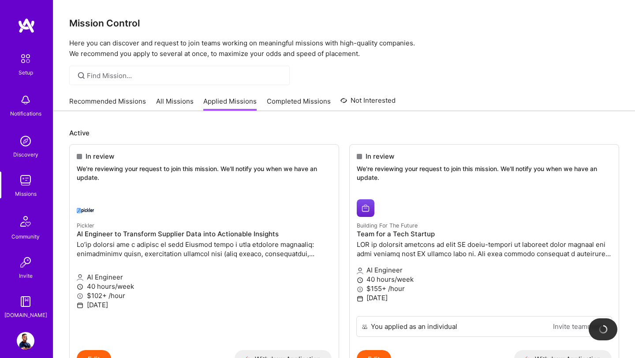
click at [187, 103] on link "All Missions" at bounding box center [175, 104] width 38 height 15
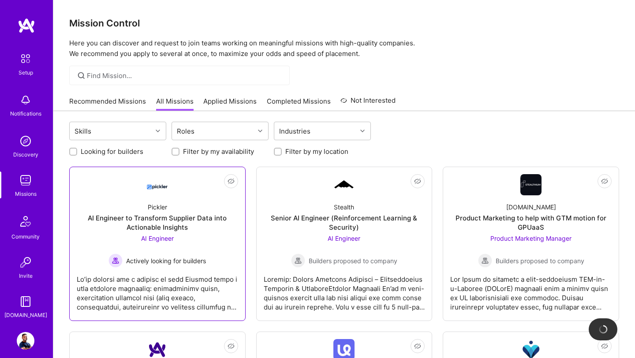
click at [179, 217] on div "AI Engineer to Transform Supplier Data into Actionable Insights" at bounding box center [158, 223] width 162 height 19
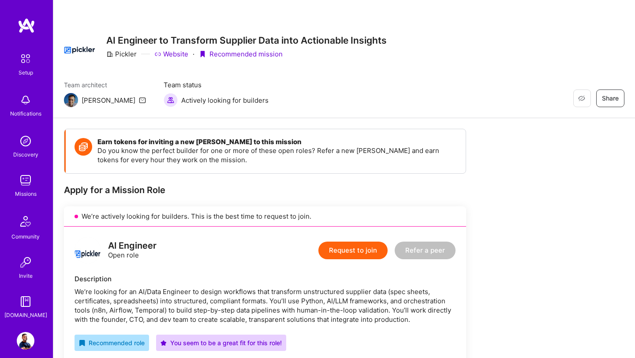
click at [139, 100] on icon at bounding box center [142, 100] width 7 height 7
click at [348, 90] on div "Team architect Luis Team status Actively looking for builders Restore Not Inter…" at bounding box center [344, 93] width 561 height 27
click at [86, 101] on div "[PERSON_NAME]" at bounding box center [109, 100] width 54 height 9
copy div "[PERSON_NAME]"
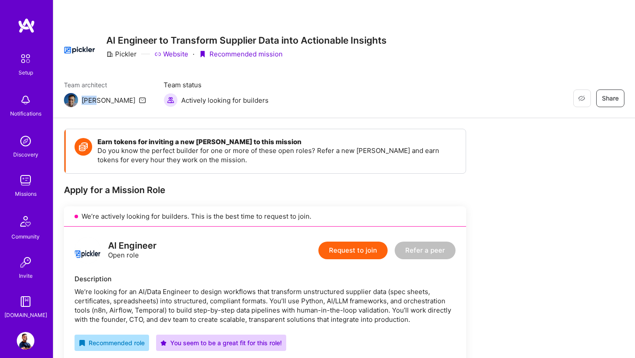
scroll to position [9, 0]
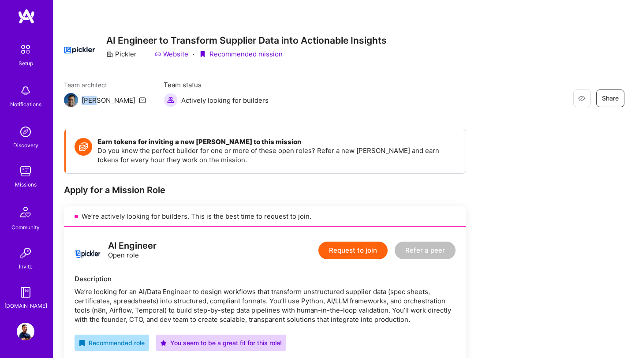
click at [26, 135] on img at bounding box center [26, 132] width 18 height 18
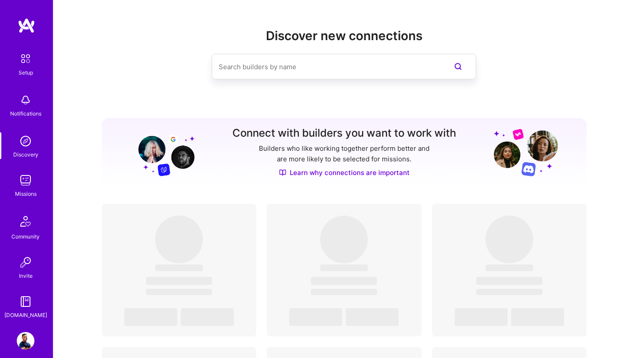
click at [297, 69] on input at bounding box center [326, 67] width 215 height 23
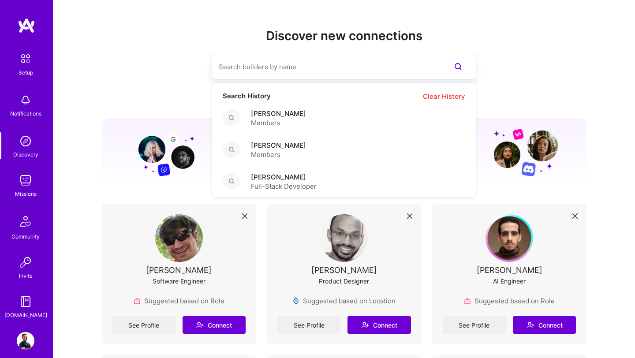
paste input "[PERSON_NAME]"
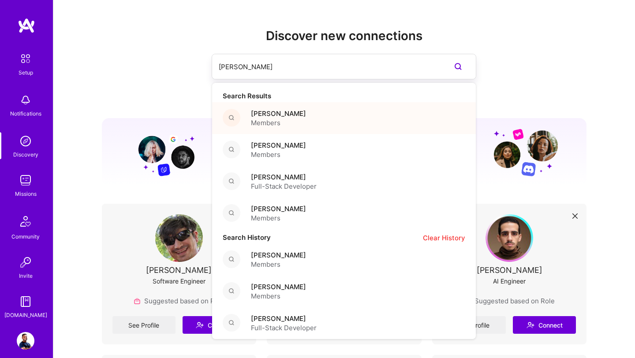
type input "[PERSON_NAME]"
click at [281, 119] on span "Members" at bounding box center [278, 122] width 55 height 9
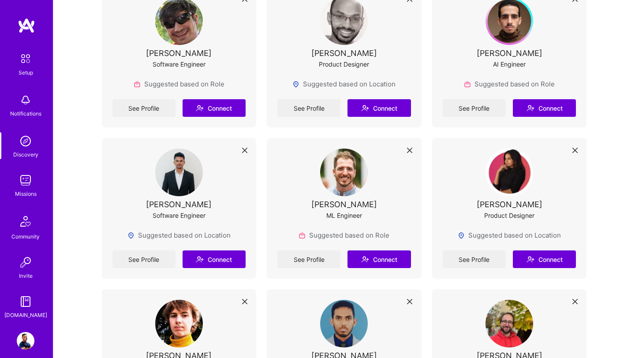
scroll to position [216, 0]
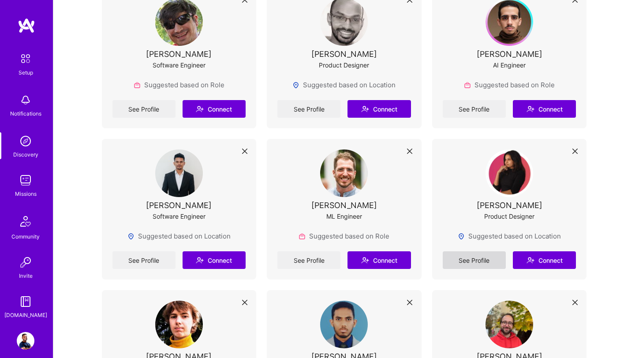
click at [485, 257] on link "See Profile" at bounding box center [474, 261] width 63 height 18
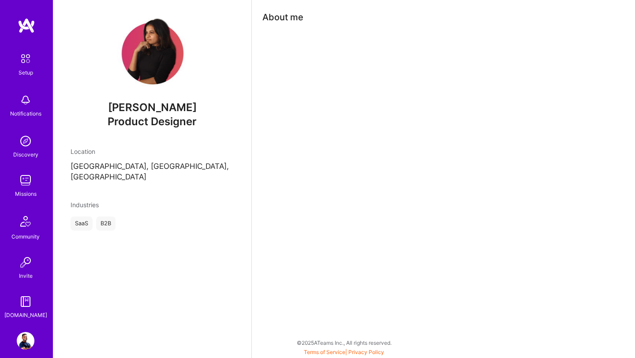
click at [143, 72] on img at bounding box center [152, 53] width 71 height 71
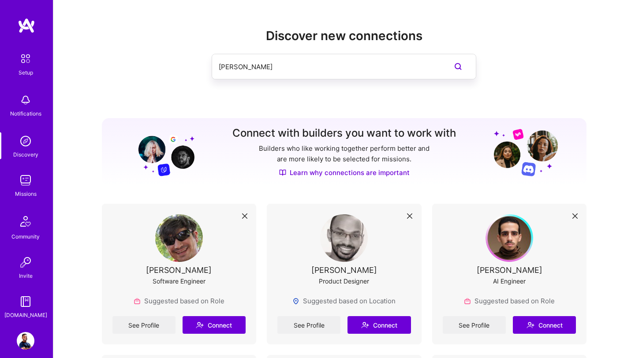
scroll to position [216, 0]
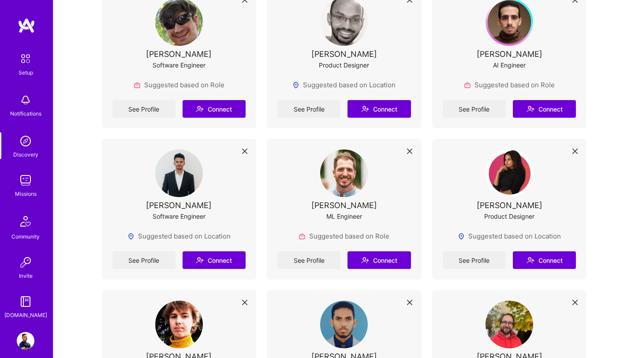
click at [330, 196] on img at bounding box center [344, 174] width 48 height 48
click at [312, 262] on link "See Profile" at bounding box center [309, 261] width 63 height 18
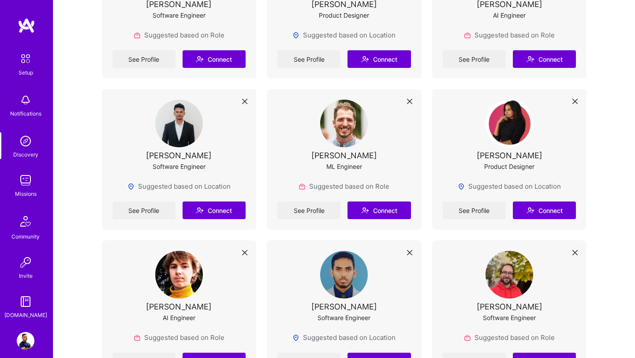
scroll to position [275, 0]
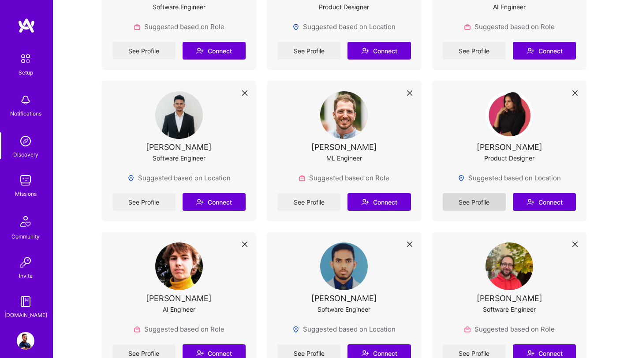
click at [464, 207] on link "See Profile" at bounding box center [474, 202] width 63 height 18
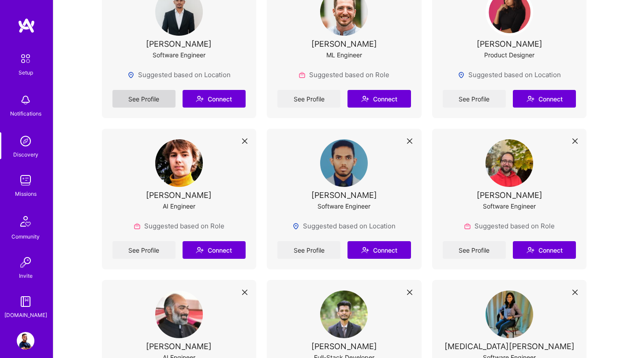
scroll to position [438, 0]
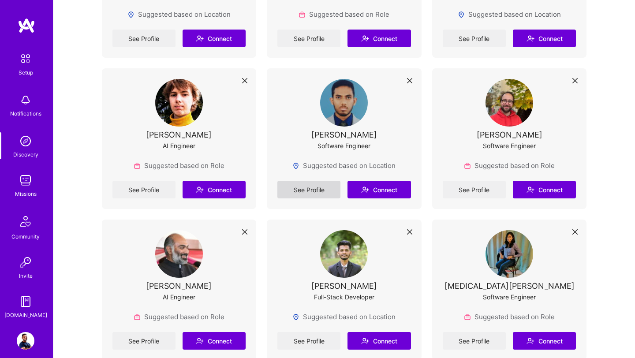
click at [314, 195] on link "See Profile" at bounding box center [309, 190] width 63 height 18
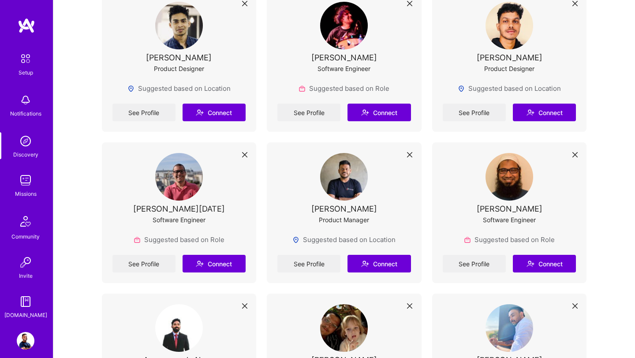
scroll to position [820, 0]
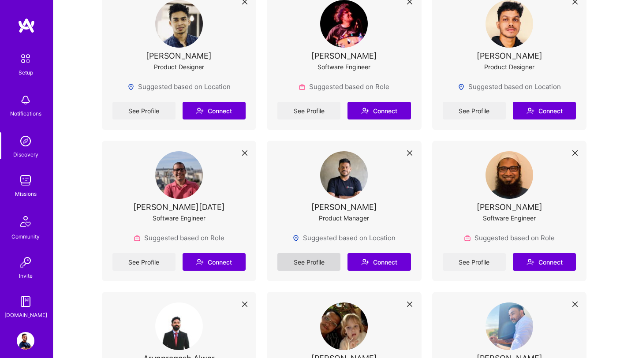
click at [324, 256] on link "See Profile" at bounding box center [309, 262] width 63 height 18
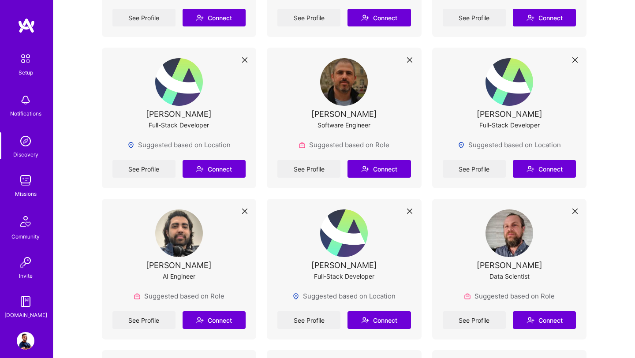
scroll to position [2907, 0]
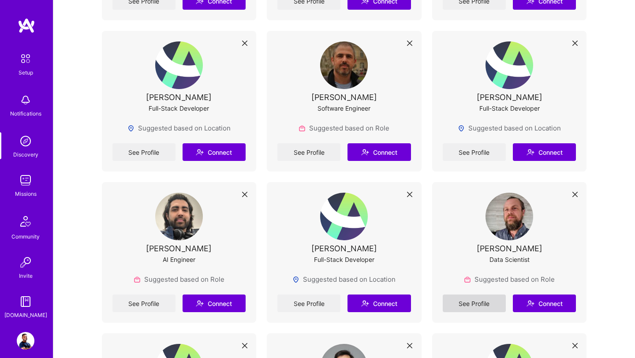
click at [469, 302] on link "See Profile" at bounding box center [474, 304] width 63 height 18
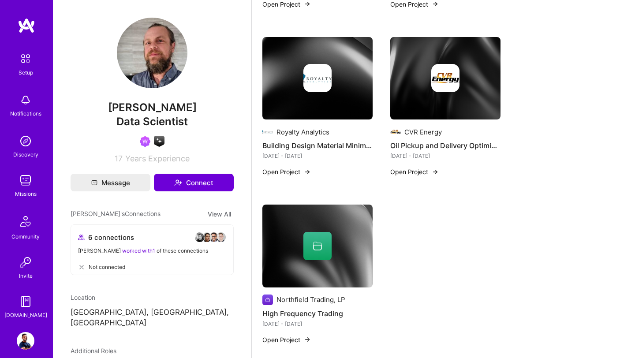
scroll to position [670, 0]
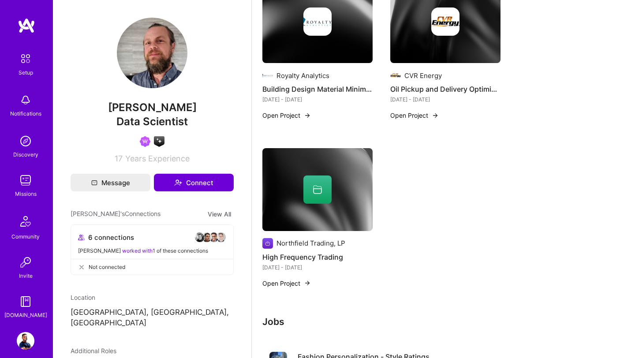
click at [25, 24] on img at bounding box center [27, 26] width 18 height 16
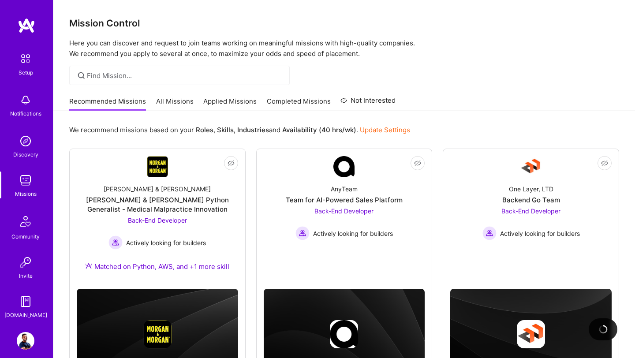
click at [178, 101] on link "All Missions" at bounding box center [175, 104] width 38 height 15
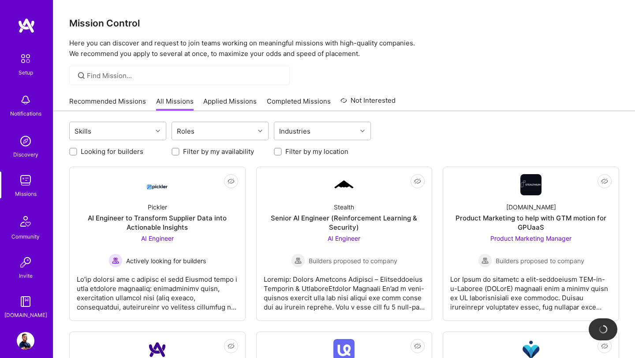
click at [224, 102] on link "Applied Missions" at bounding box center [229, 104] width 53 height 15
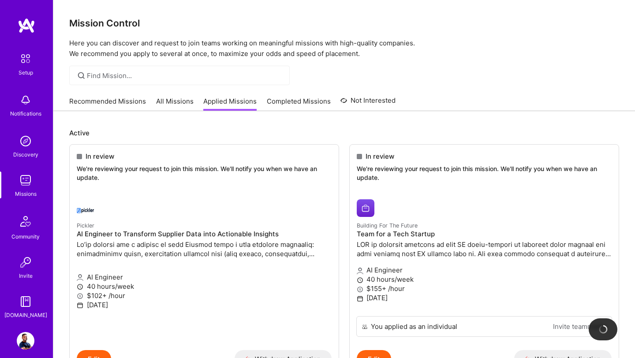
click at [301, 105] on link "Completed Missions" at bounding box center [299, 104] width 64 height 15
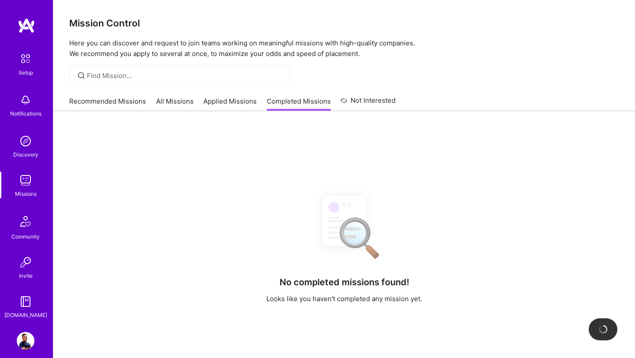
click at [374, 103] on link "Not Interested" at bounding box center [368, 103] width 55 height 16
